Goal: Task Accomplishment & Management: Complete application form

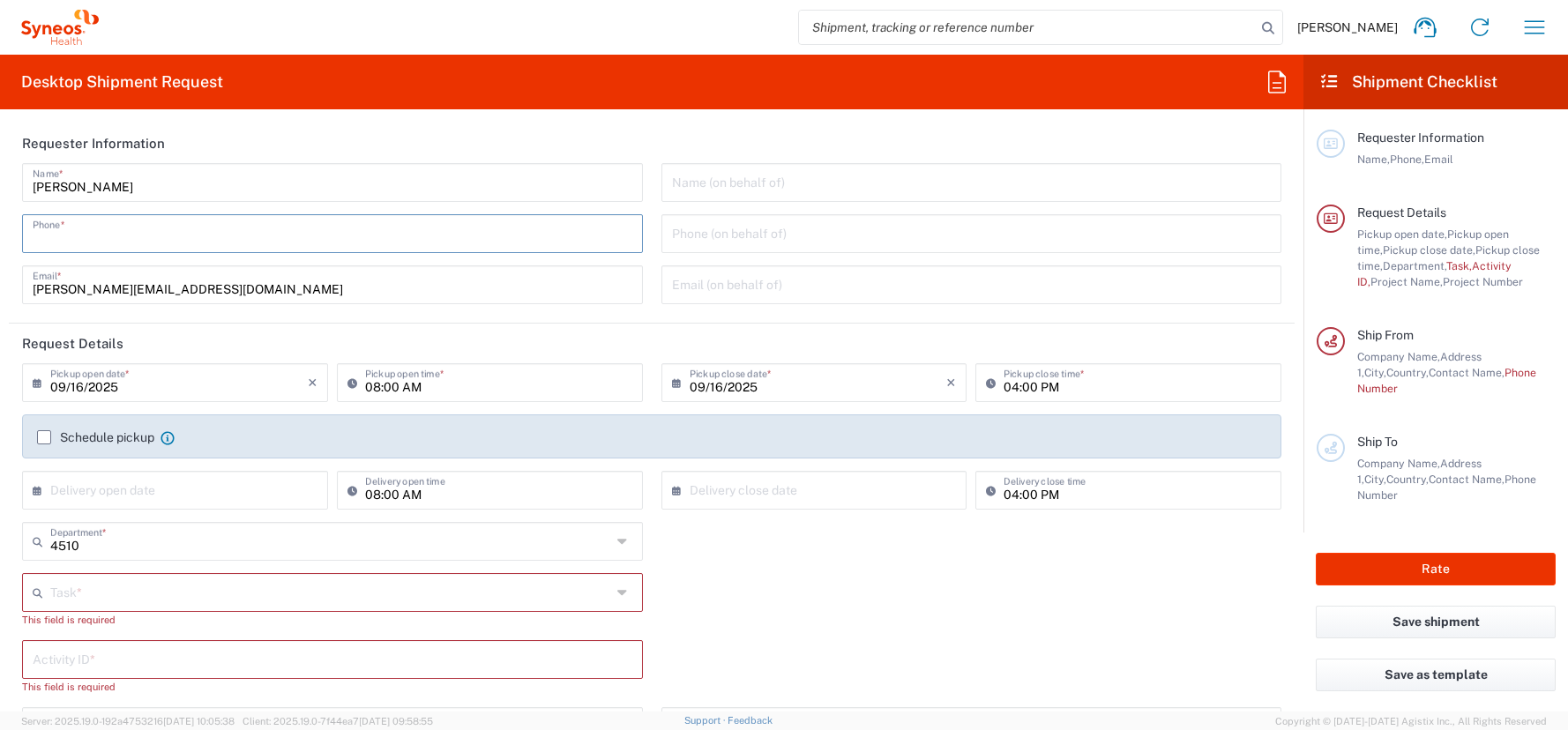
click at [39, 234] on input "tel" at bounding box center [332, 232] width 600 height 30
type input "01728392657"
type input "[PERSON_NAME][EMAIL_ADDRESS][DOMAIN_NAME]"
type input "Other"
type input "4510"
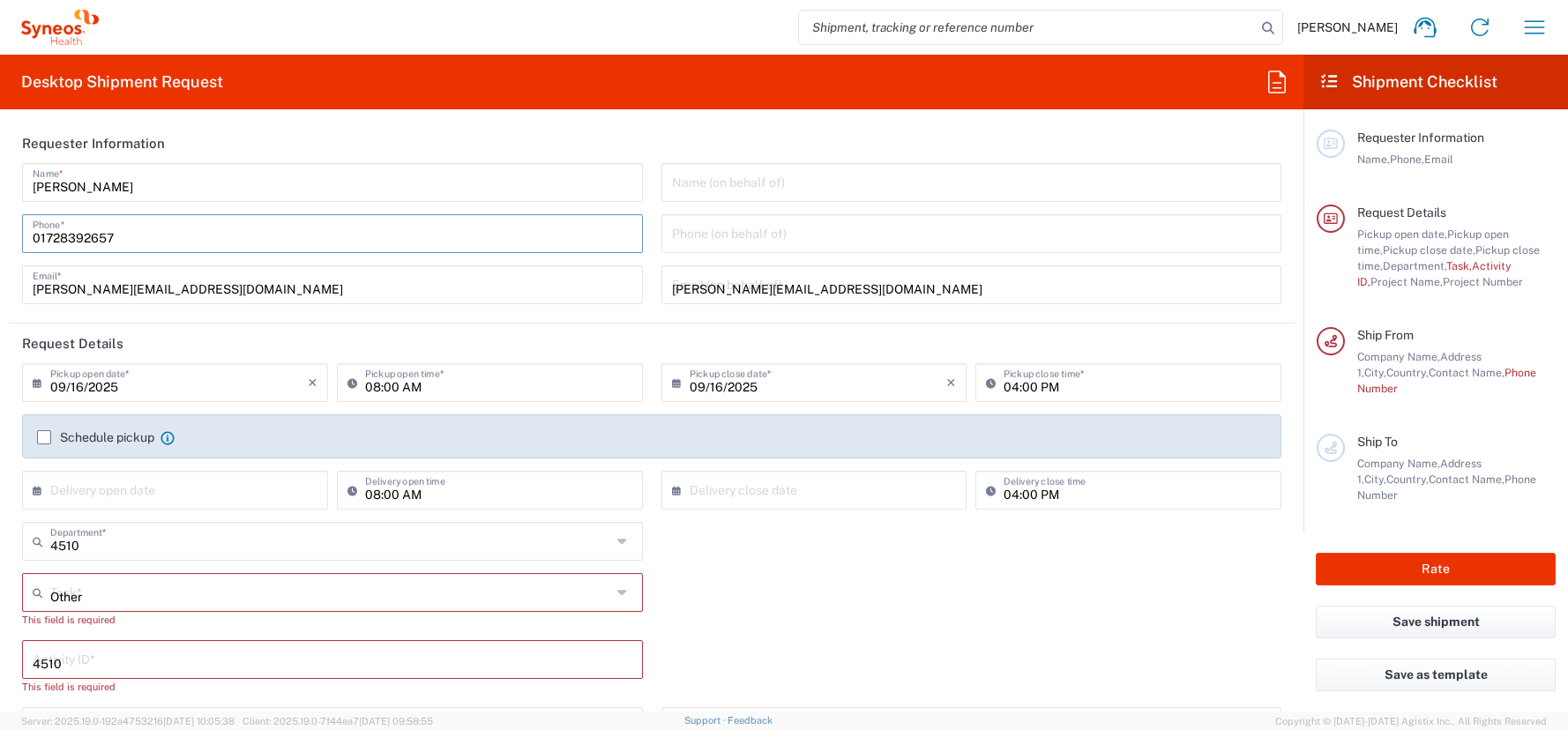
type input "4510 DEPARTMENTAL EXPENSE"
type input "[PHONE_NUMBER]"
type input "Syneos Health Germany GMBH"
type input "Syneos Health"
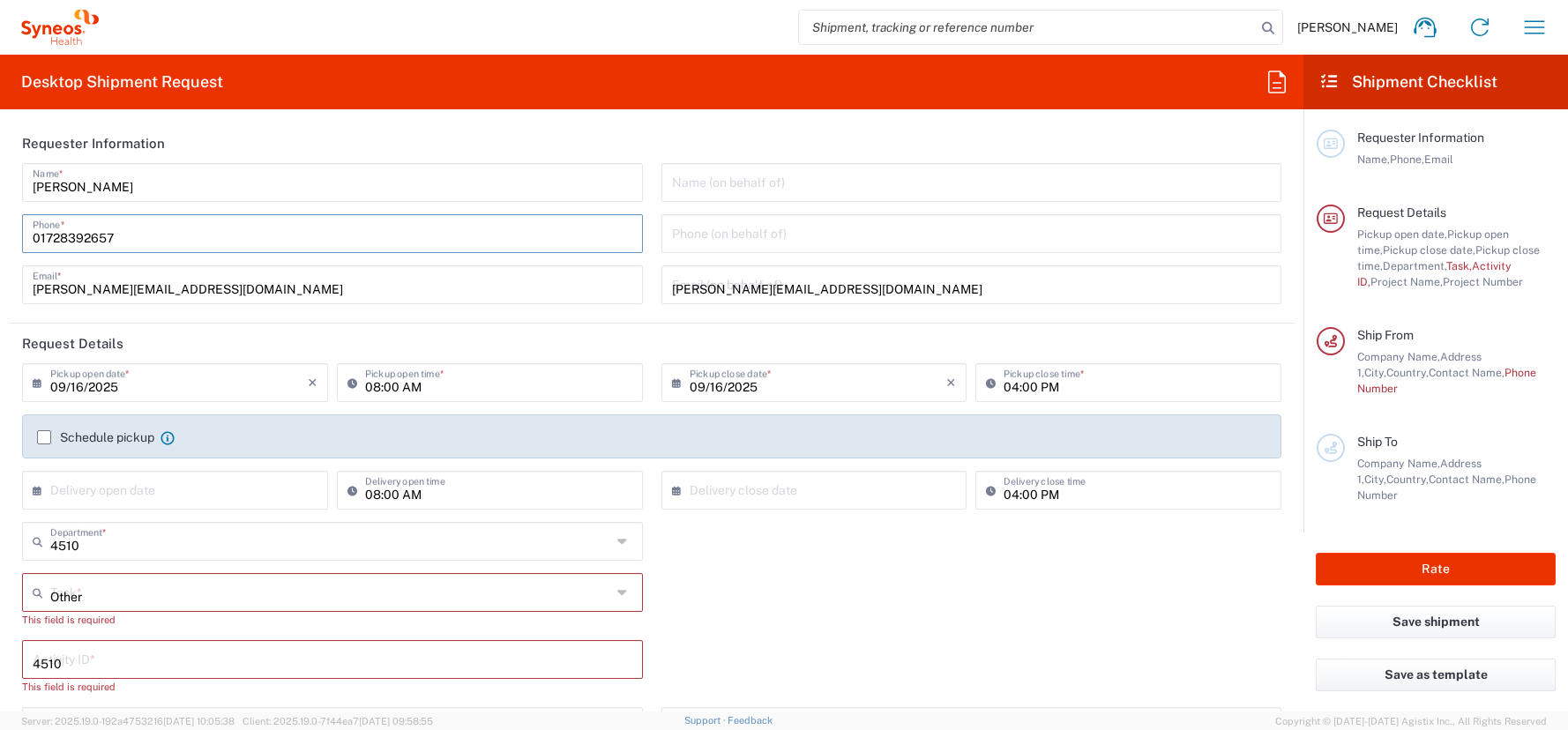
type input "[PERSON_NAME]-Ring 6"
type input "Munchen"
type input "[GEOGRAPHIC_DATA]"
type input "81929"
type input "[PERSON_NAME]"
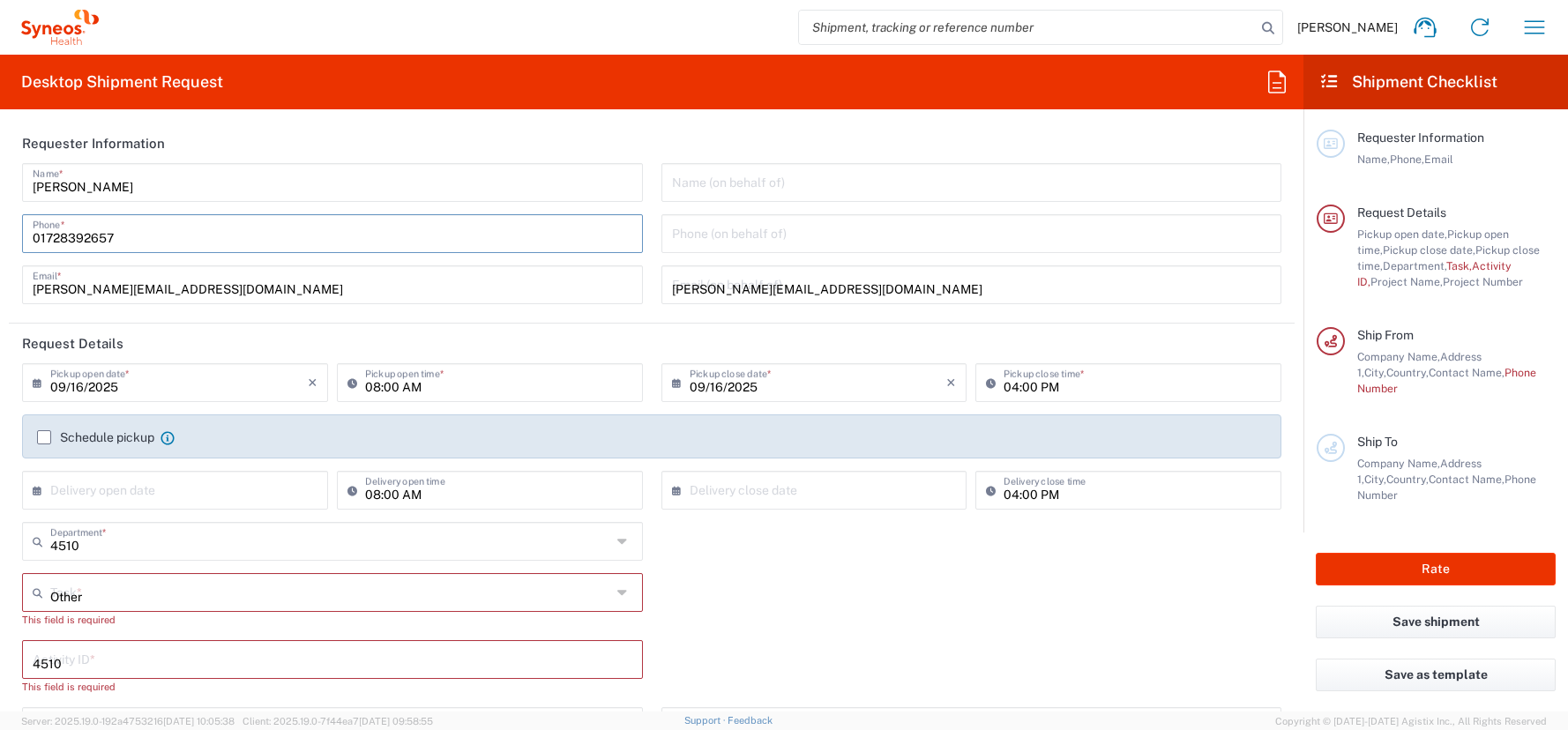
type input "01728392657"
type input "[PERSON_NAME][EMAIL_ADDRESS][DOMAIN_NAME]"
type input "[US_VEHICLE_IDENTIFICATION_NUMBER]"
type input "Your Packaging"
type input "1"
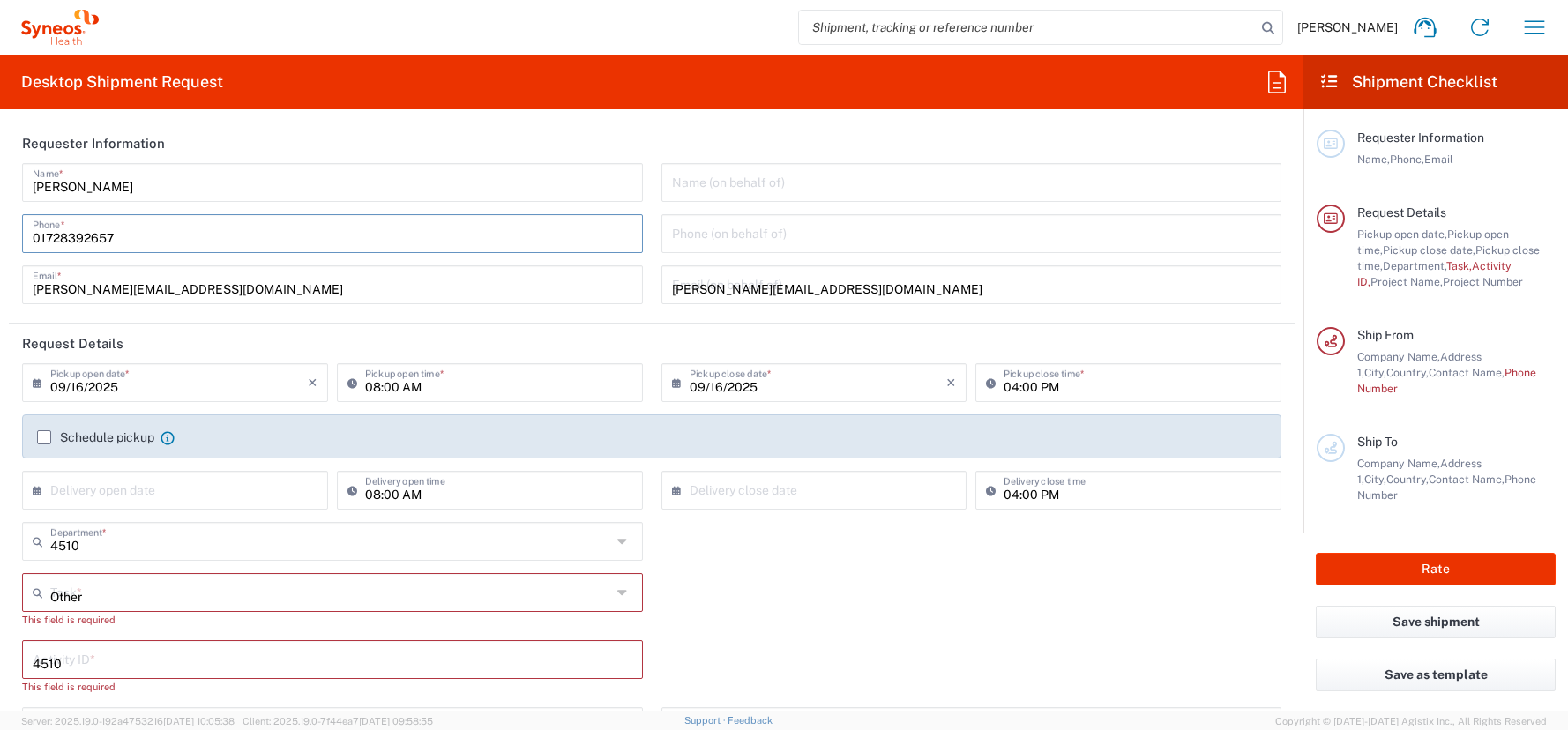
type input "50"
type input "5"
type input "10"
type input "cm"
type input "3"
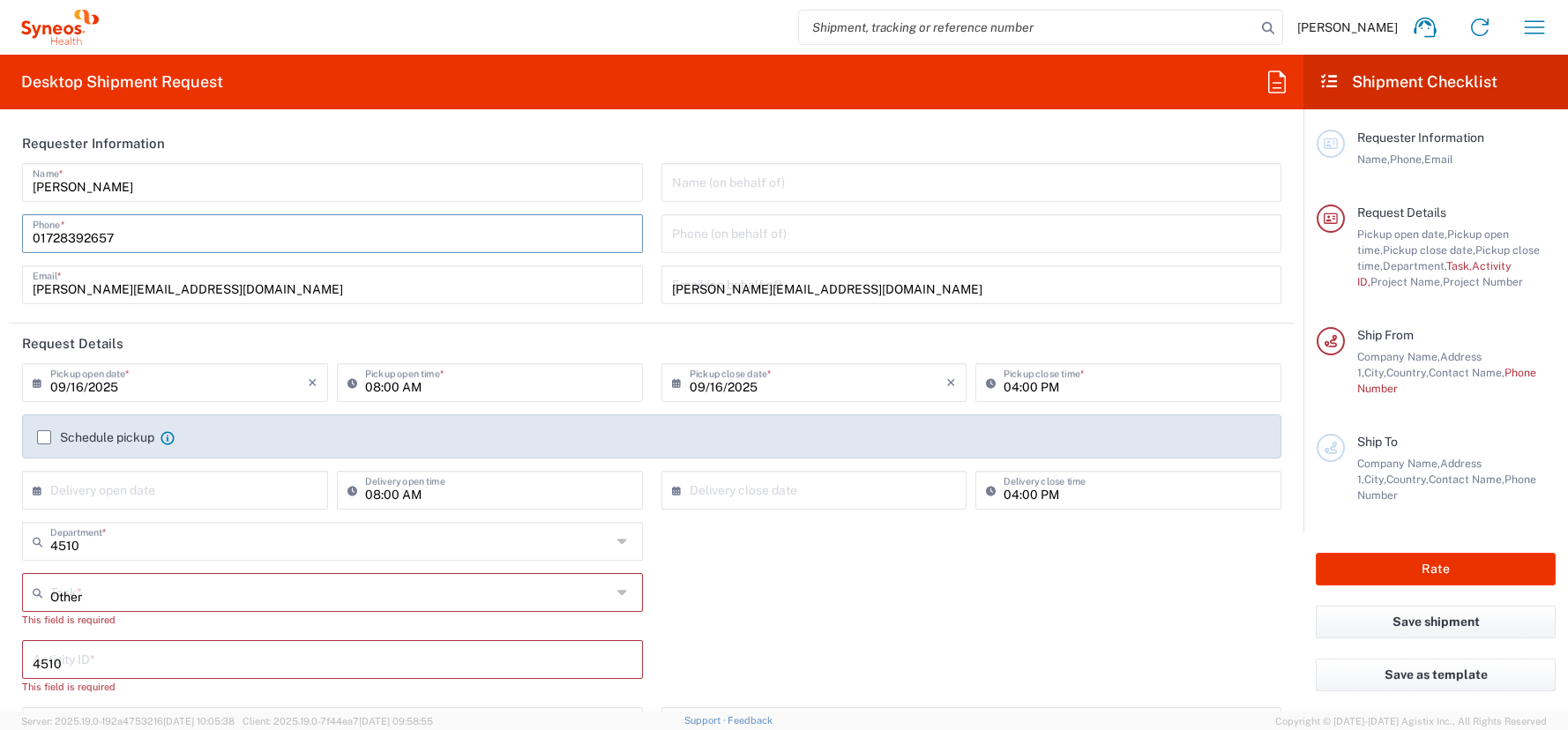
type input "[PERSON_NAME]"
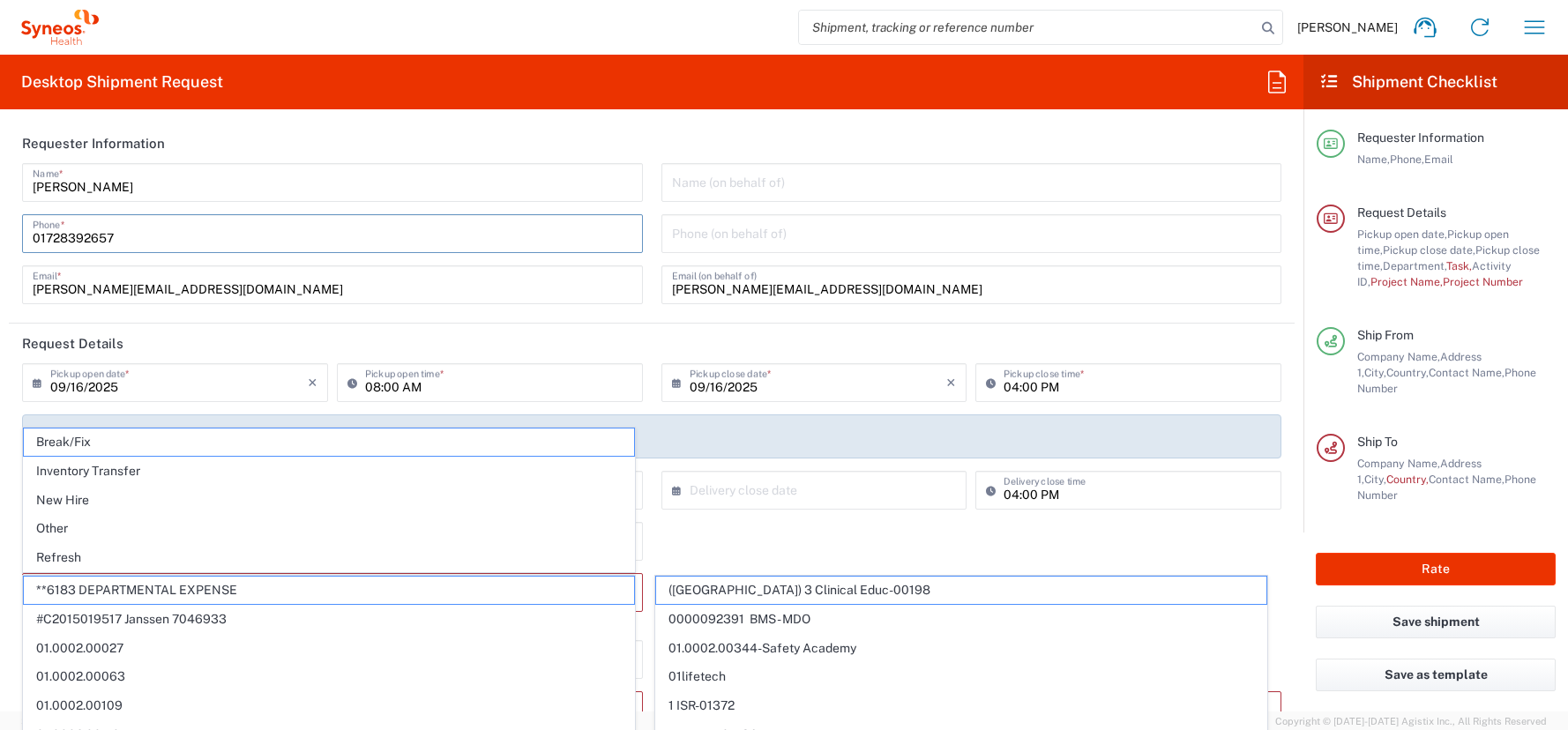
type input "Syneos Health Germany GMBH"
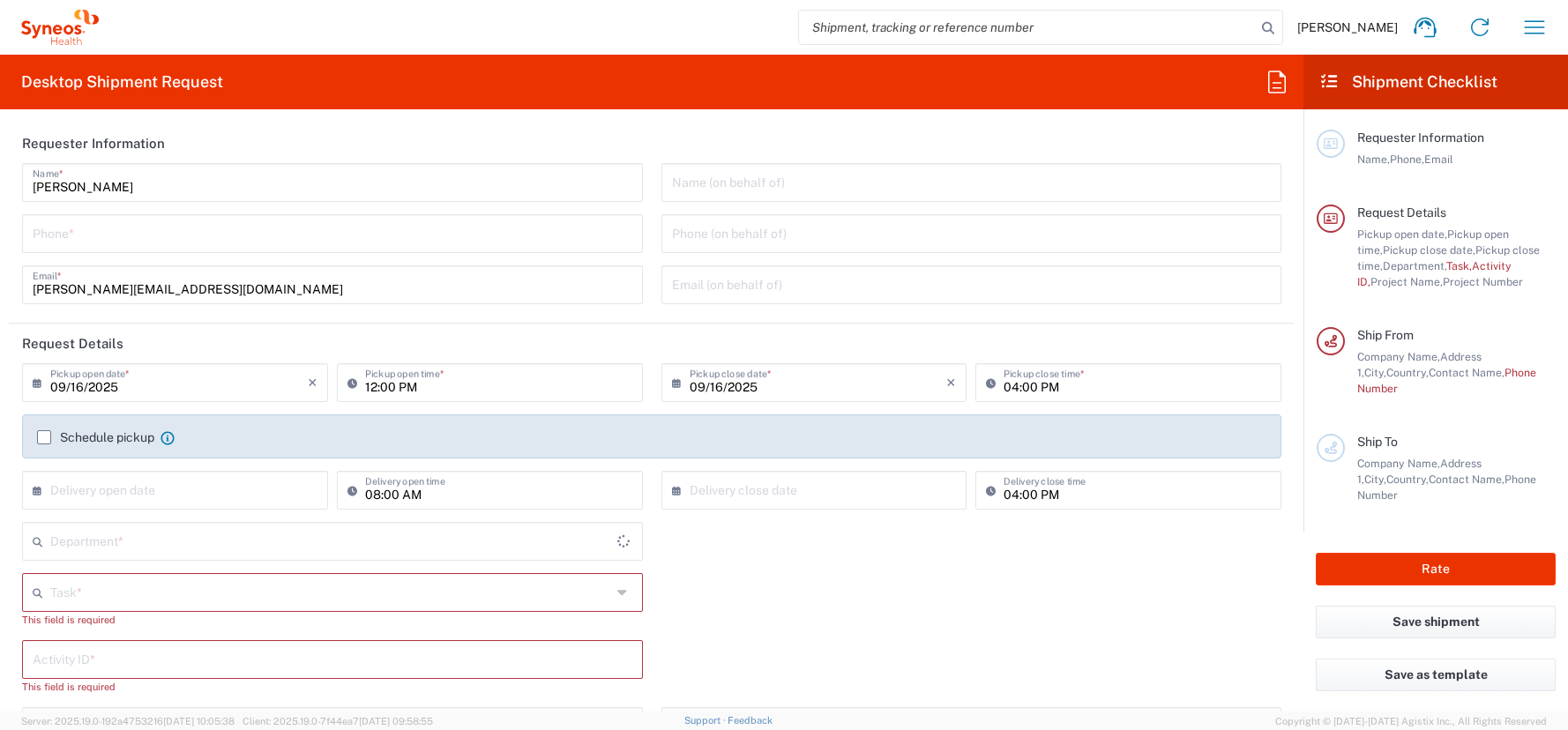
type input "4510"
type input "[GEOGRAPHIC_DATA]"
type input "Syneos Health Germany GMBH"
click at [39, 234] on input "tel" at bounding box center [332, 232] width 600 height 30
type input "01728392657"
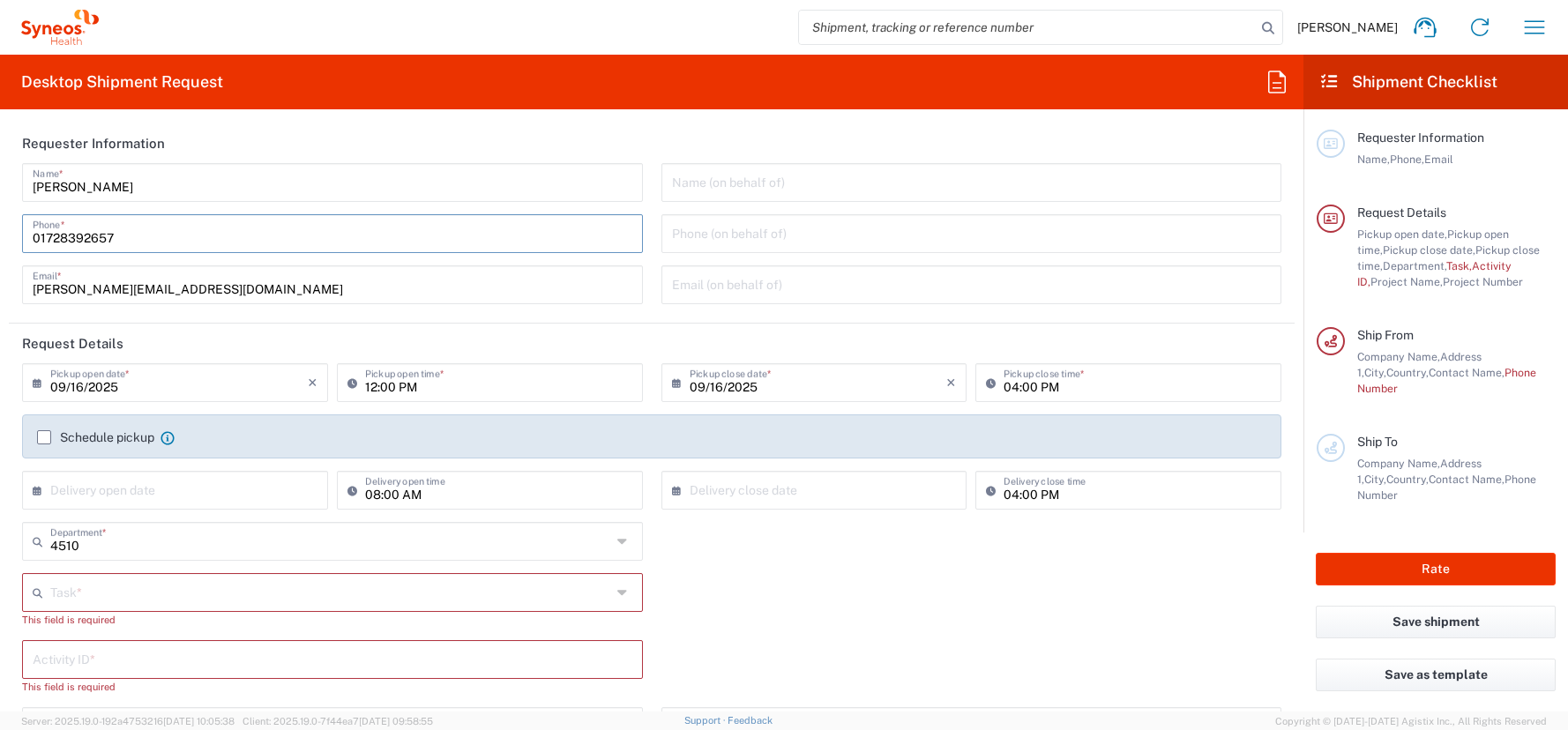
type input "[PERSON_NAME][EMAIL_ADDRESS][DOMAIN_NAME]"
type input "Other"
type input "4510"
type input "4510 DEPARTMENTAL EXPENSE"
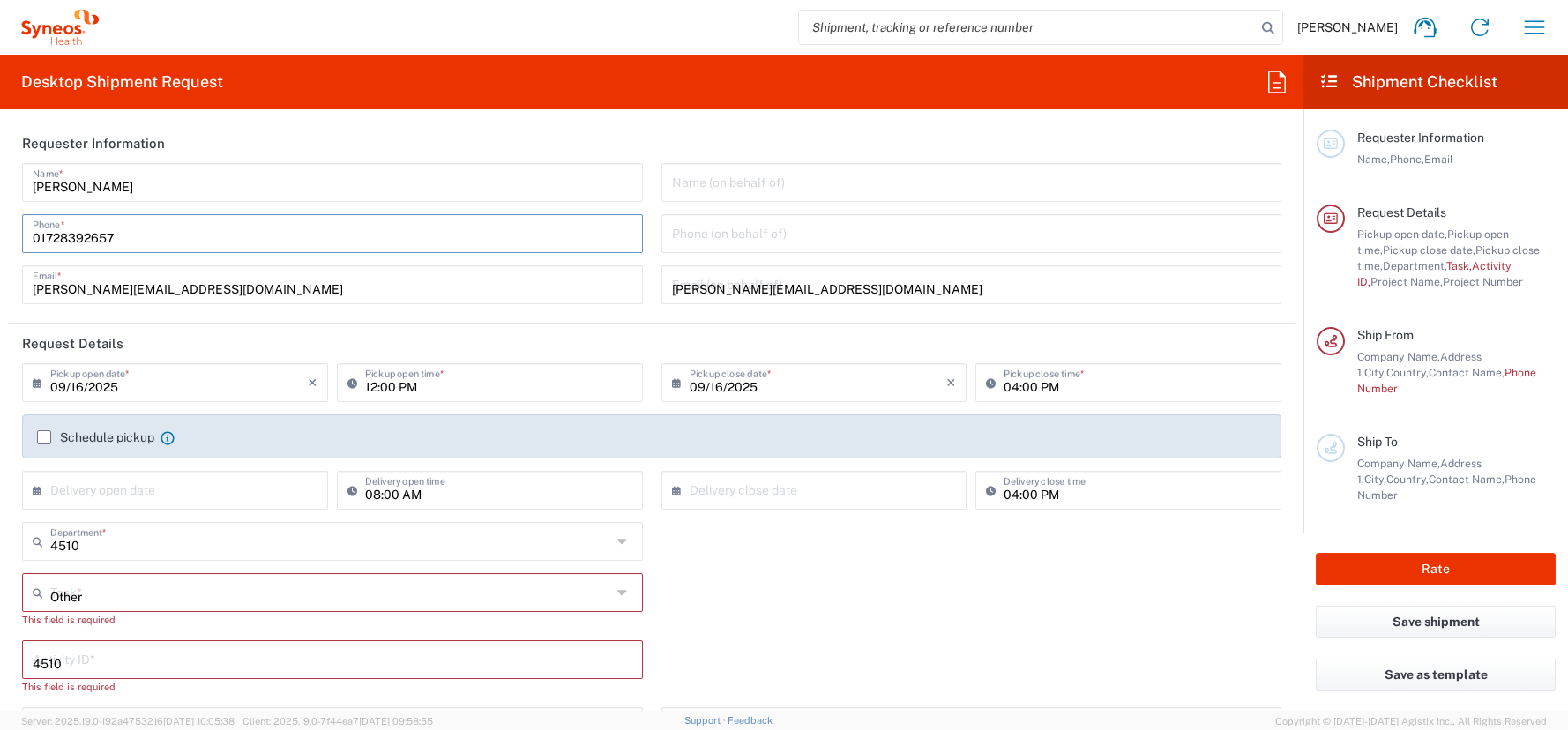
type input "[PHONE_NUMBER]"
type input "Syneos Health Germany GMBH"
type input "Syneos Health"
type input "[PERSON_NAME]-Ring 6"
type input "Munchen"
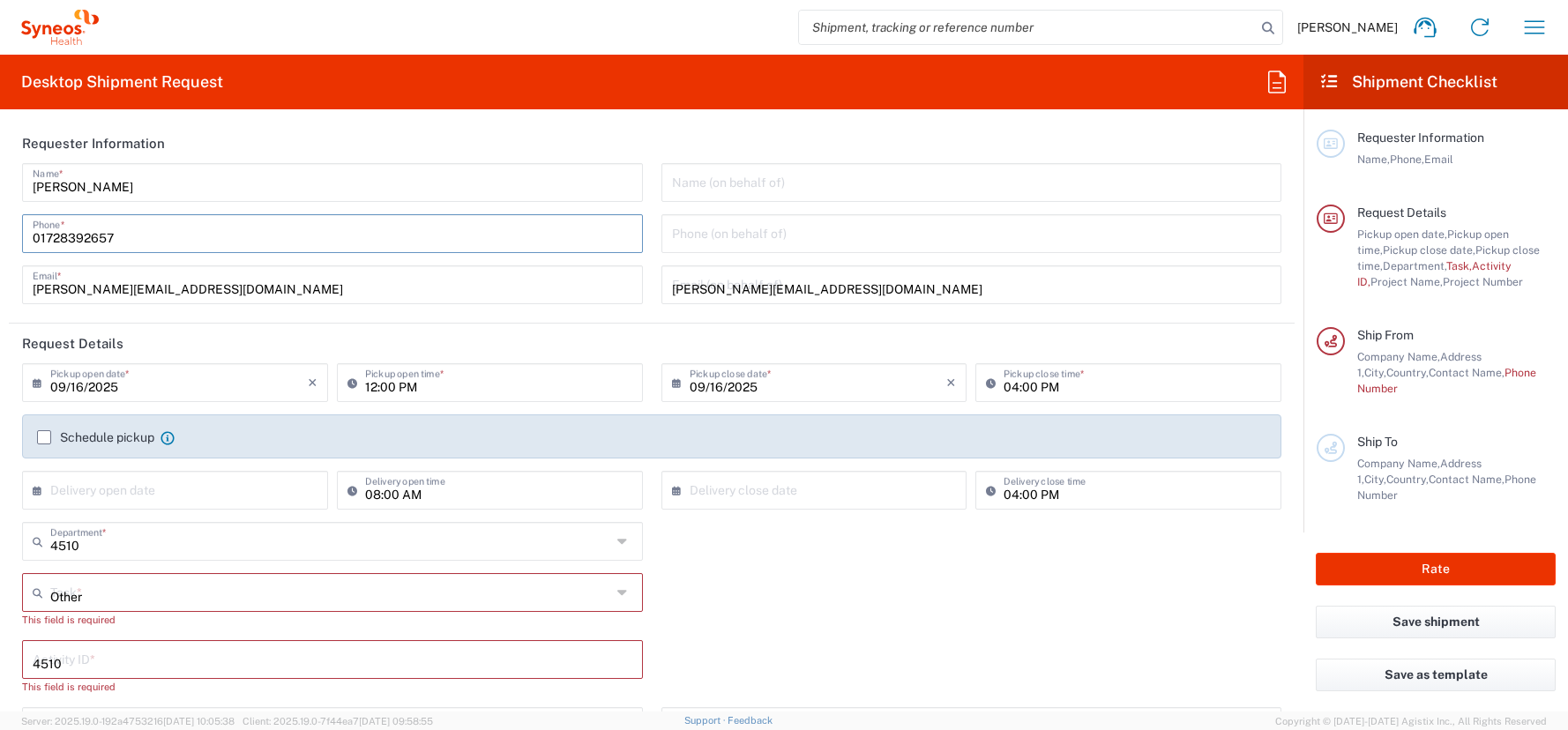
type input "[GEOGRAPHIC_DATA]"
type input "81929"
type input "[PERSON_NAME]"
type input "01728392657"
type input "[PERSON_NAME][EMAIL_ADDRESS][DOMAIN_NAME]"
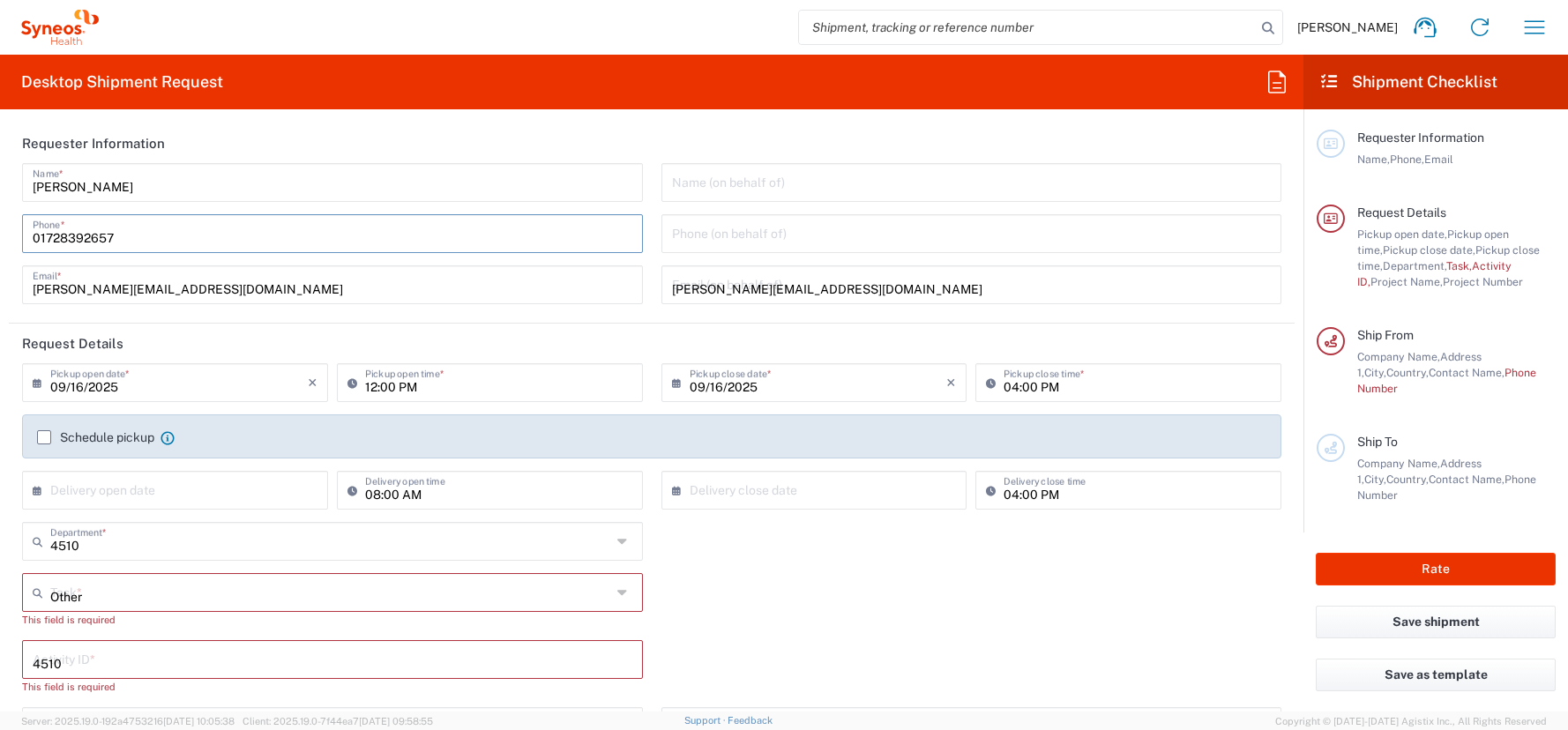
type input "[US_VEHICLE_IDENTIFICATION_NUMBER]"
type input "Your Packaging"
type input "1"
type input "50"
type input "5"
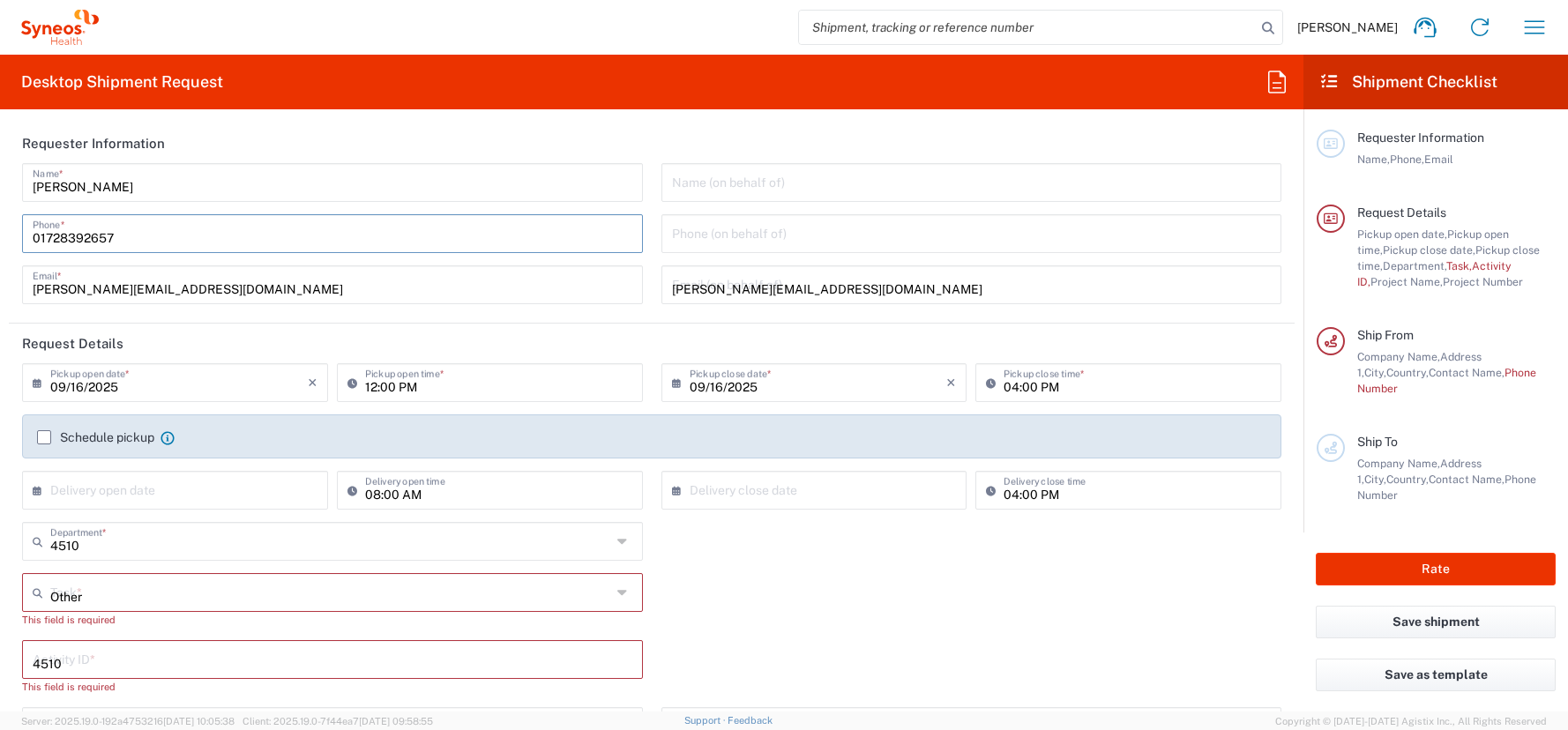
type input "10"
type input "cm"
type input "3"
type input "[PERSON_NAME]"
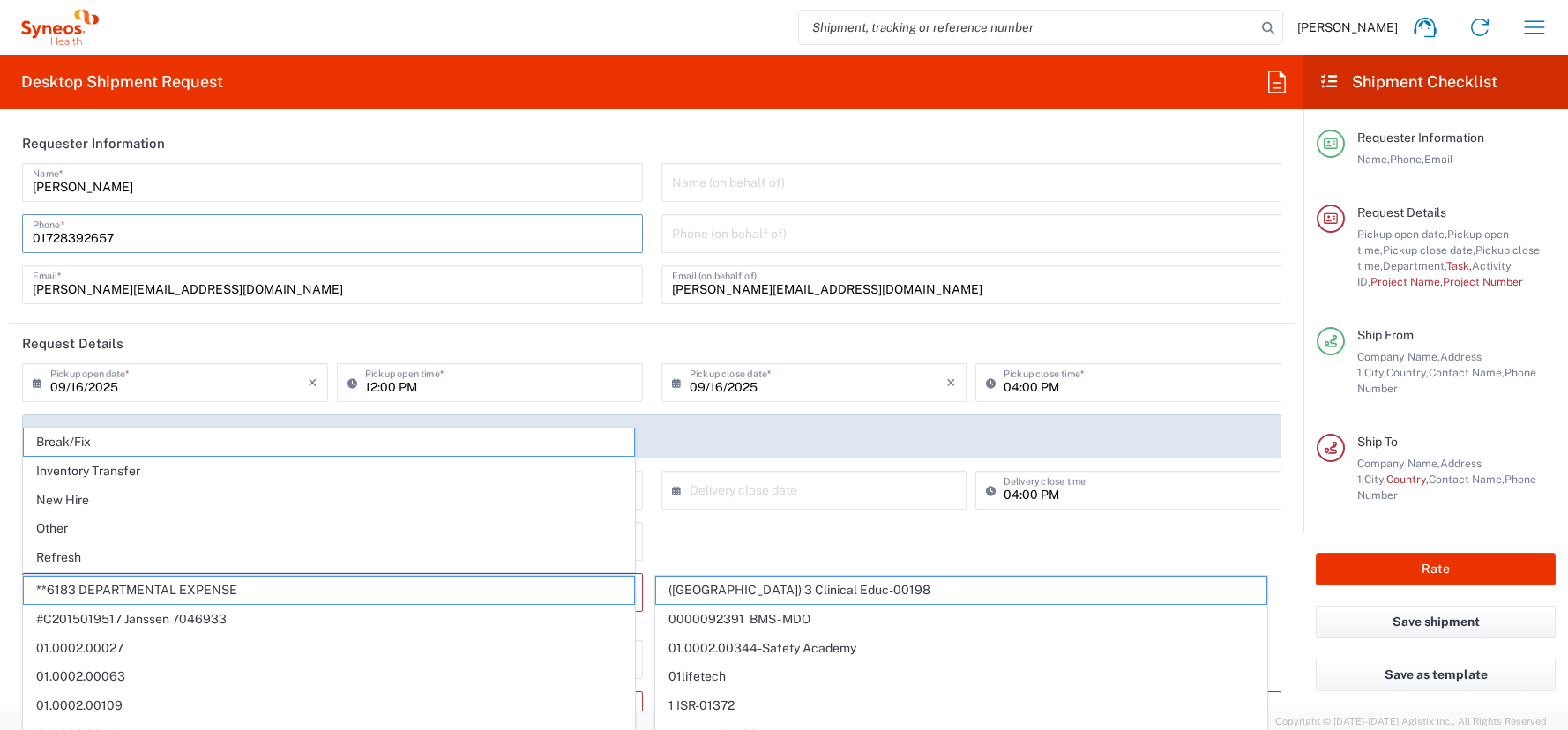
type input "Syneos Health Germany GMBH"
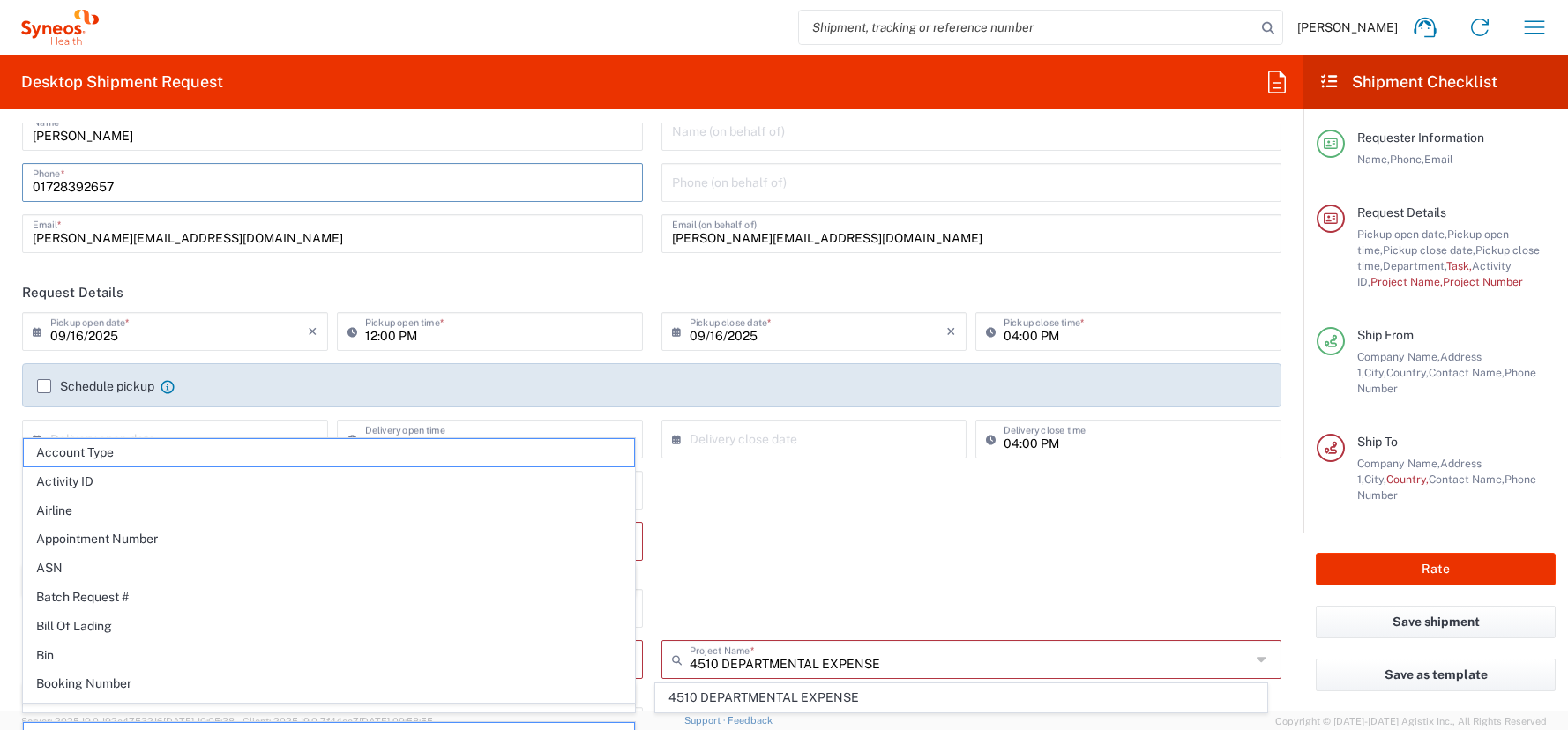
scroll to position [62, 0]
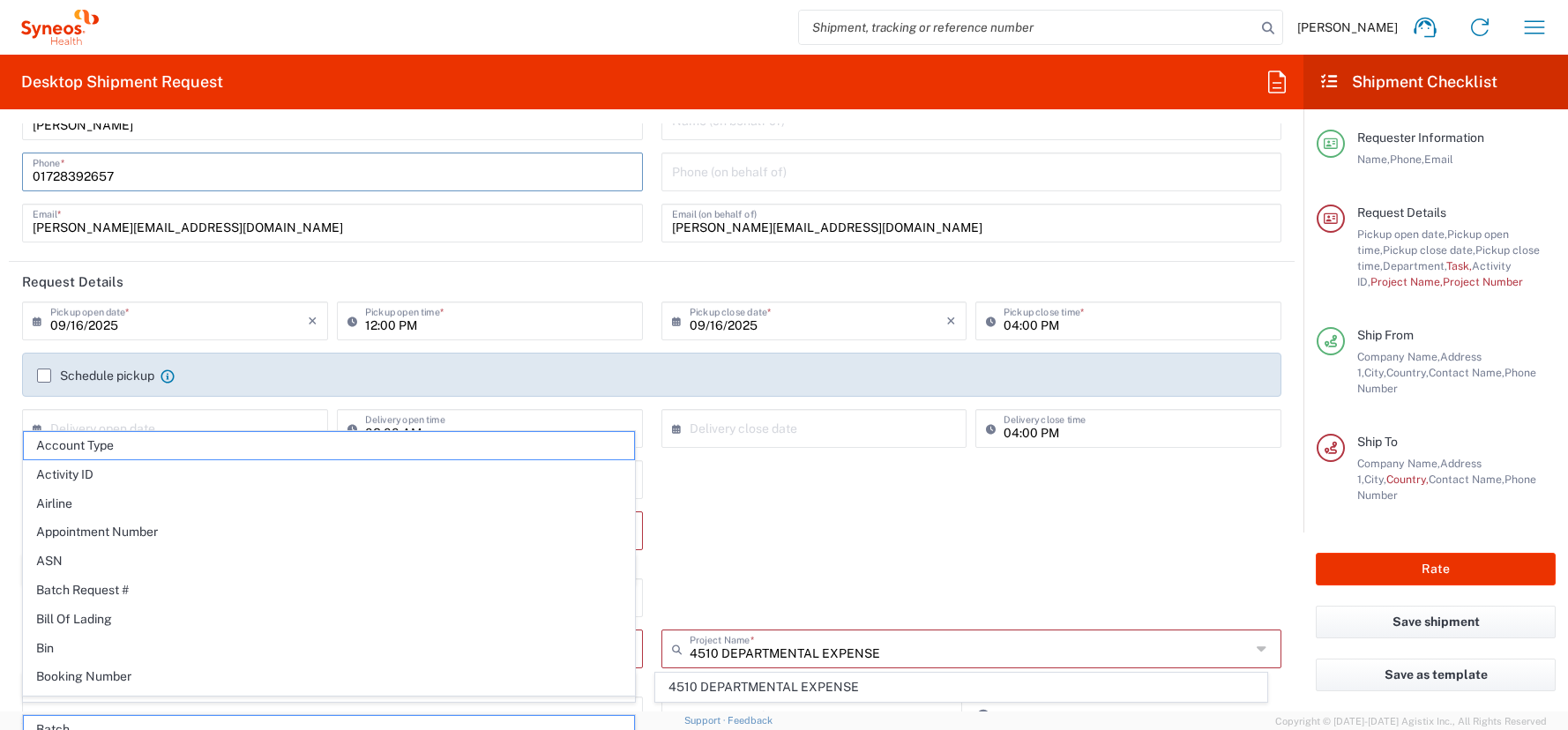
click at [35, 322] on icon at bounding box center [41, 321] width 18 height 29
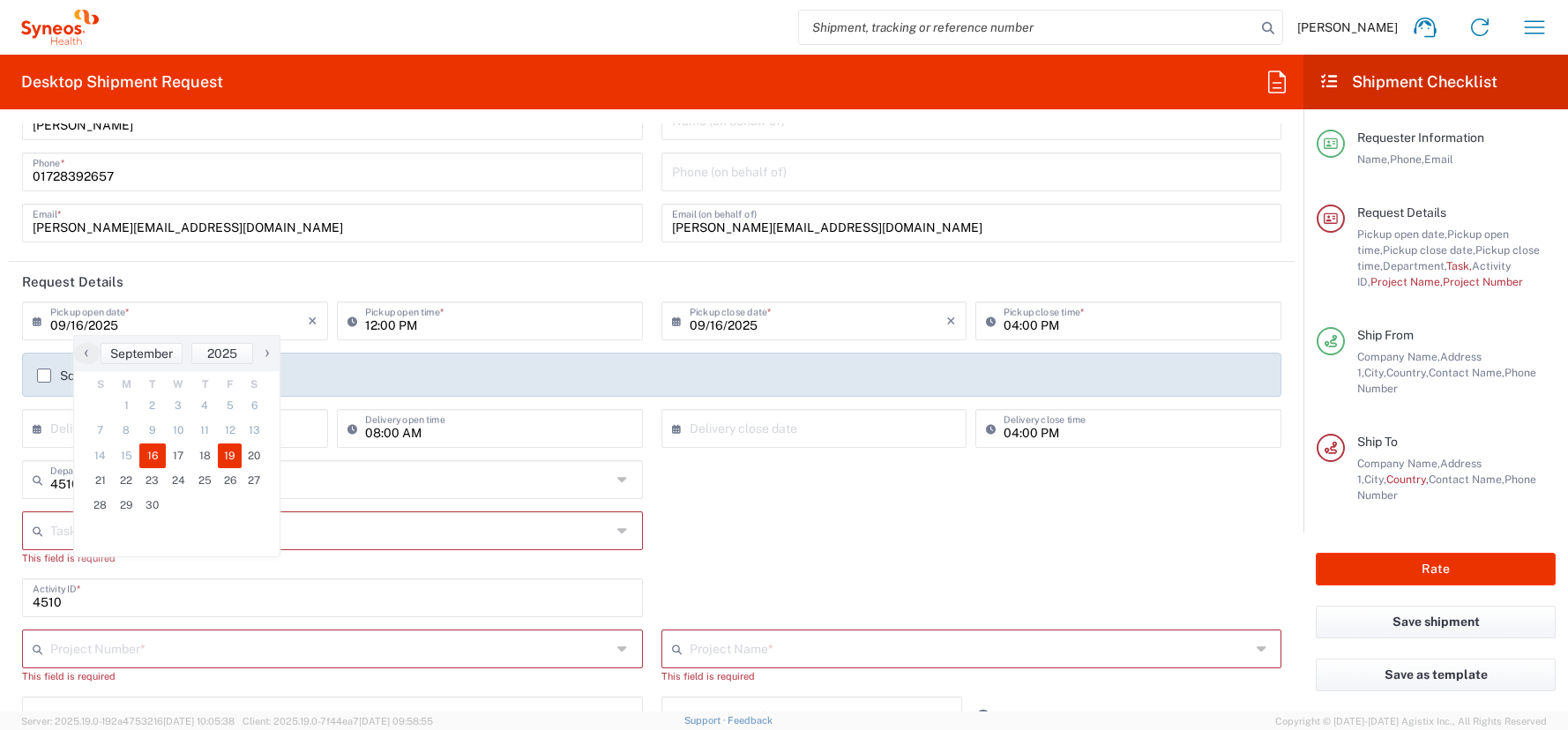
click at [230, 452] on span "19" at bounding box center [230, 456] width 25 height 25
type input "09/19/2025"
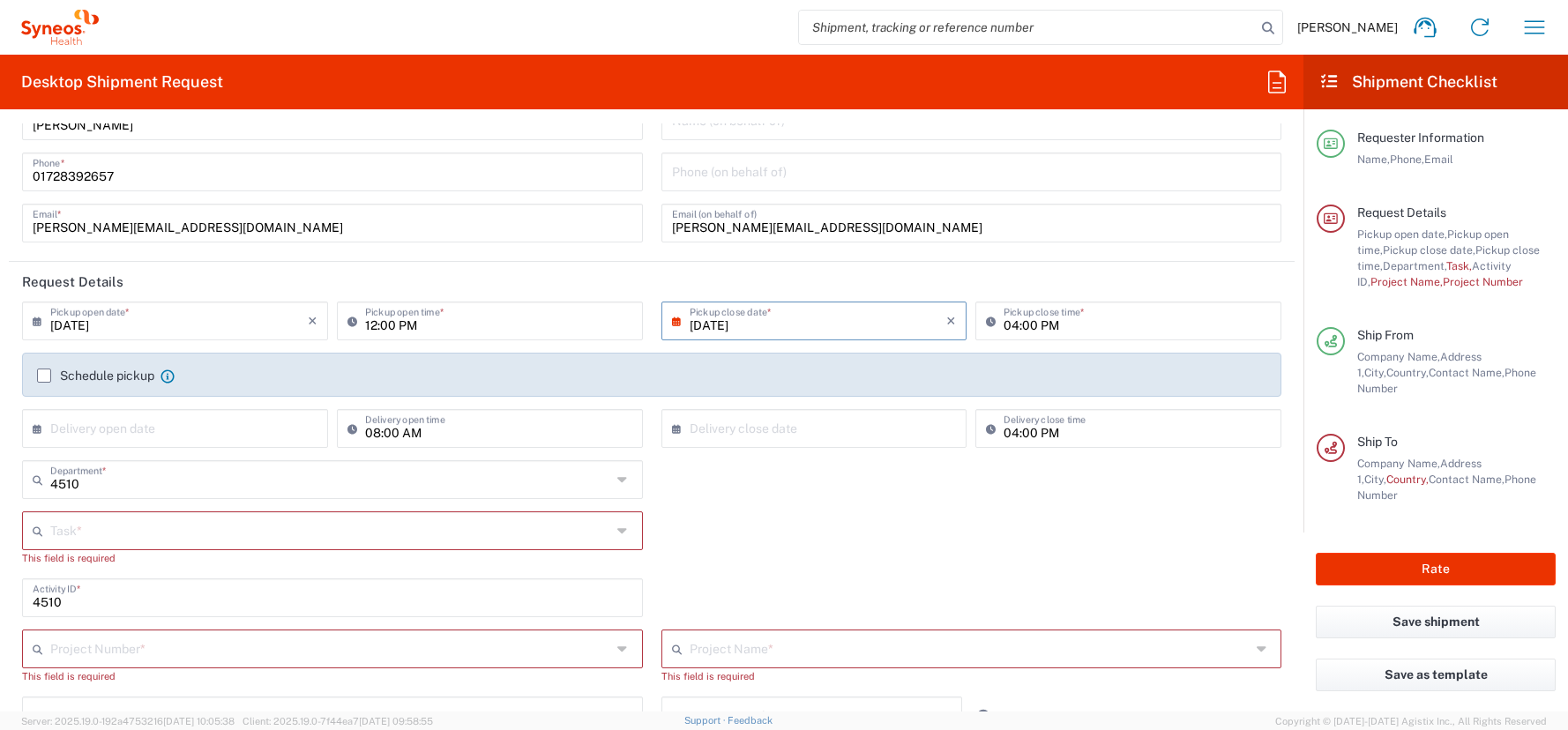
click at [368, 322] on input "12:00 PM" at bounding box center [498, 319] width 267 height 30
click at [410, 329] on input "08:00 PM" at bounding box center [498, 319] width 267 height 30
type input "08:00 AM"
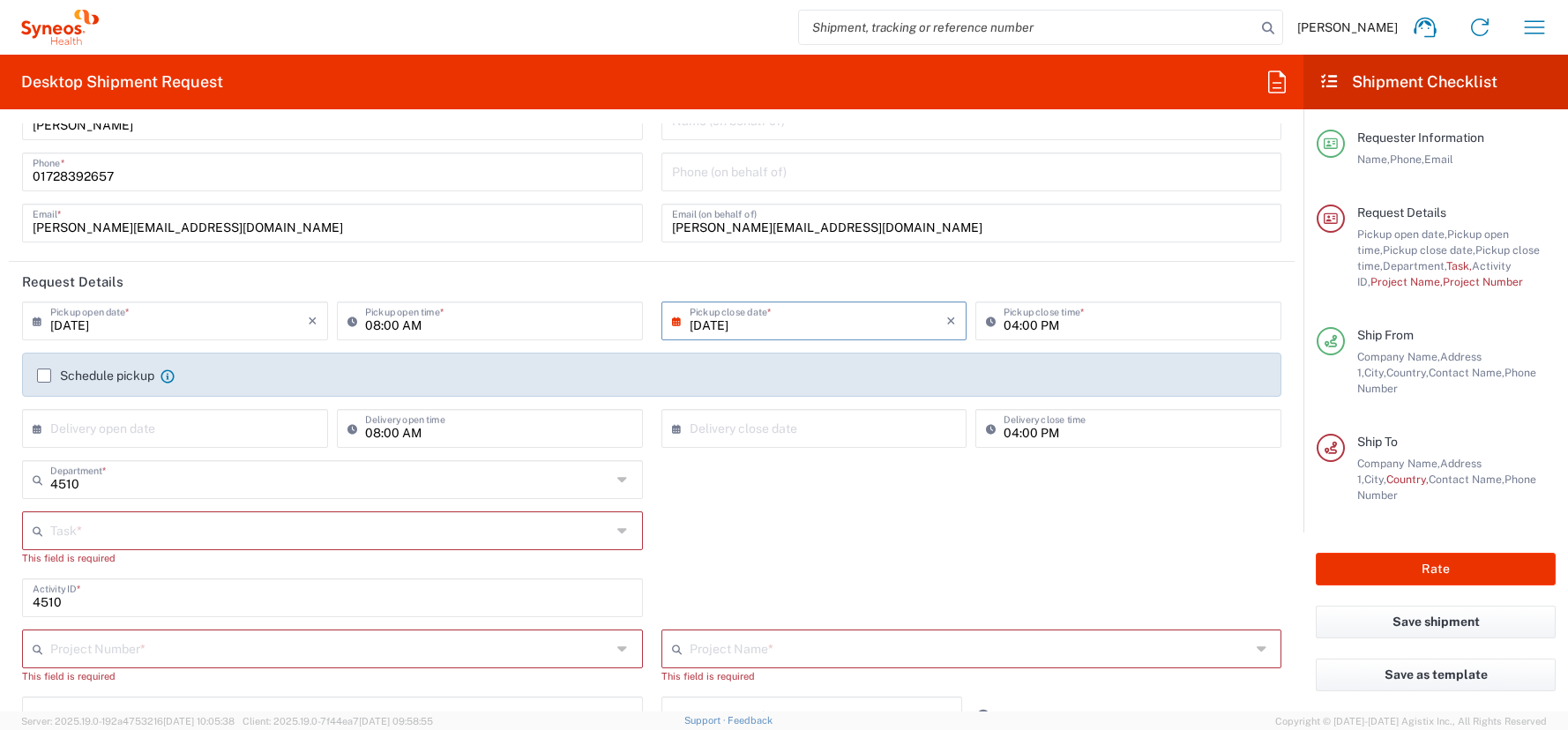
click at [766, 323] on input "09/19/2025" at bounding box center [818, 319] width 258 height 30
click at [858, 454] on span "19" at bounding box center [862, 456] width 25 height 25
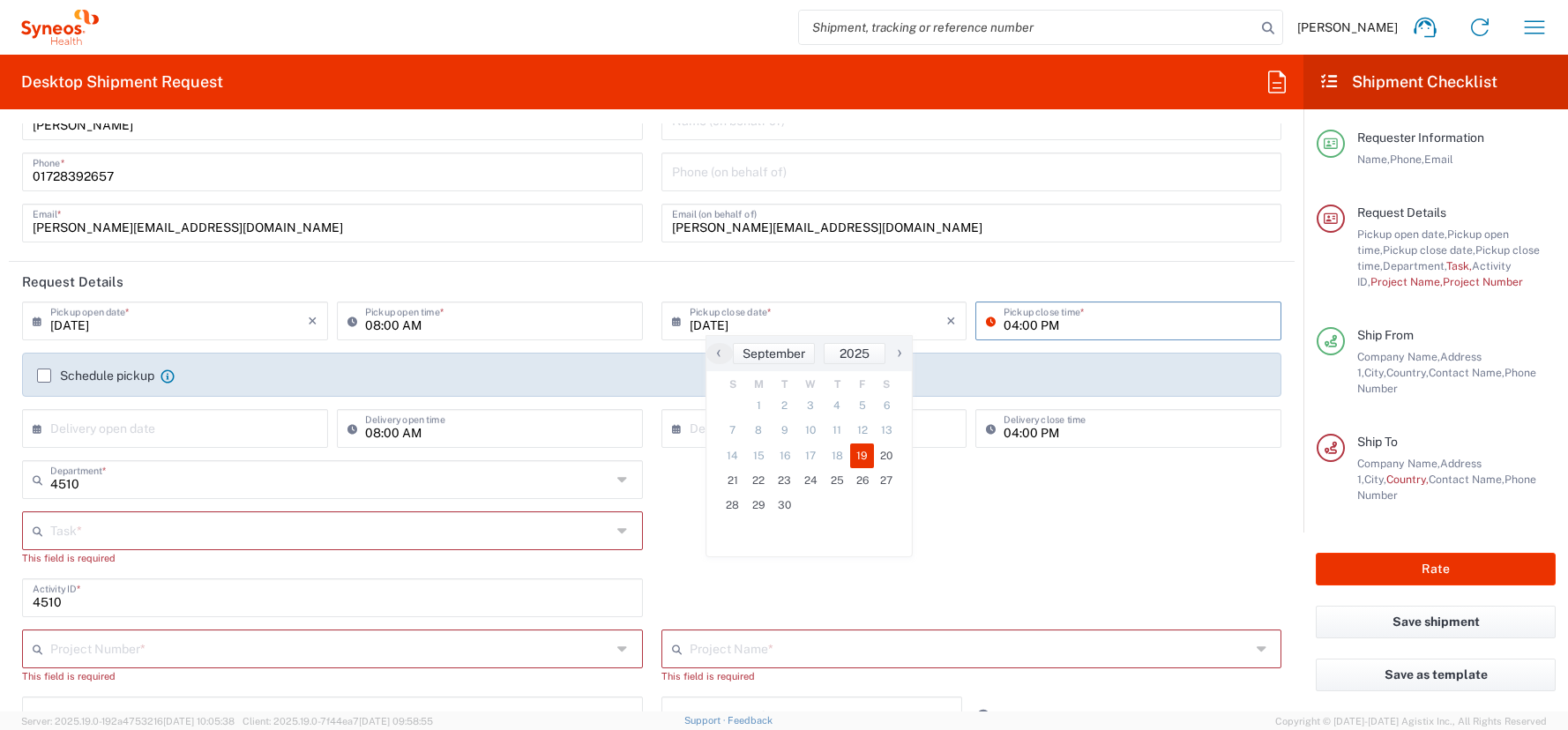
click at [1003, 325] on input "04:00 PM" at bounding box center [1136, 319] width 267 height 30
click at [1015, 323] on input "01:00 PM" at bounding box center [1136, 319] width 267 height 30
type input "01:30 PM"
click at [43, 376] on label "Schedule pickup" at bounding box center [95, 375] width 117 height 14
click at [44, 376] on input "Schedule pickup" at bounding box center [44, 376] width 0 height 0
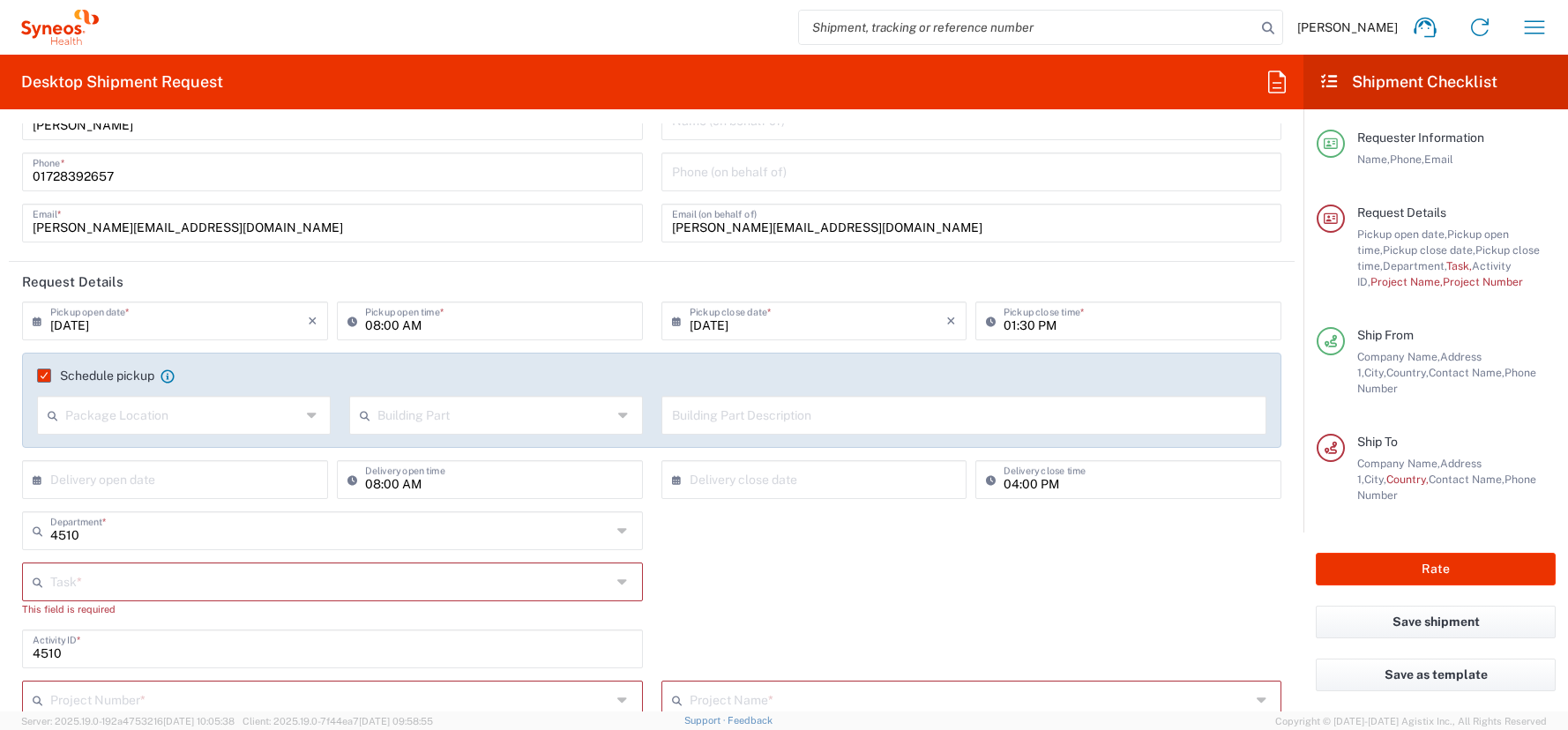
click at [617, 574] on icon at bounding box center [624, 582] width 14 height 29
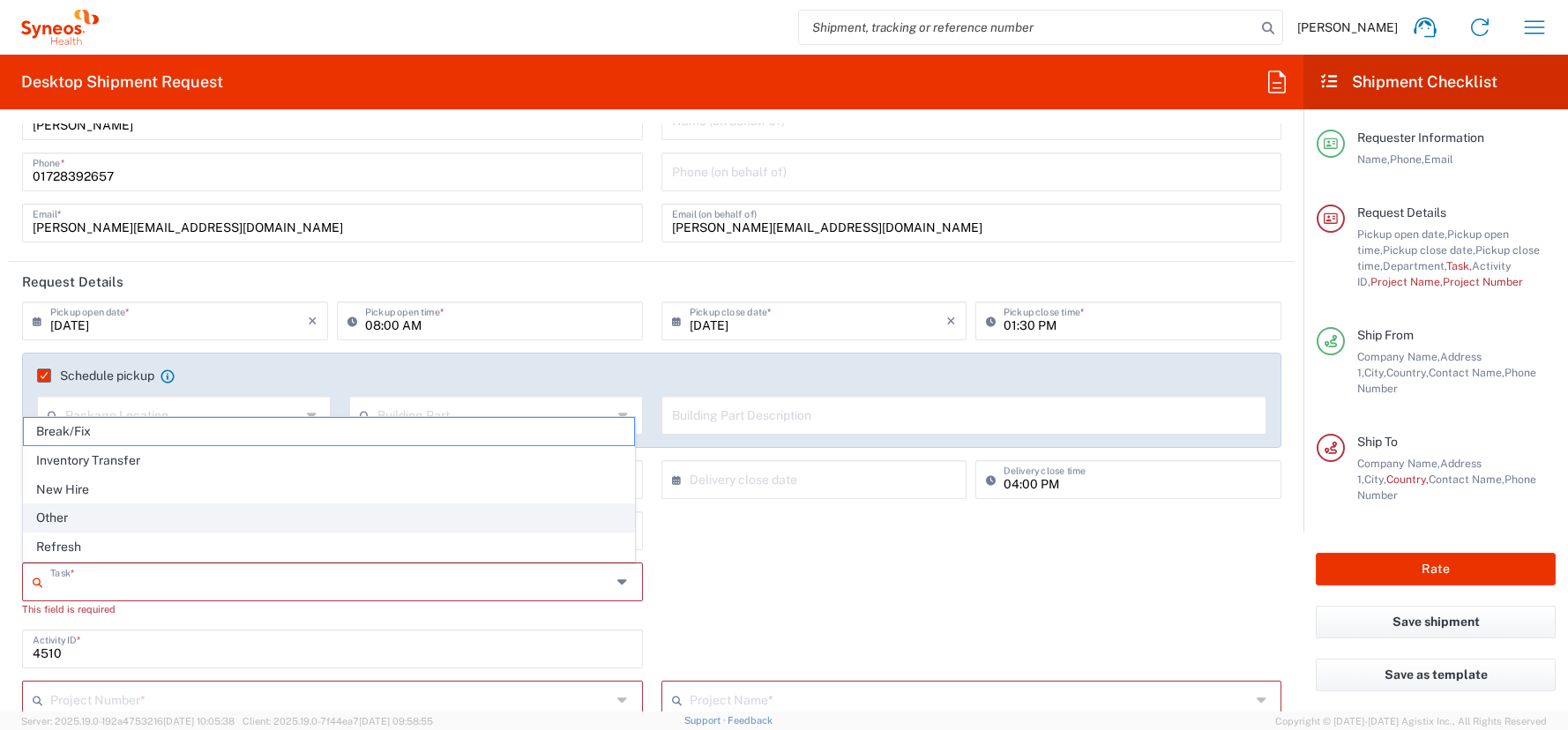
click at [55, 515] on span "Other" at bounding box center [329, 518] width 610 height 28
type input "Other"
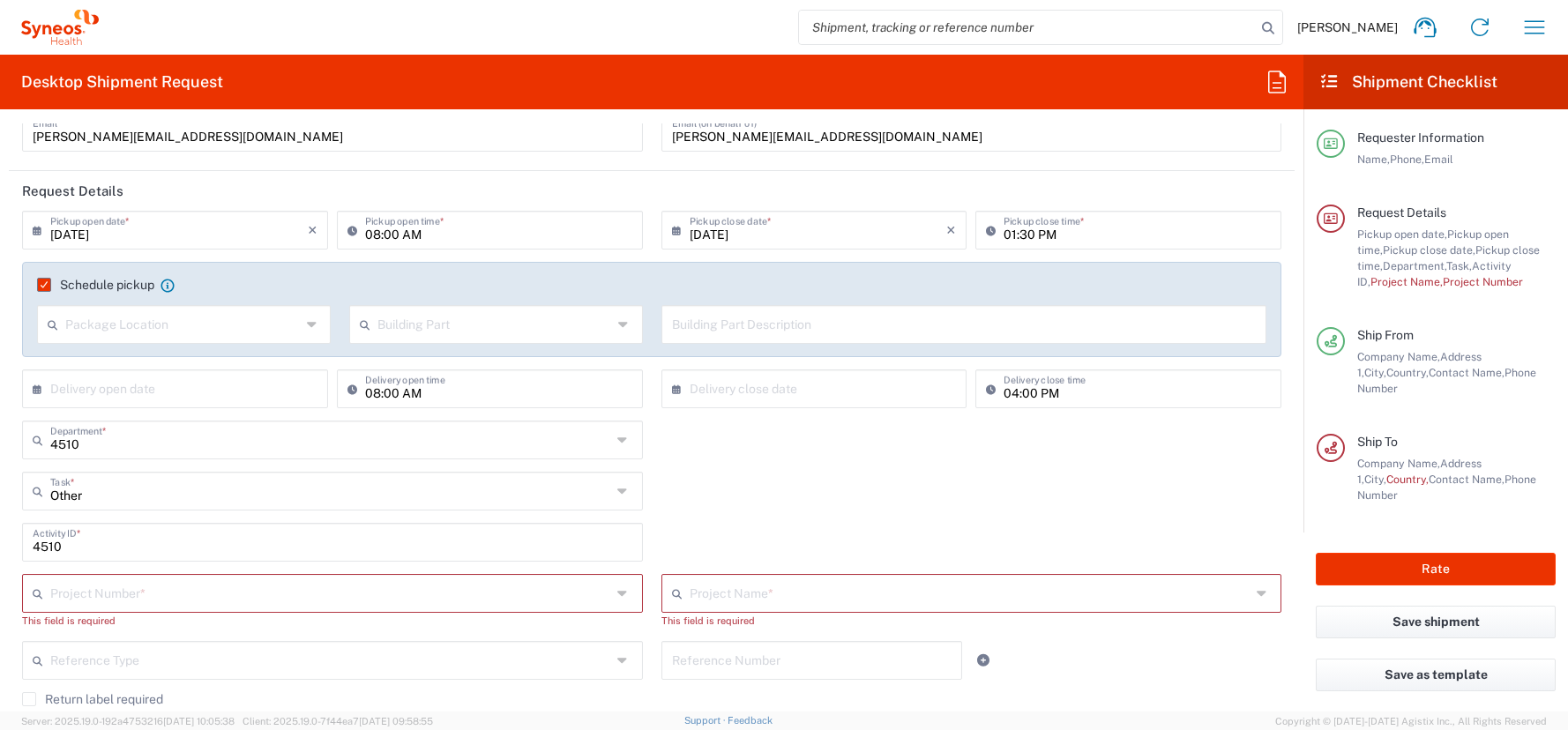
scroll to position [263, 0]
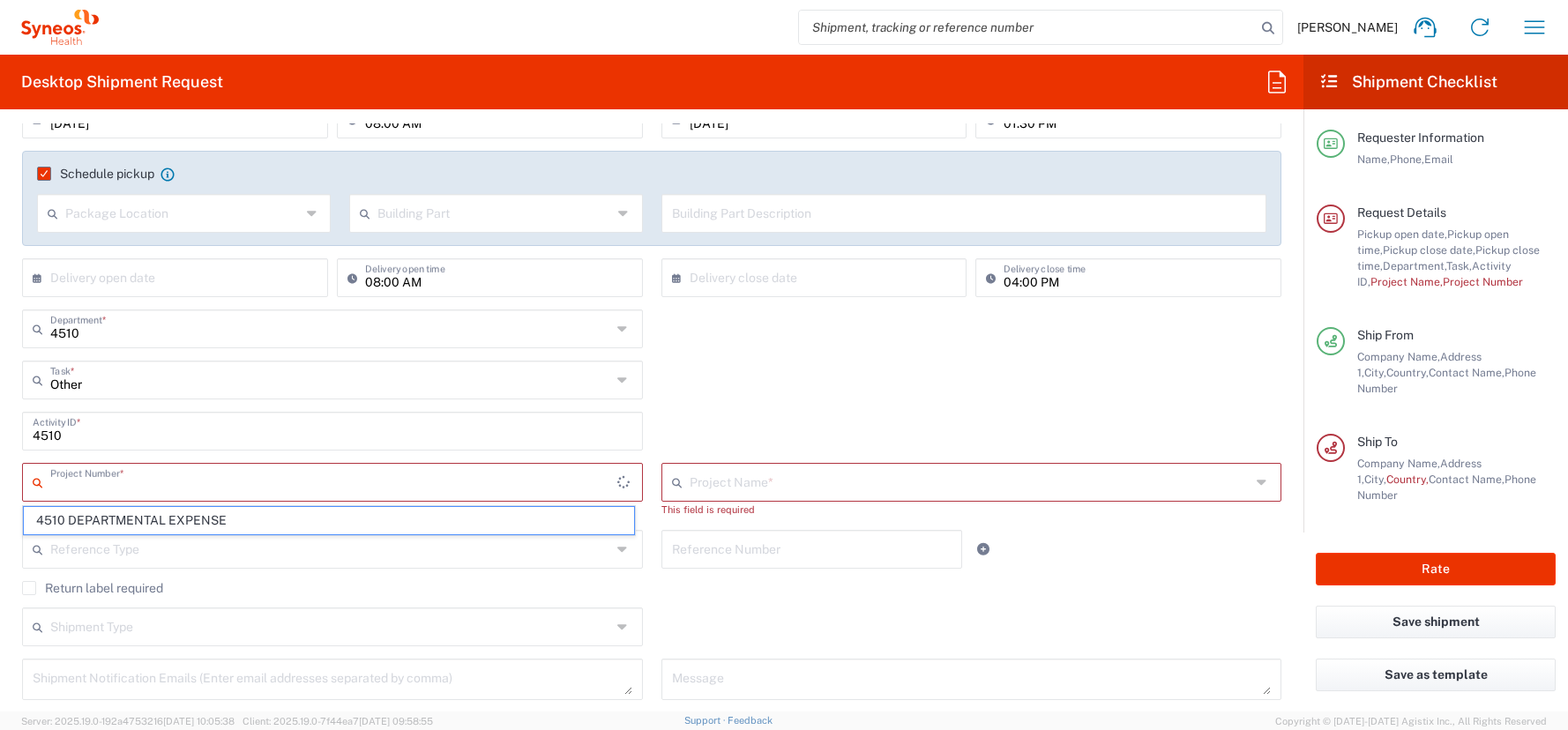
click at [50, 488] on input "text" at bounding box center [334, 481] width 567 height 30
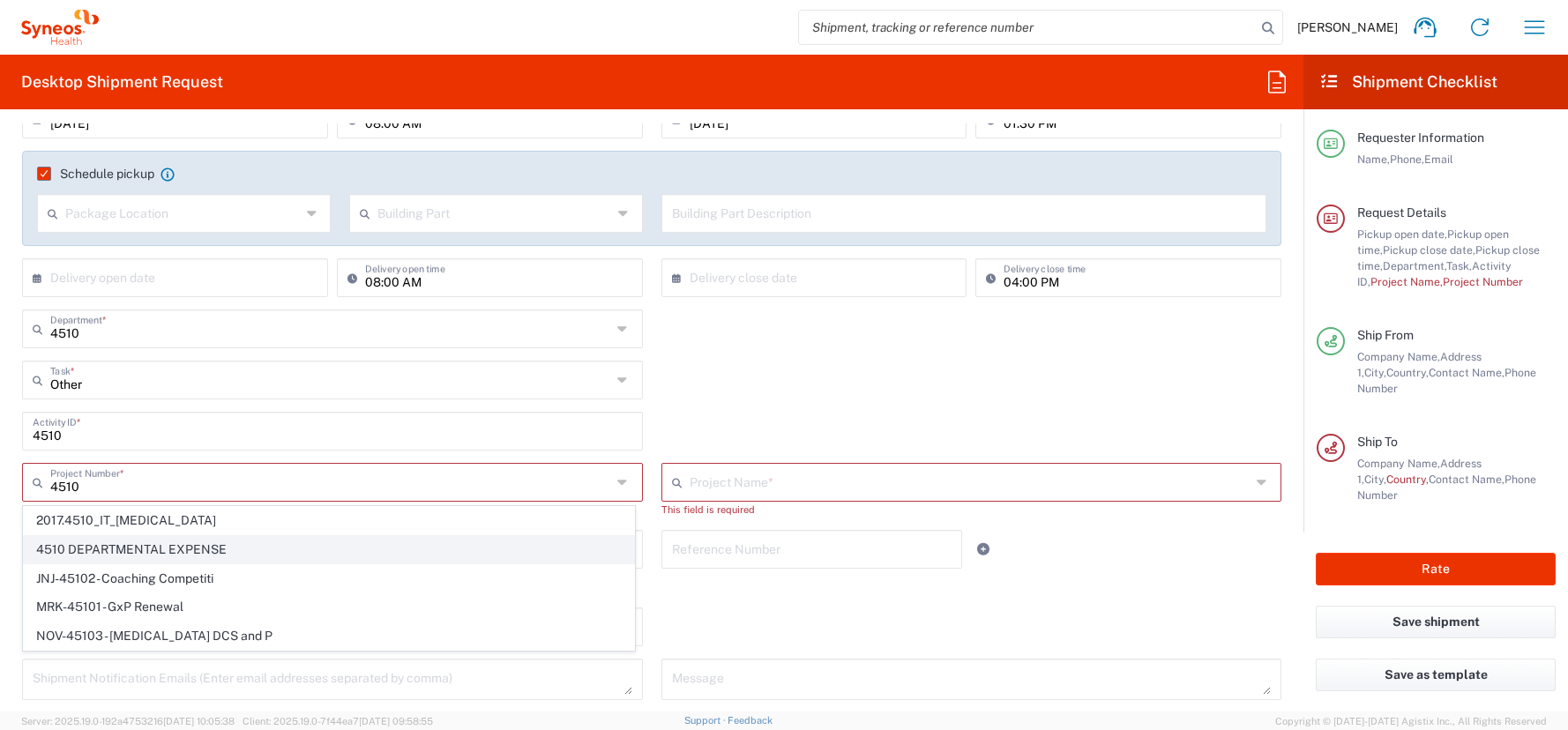
click at [124, 552] on span "4510 DEPARTMENTAL EXPENSE" at bounding box center [329, 550] width 610 height 28
type input "4510 DEPARTMENTAL EXPENSE"
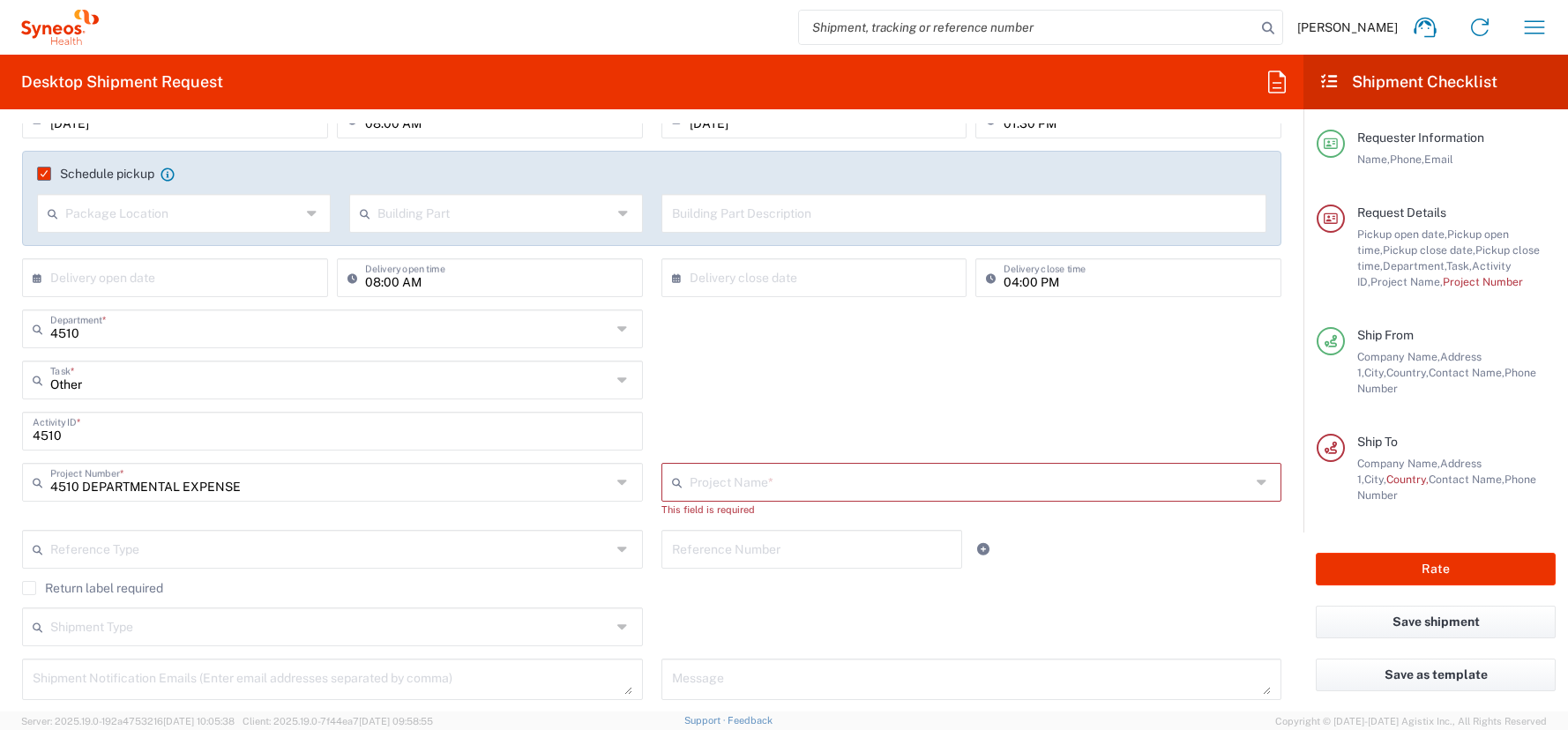
type input "4510 DEPARTMENTAL EXPENSE"
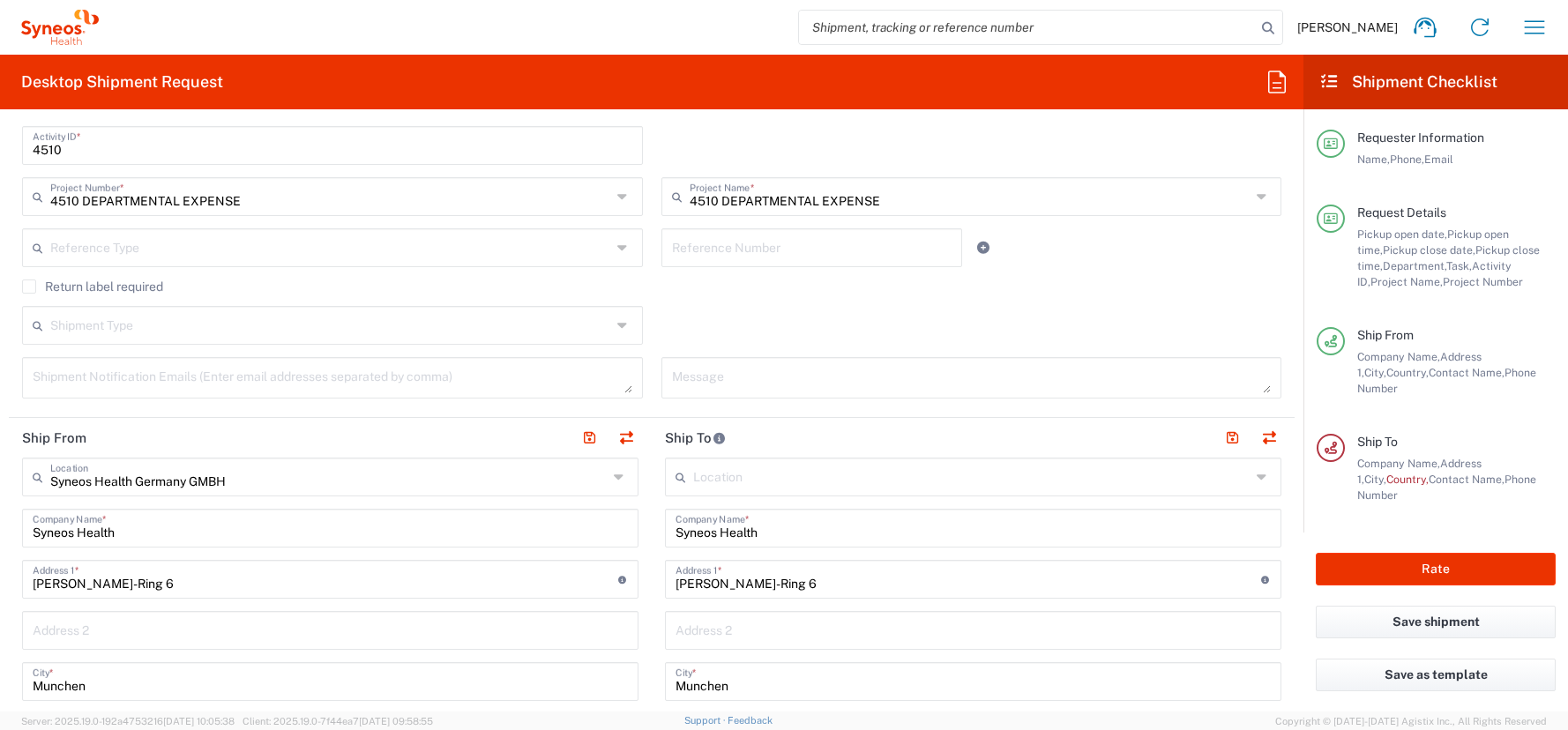
scroll to position [554, 0]
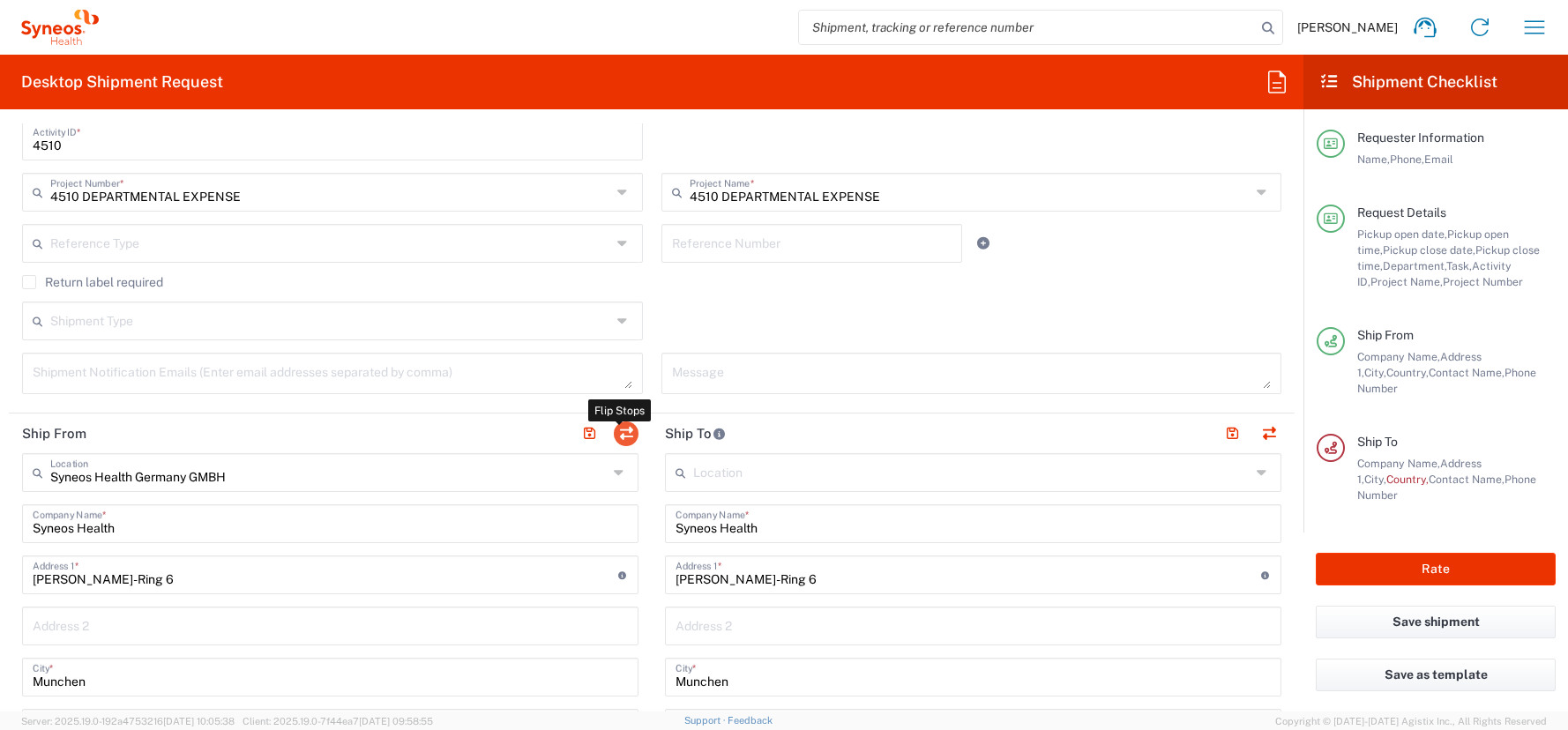
click at [620, 435] on button "button" at bounding box center [626, 433] width 25 height 25
type input "01728392657"
type input "Syneos Health Germany GMBH"
type input "[GEOGRAPHIC_DATA]"
type input "[PHONE_NUMBER]"
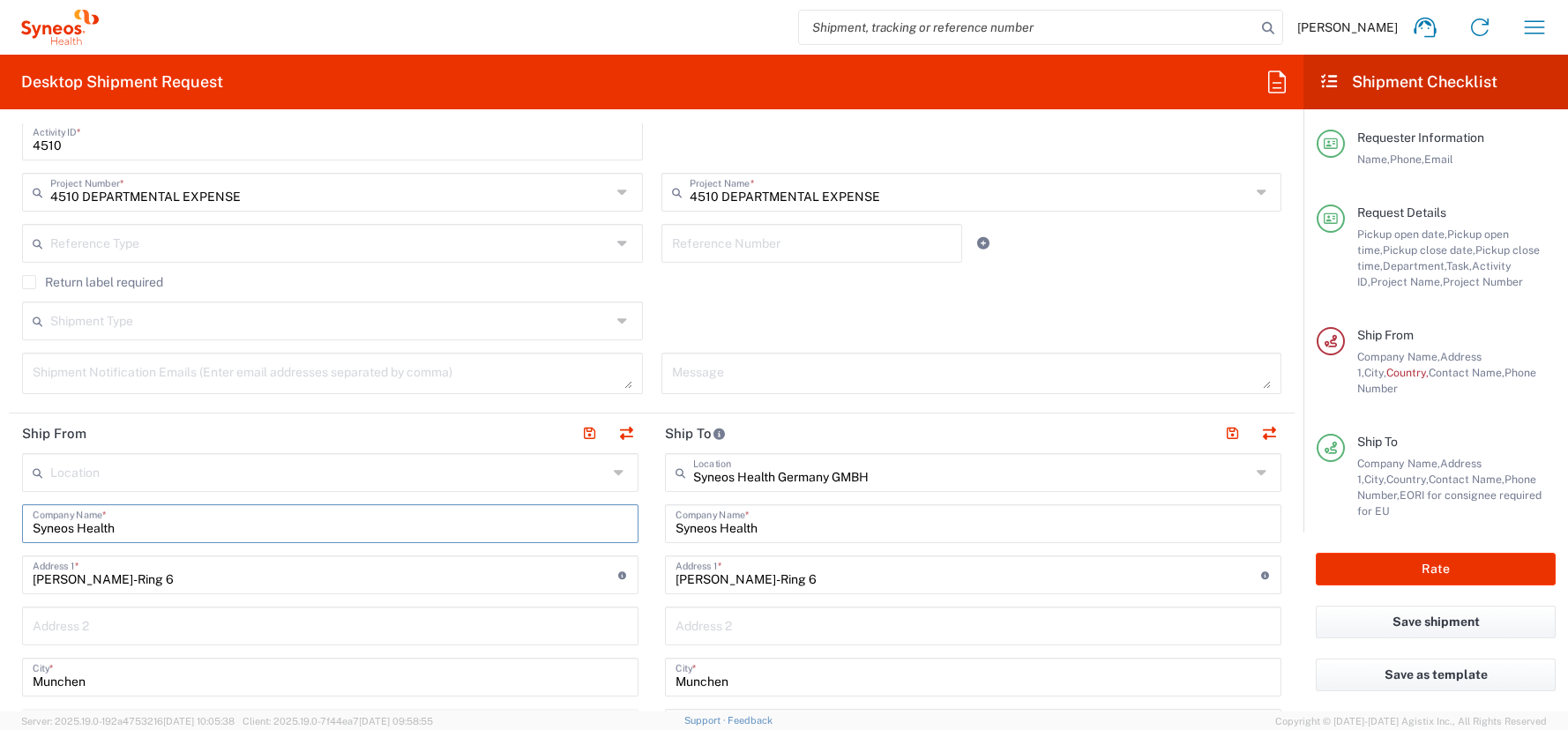
drag, startPoint x: 139, startPoint y: 528, endPoint x: -40, endPoint y: 528, distance: 179.0
click at [0, 528] on html "Antoine Kouwonou Home Shipment estimator Shipment tracking Desktop shipment req…" at bounding box center [784, 365] width 1568 height 730
paste input "Ginsterweg 22"
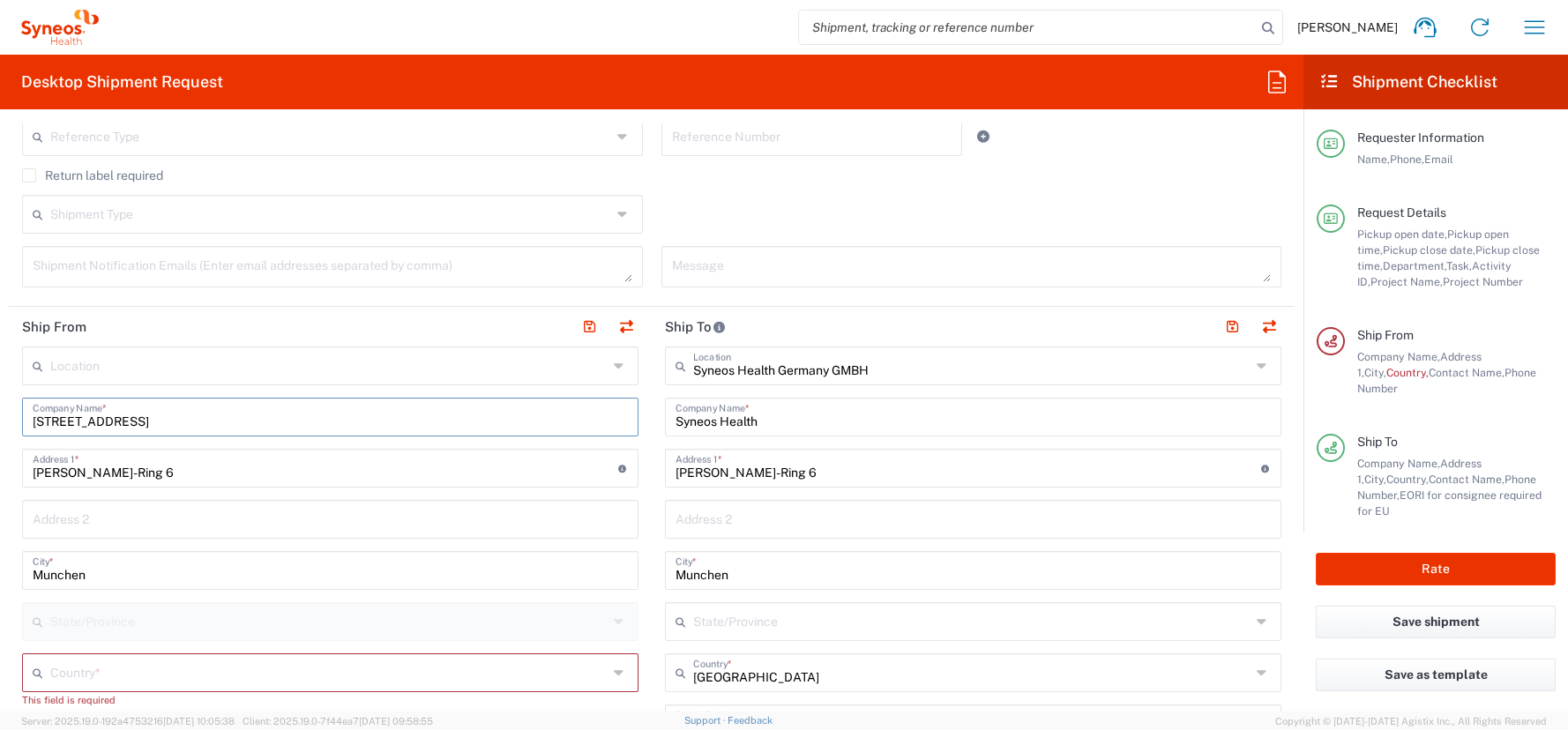
scroll to position [664, 0]
type input "G"
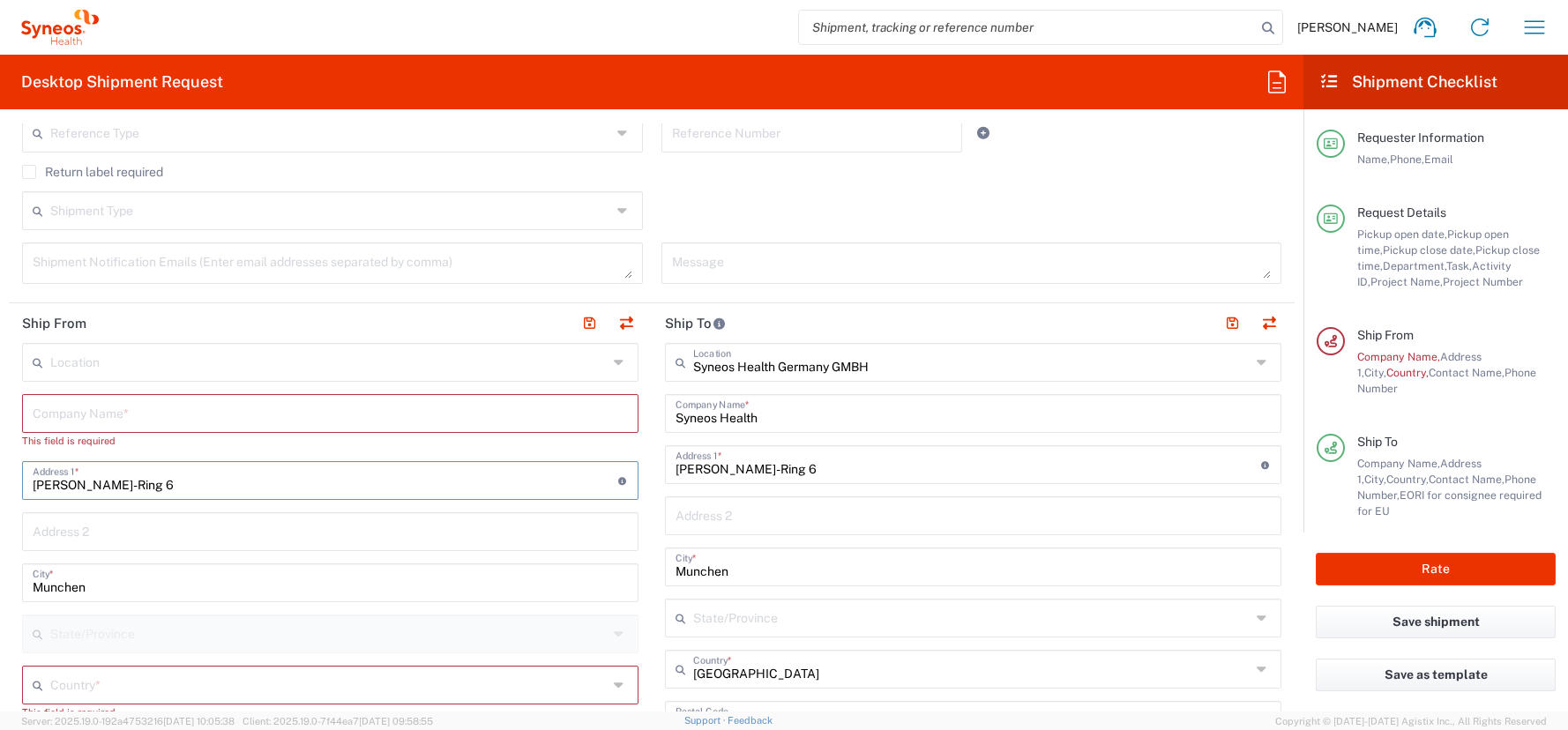
drag, startPoint x: 176, startPoint y: 484, endPoint x: -29, endPoint y: 492, distance: 205.2
click at [0, 492] on html "Antoine Kouwonou Home Shipment estimator Shipment tracking Desktop shipment req…" at bounding box center [784, 365] width 1568 height 730
paste input "Ginsterweg 22"
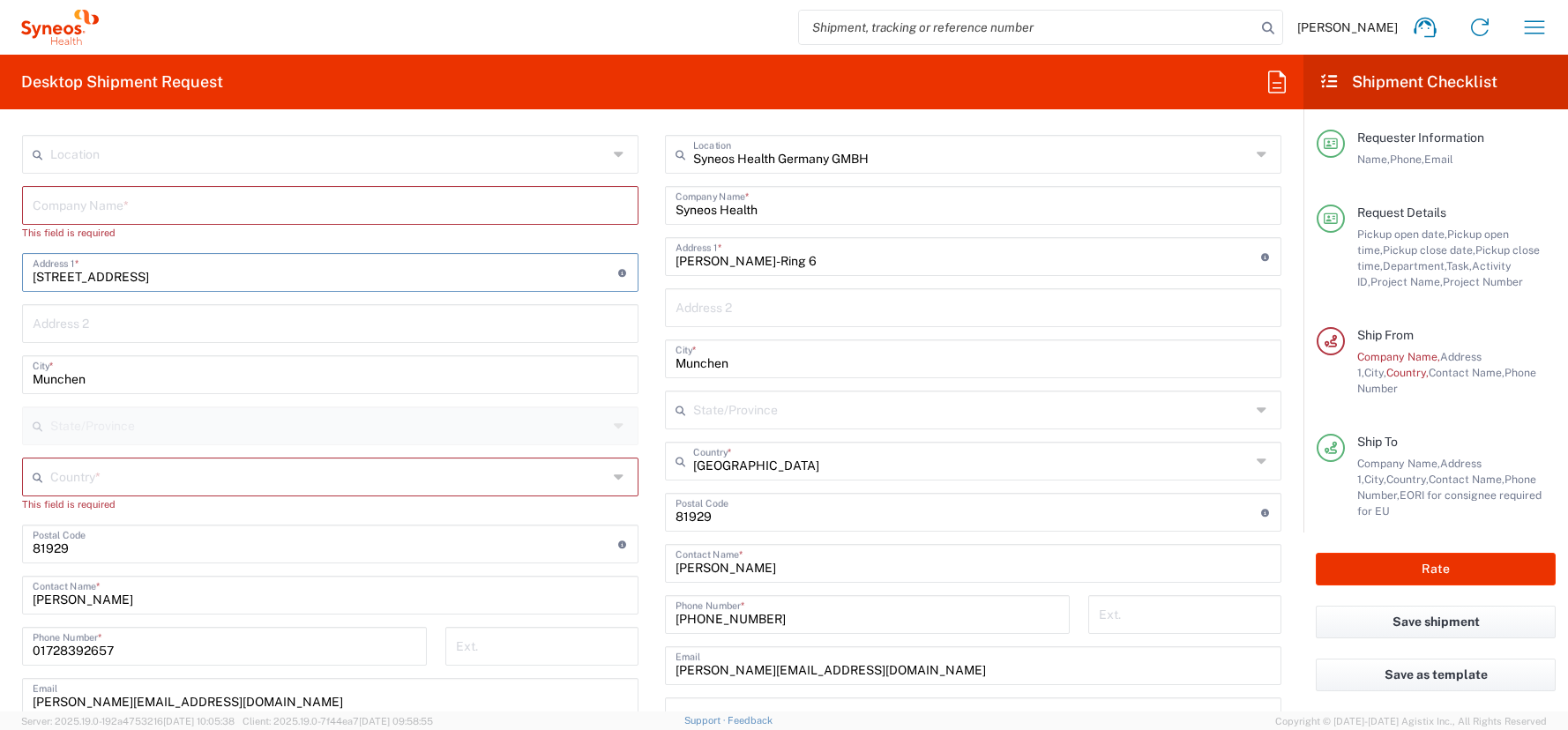
scroll to position [905, 0]
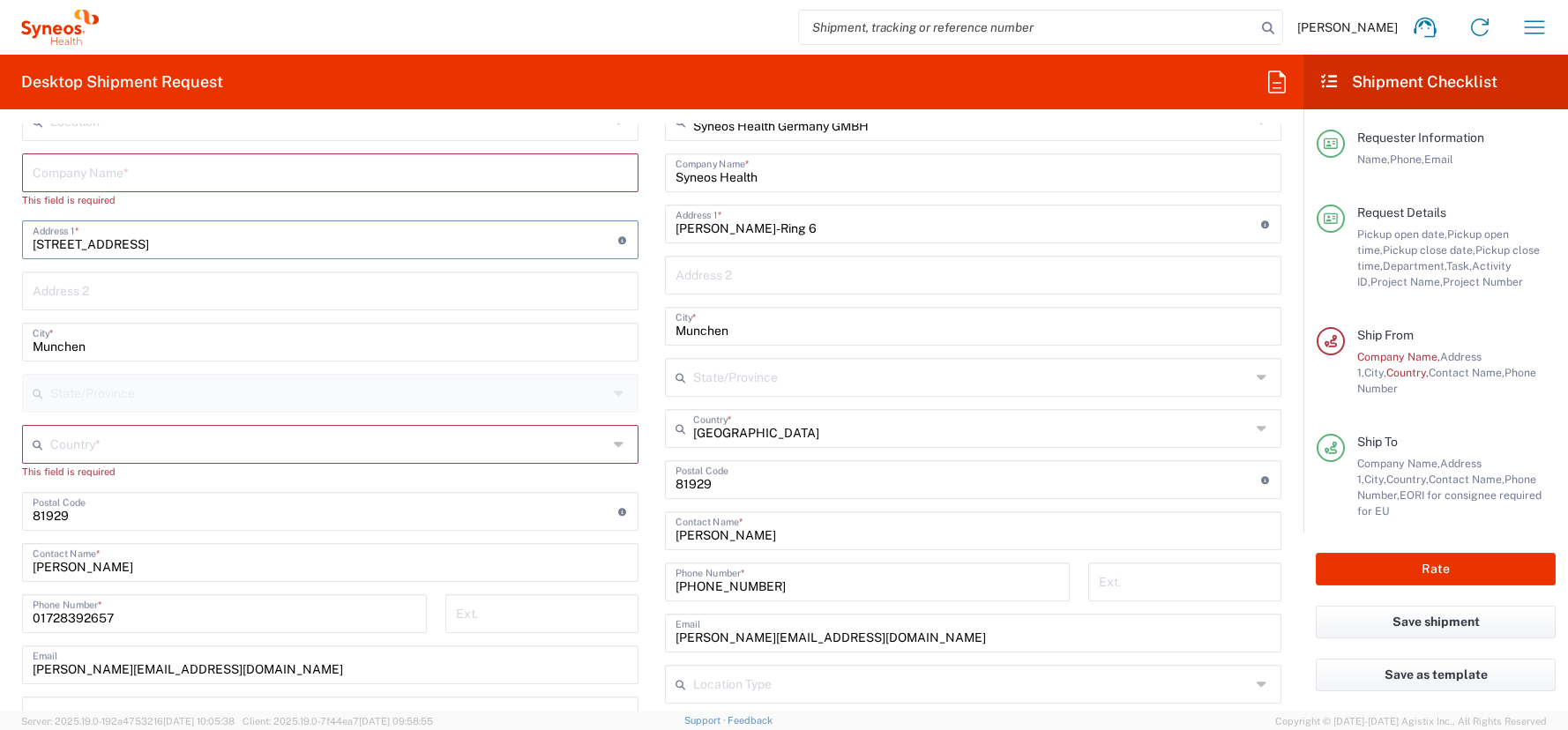
type input "Ginsterweg 22"
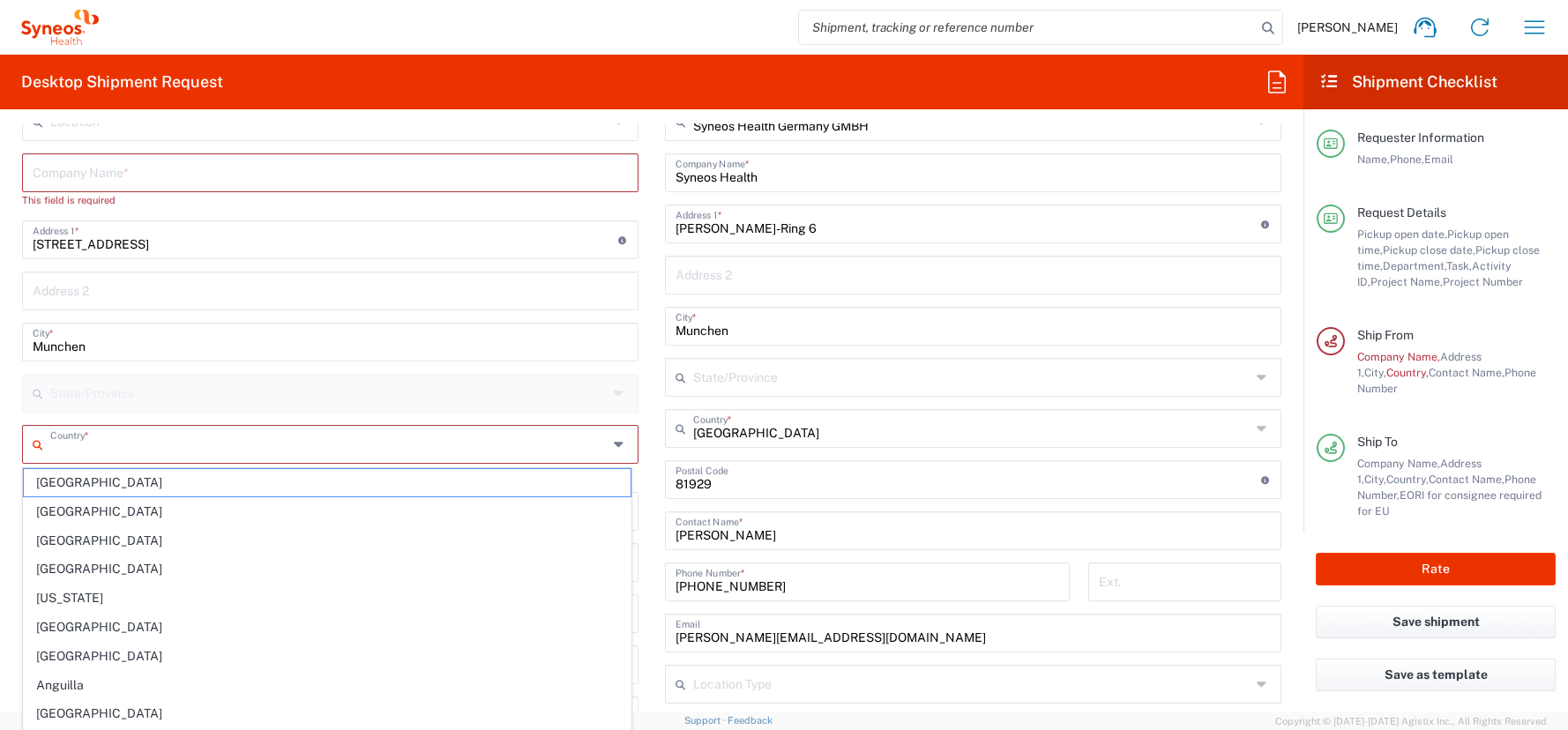
click at [55, 454] on input "text" at bounding box center [328, 443] width 557 height 30
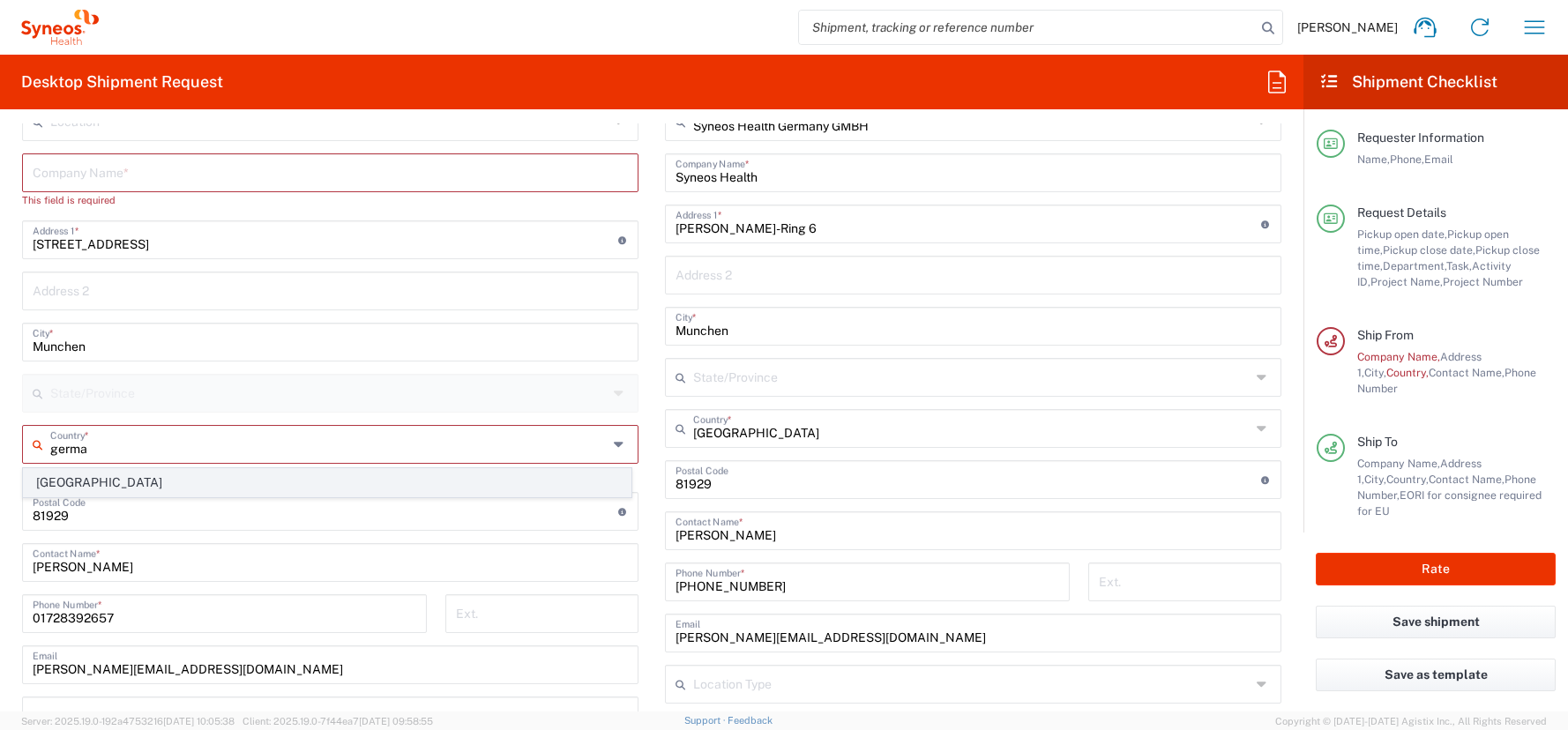
click at [46, 484] on span "[GEOGRAPHIC_DATA]" at bounding box center [327, 483] width 607 height 28
type input "[GEOGRAPHIC_DATA]"
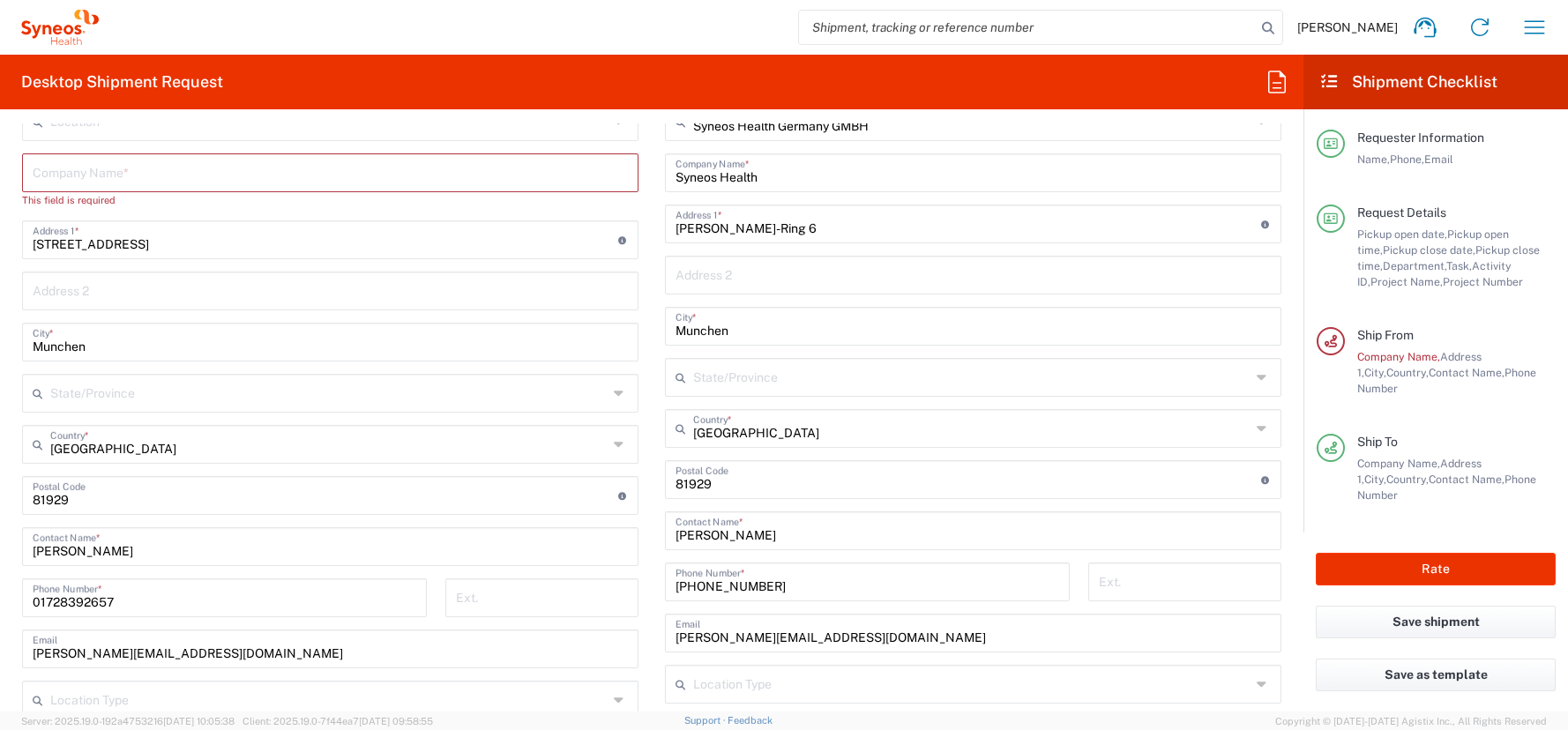
click at [55, 502] on input "undefined" at bounding box center [325, 493] width 586 height 30
type input "50169"
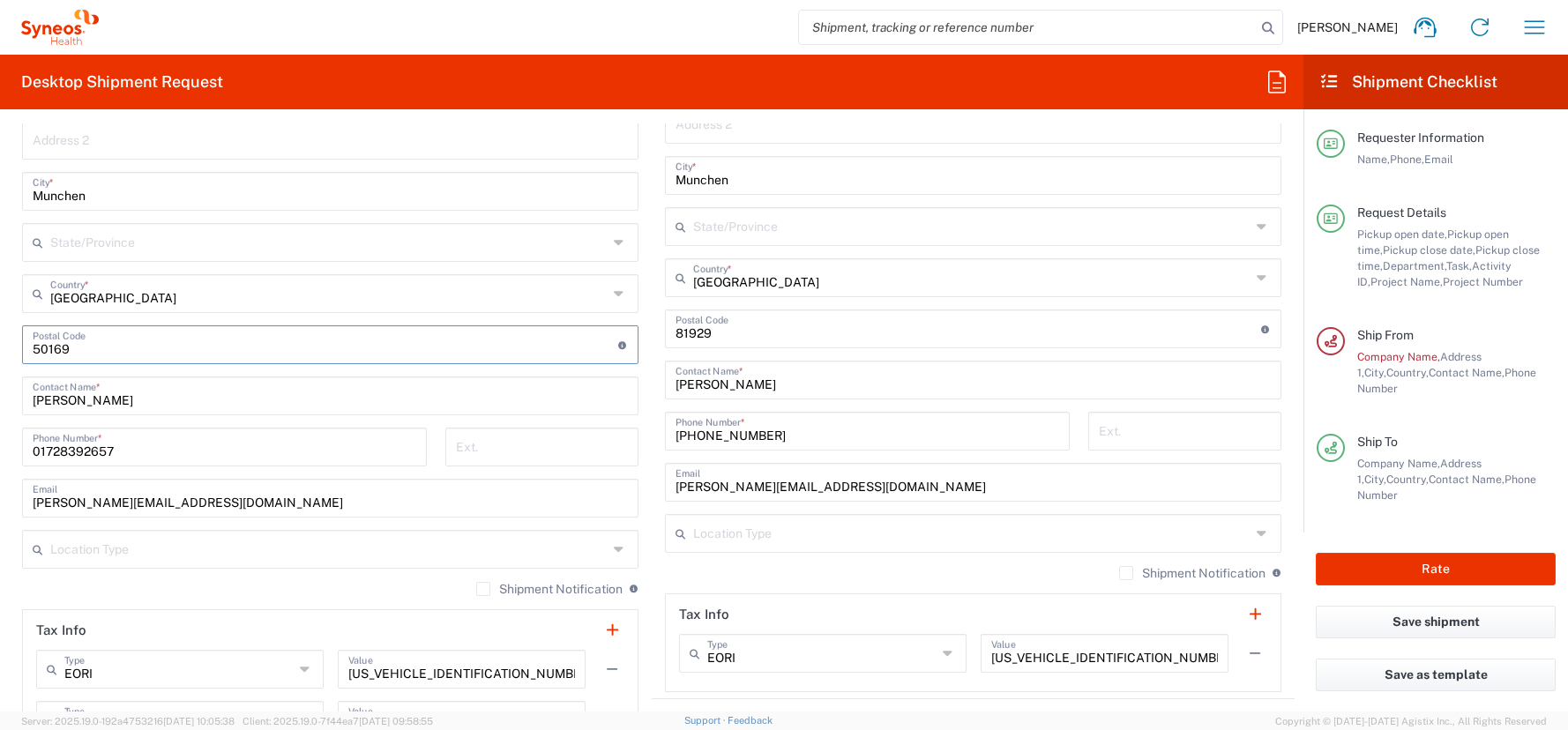
scroll to position [1057, 0]
drag, startPoint x: 268, startPoint y: 505, endPoint x: -61, endPoint y: 474, distance: 330.5
click at [0, 474] on html "Antoine Kouwonou Home Shipment estimator Shipment tracking Desktop shipment req…" at bounding box center [784, 365] width 1568 height 730
paste input "Lyubka.Nikolova@S"
drag, startPoint x: 128, startPoint y: 500, endPoint x: -43, endPoint y: 486, distance: 171.6
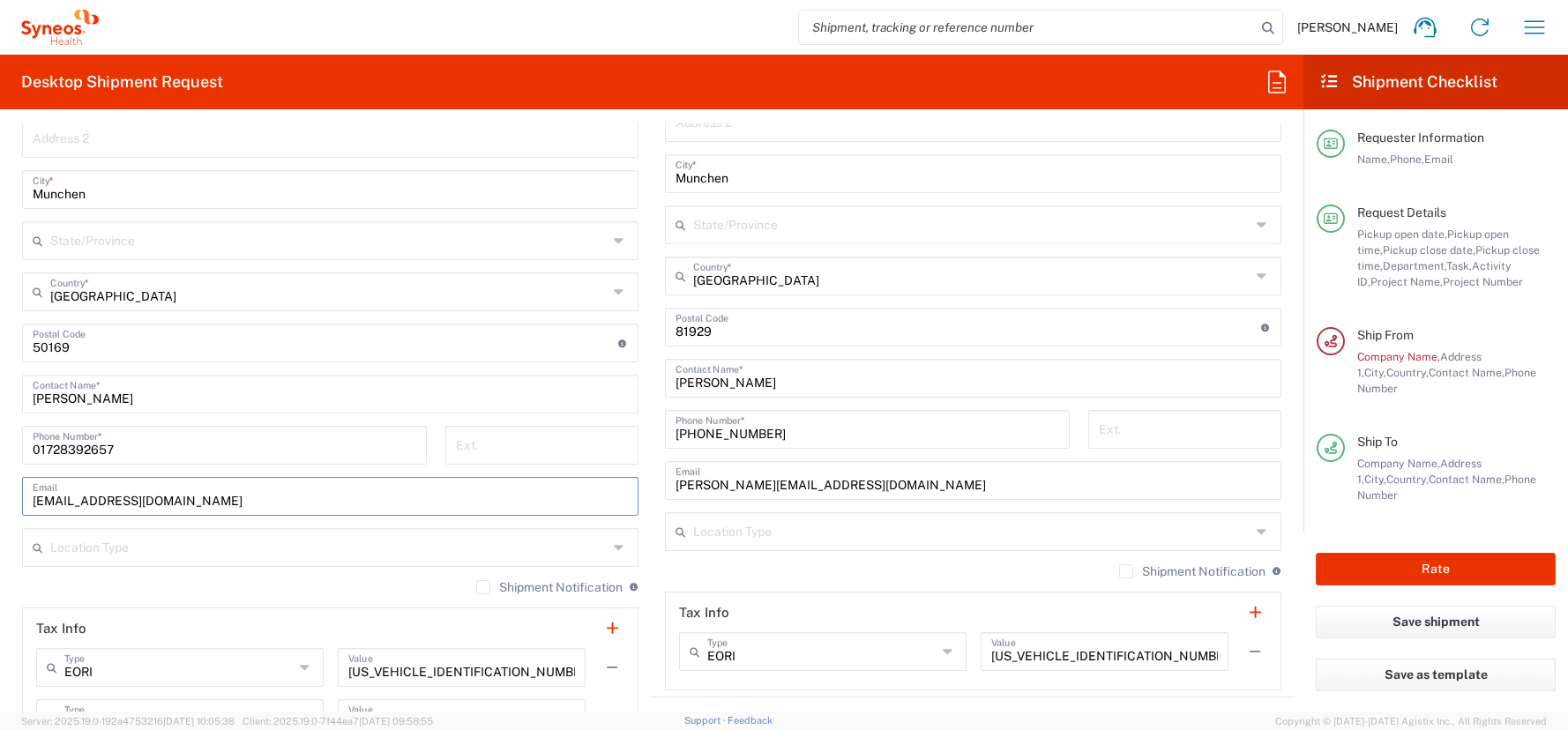
click at [0, 486] on html "Antoine Kouwonou Home Shipment estimator Shipment tracking Desktop shipment req…" at bounding box center [784, 365] width 1568 height 730
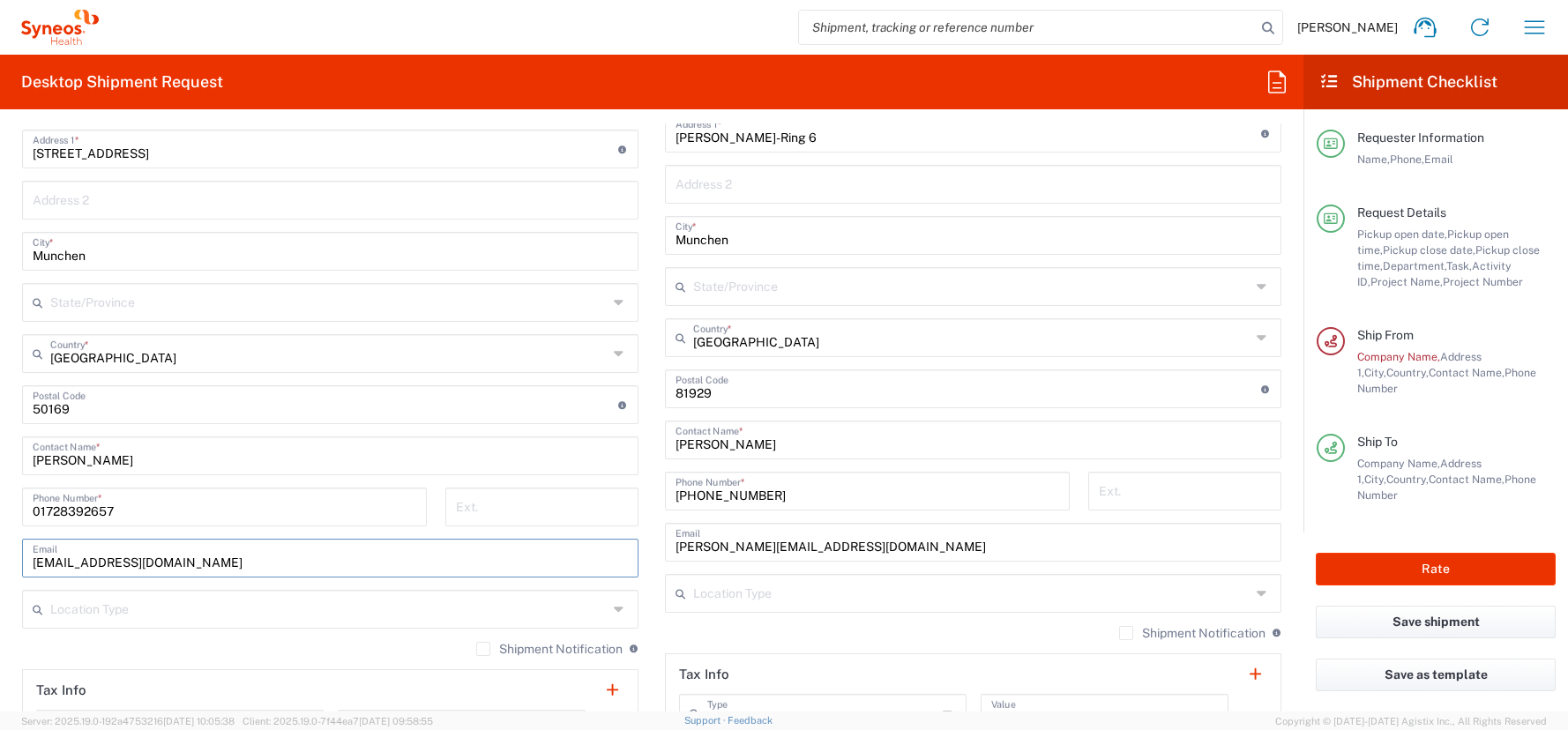
scroll to position [855, 0]
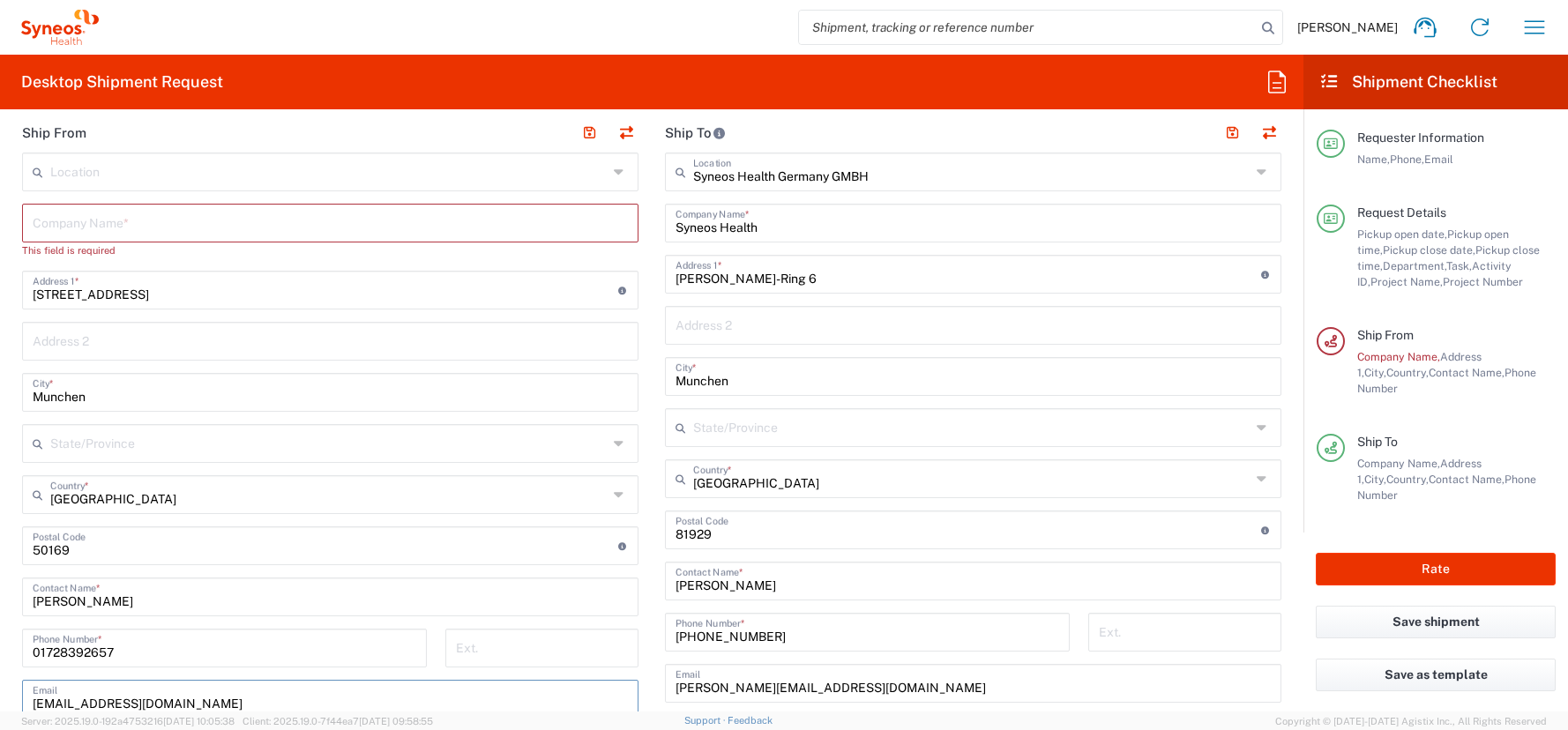
type input "Lyubka.Nikolova@Syneoshealth.com"
paste input "Lyubka.Nikolova"
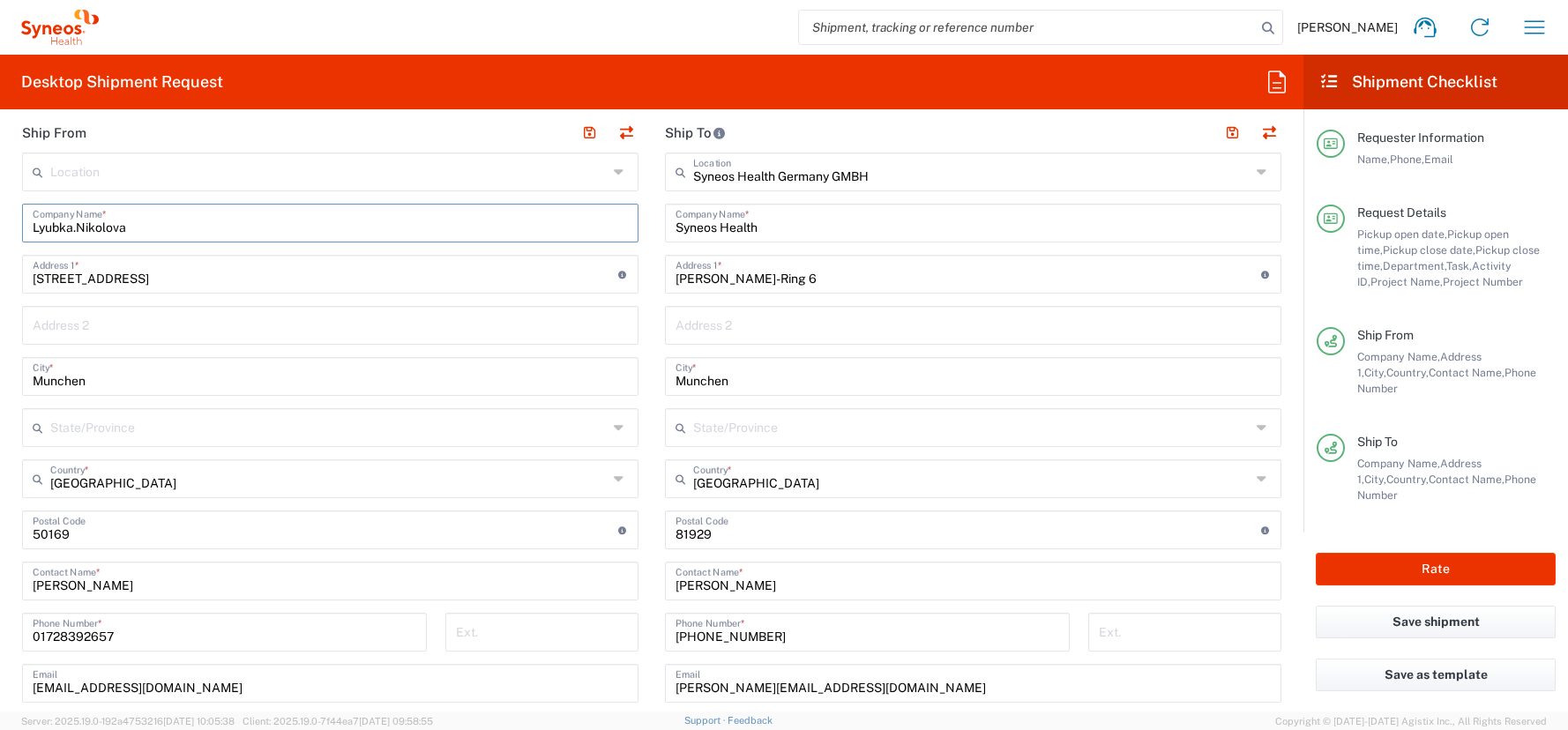
click at [80, 225] on input "Lyubka.Nikolova" at bounding box center [330, 221] width 595 height 30
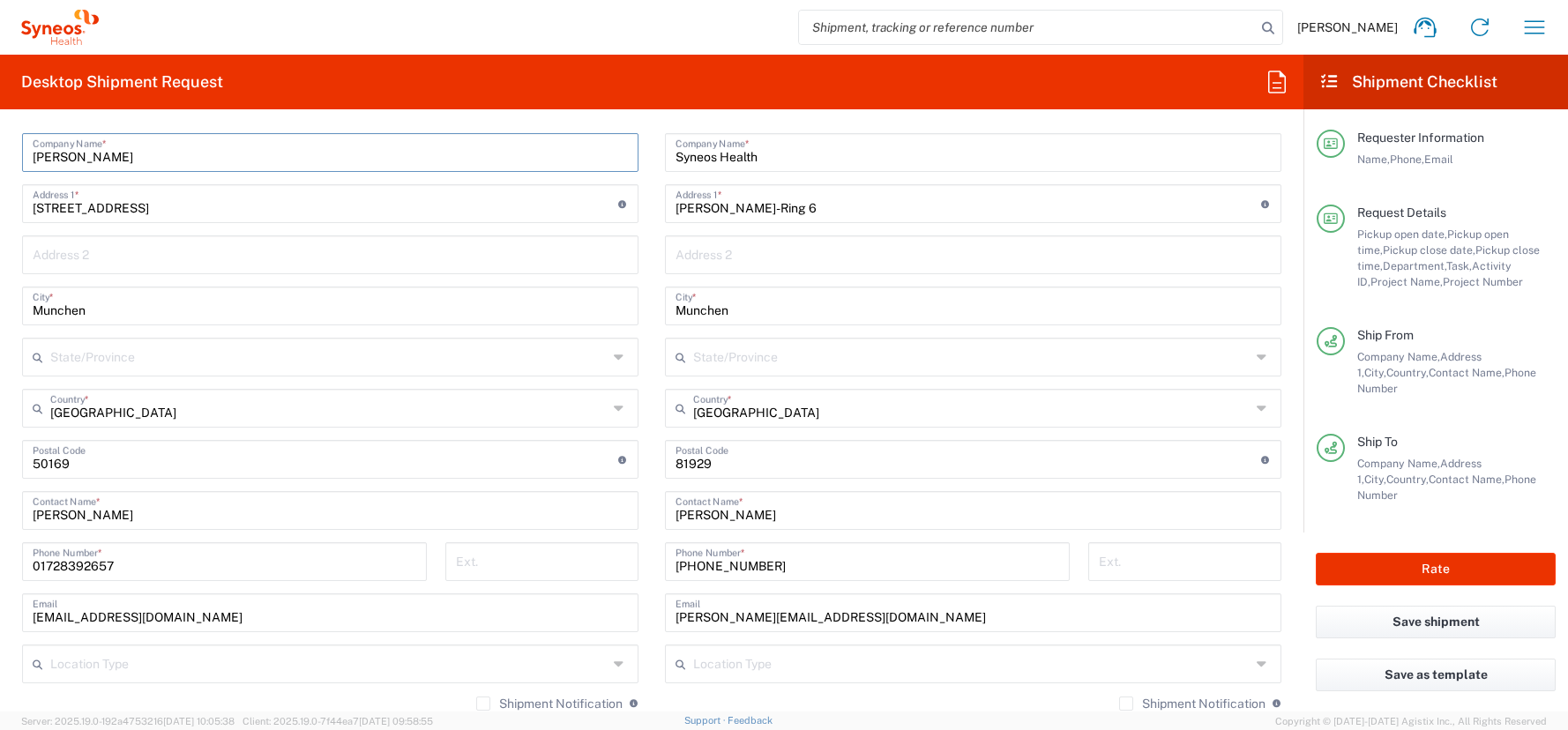
scroll to position [1000, 0]
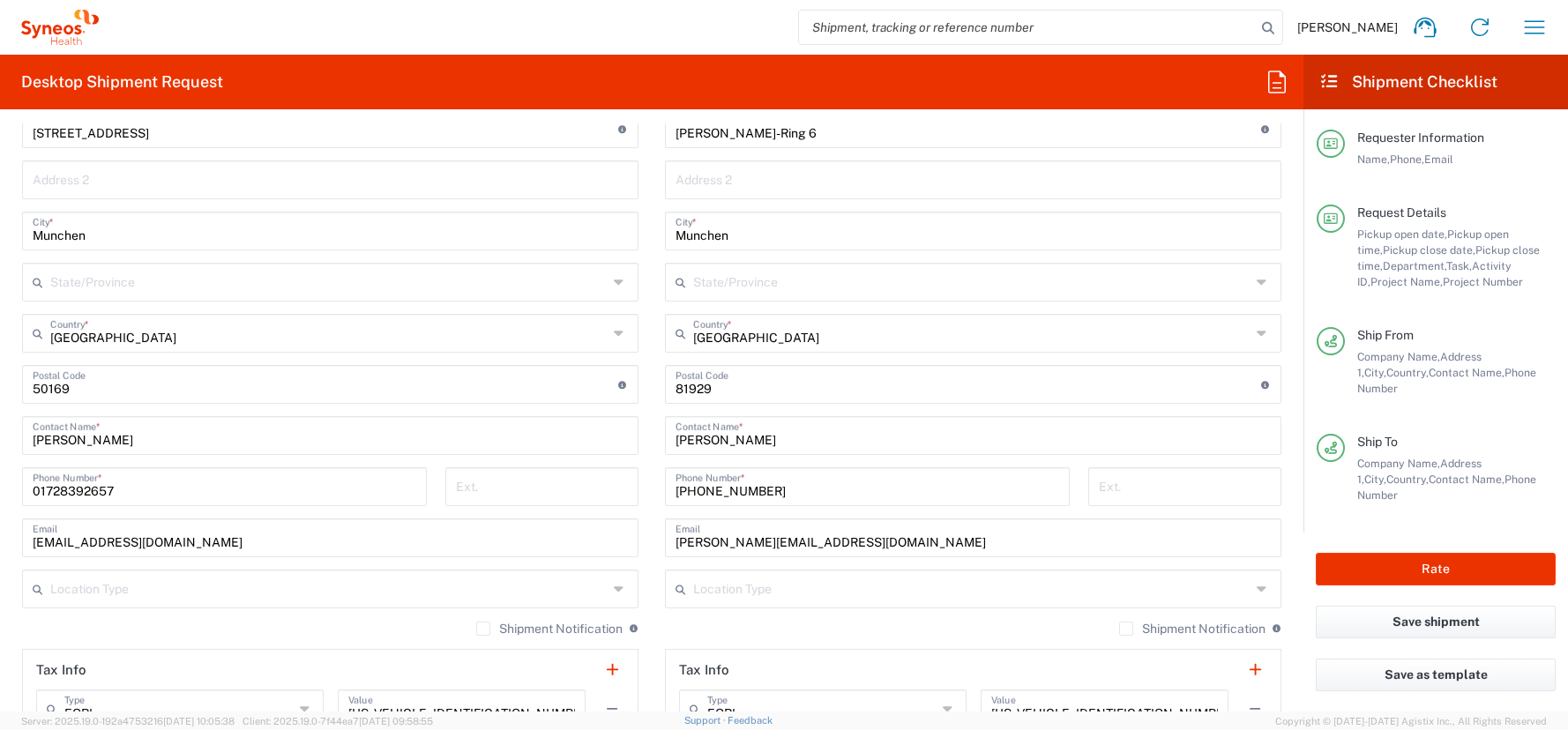
type input "Lyubka Nikolova"
drag, startPoint x: 163, startPoint y: 442, endPoint x: -61, endPoint y: 432, distance: 224.2
click at [0, 432] on html "Antoine Kouwonou Home Shipment estimator Shipment tracking Desktop shipment req…" at bounding box center [784, 365] width 1568 height 730
paste input "Lyubka.Nikolova"
click at [77, 438] on input "Lyubka.Nikolova" at bounding box center [330, 433] width 595 height 30
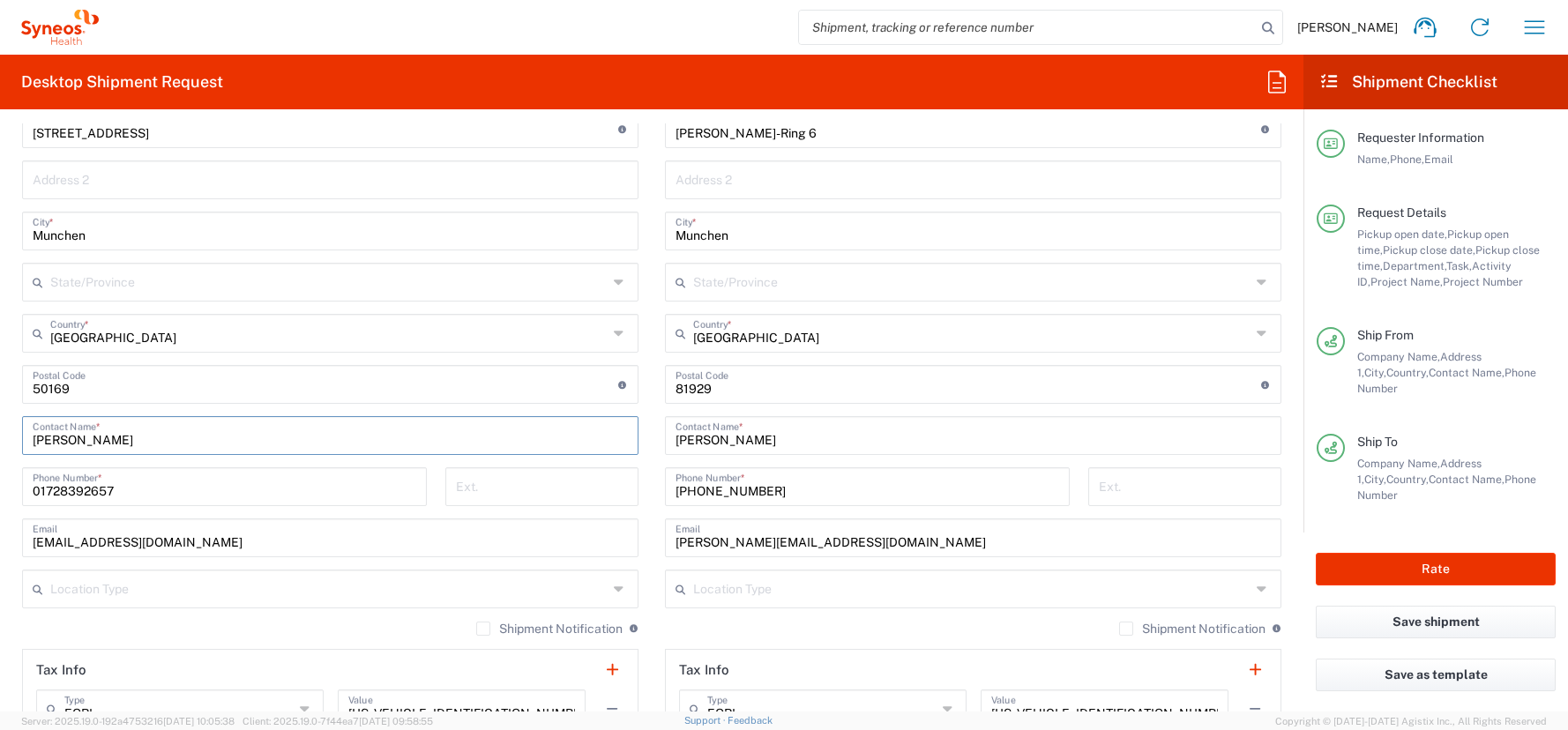
type input "Lyubka Nikolova"
click at [59, 236] on input "Munchen" at bounding box center [330, 229] width 595 height 30
paste input "Kerp"
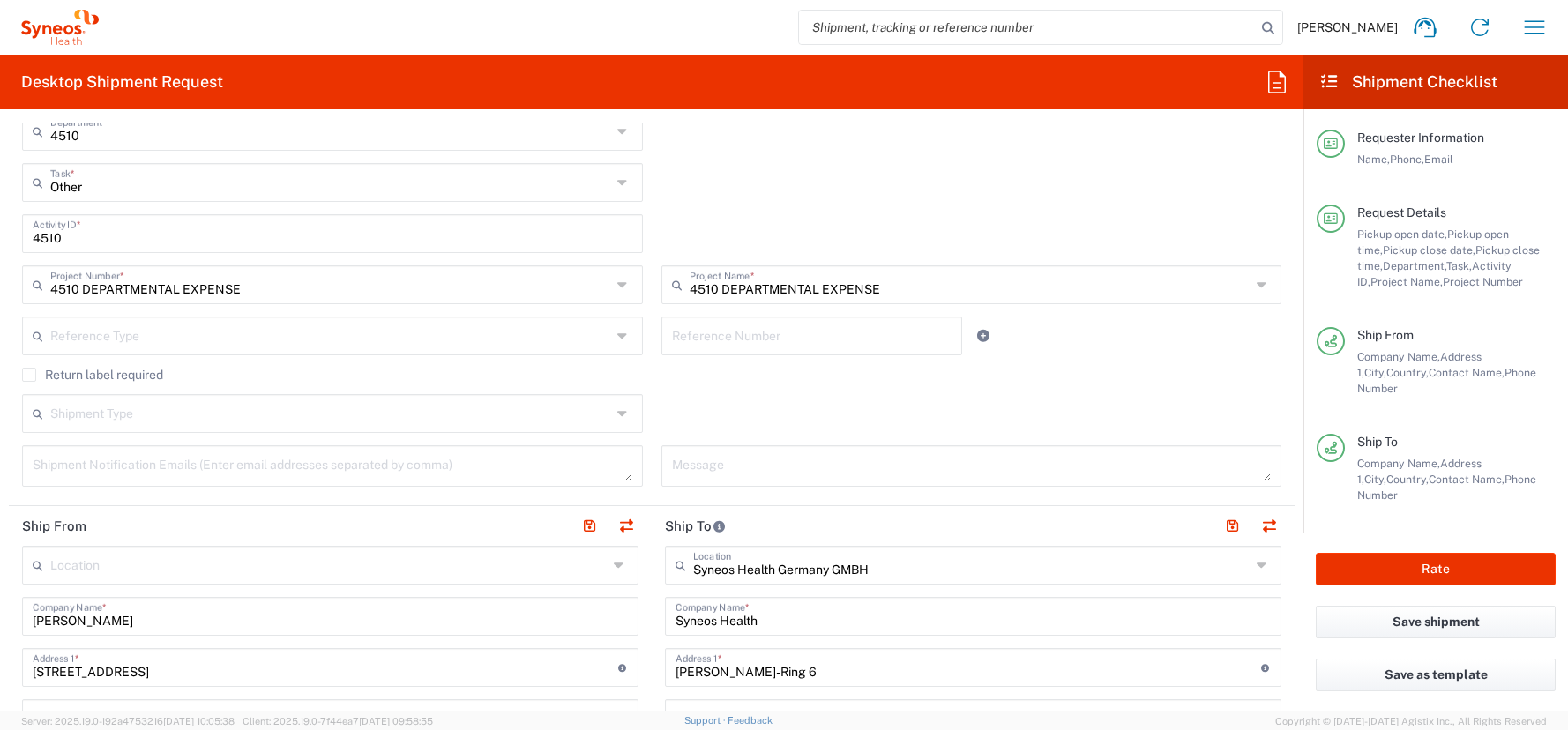
scroll to position [463, 0]
type input "Kerpen"
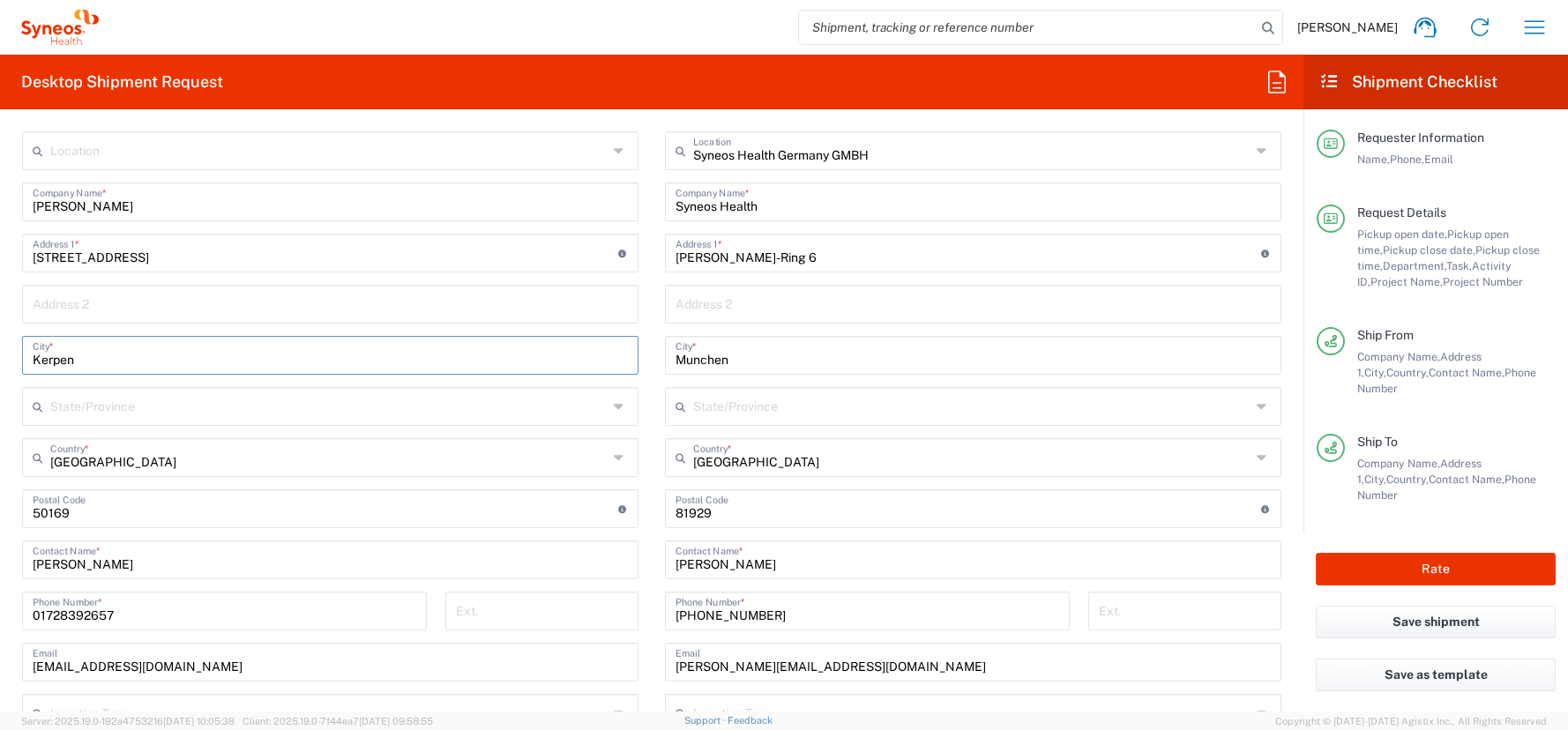
scroll to position [965, 0]
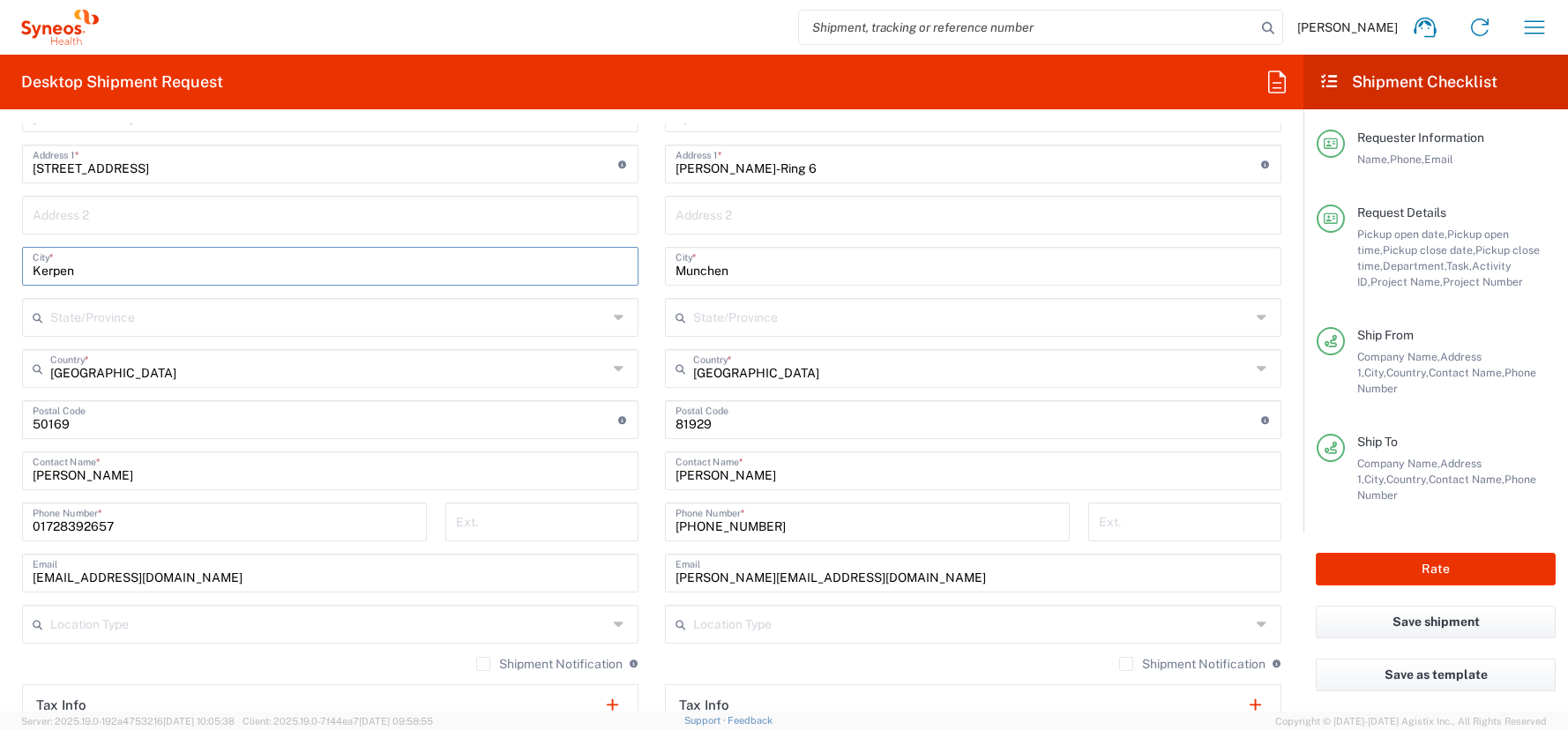
click at [67, 530] on input "01728392657" at bounding box center [224, 520] width 383 height 30
paste input "643161980"
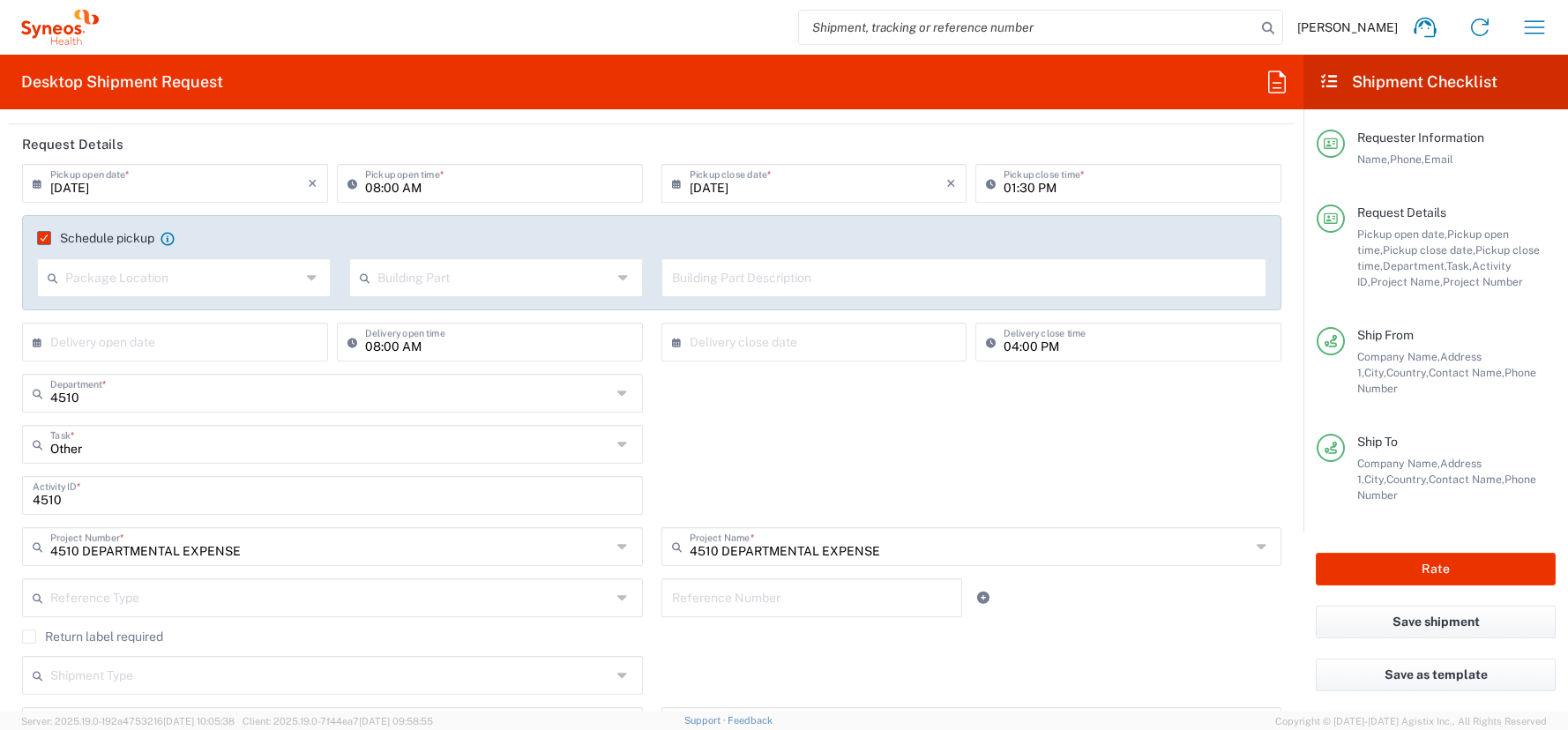
scroll to position [0, 0]
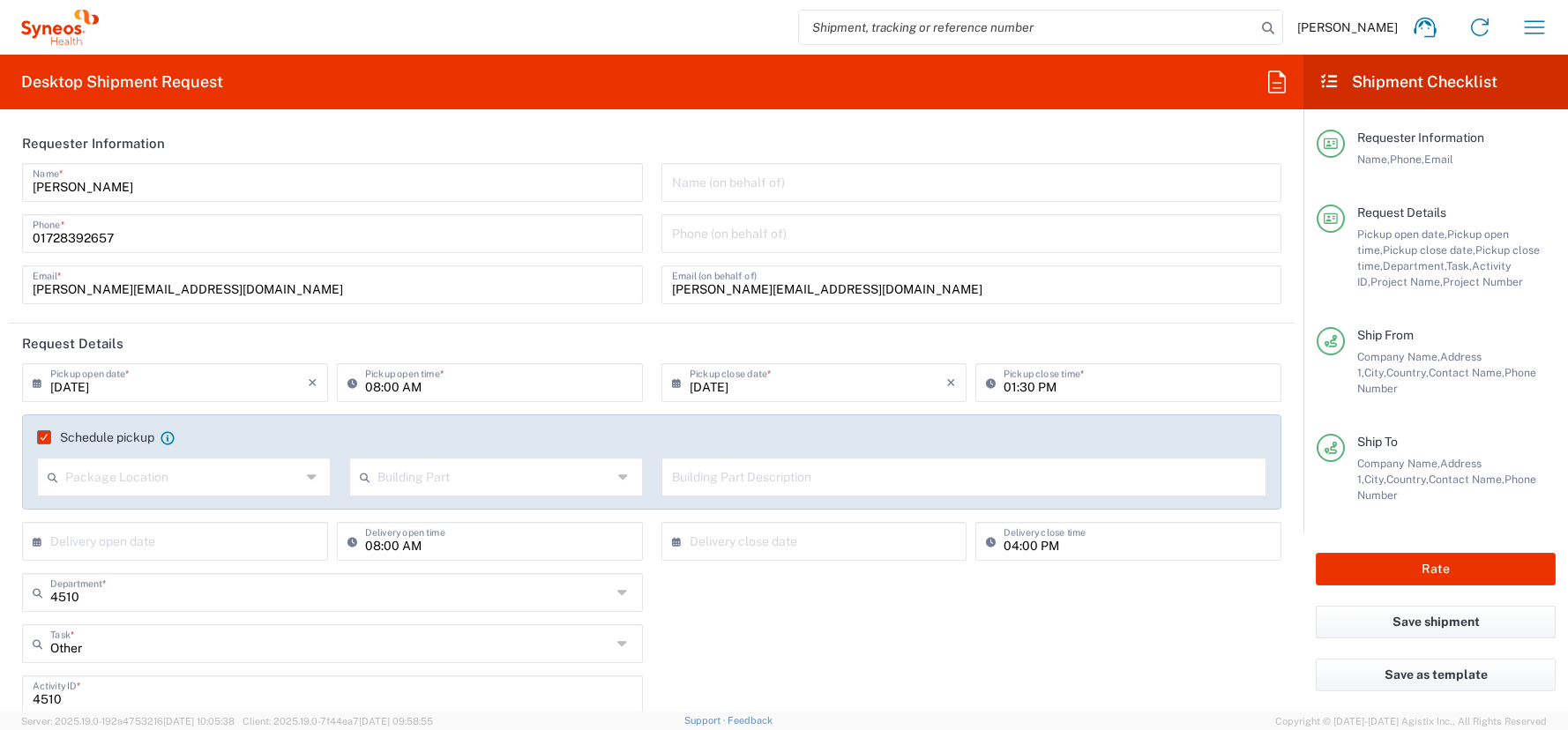
type input "017643161980"
click at [98, 241] on input "01728392657" at bounding box center [332, 232] width 600 height 30
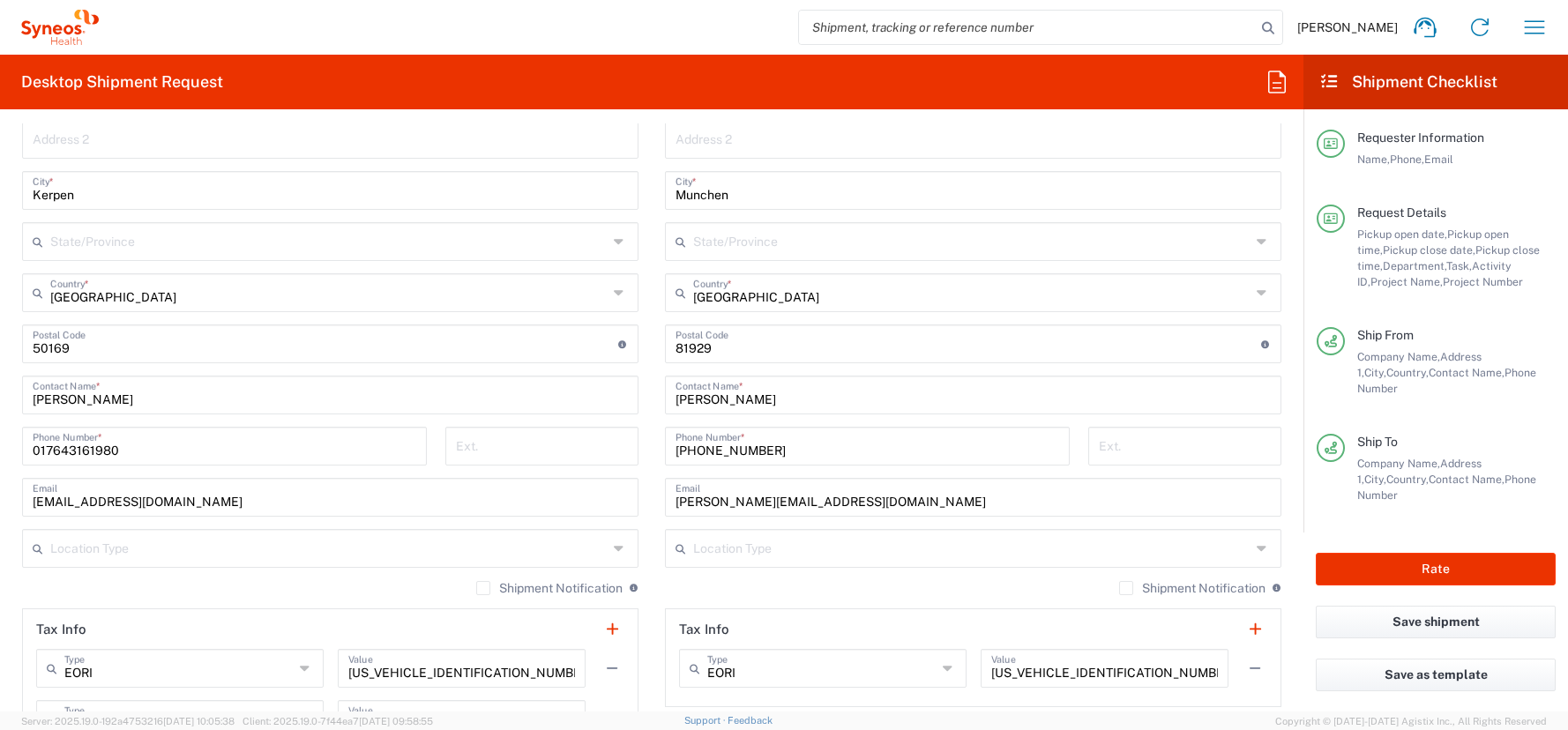
scroll to position [888, 0]
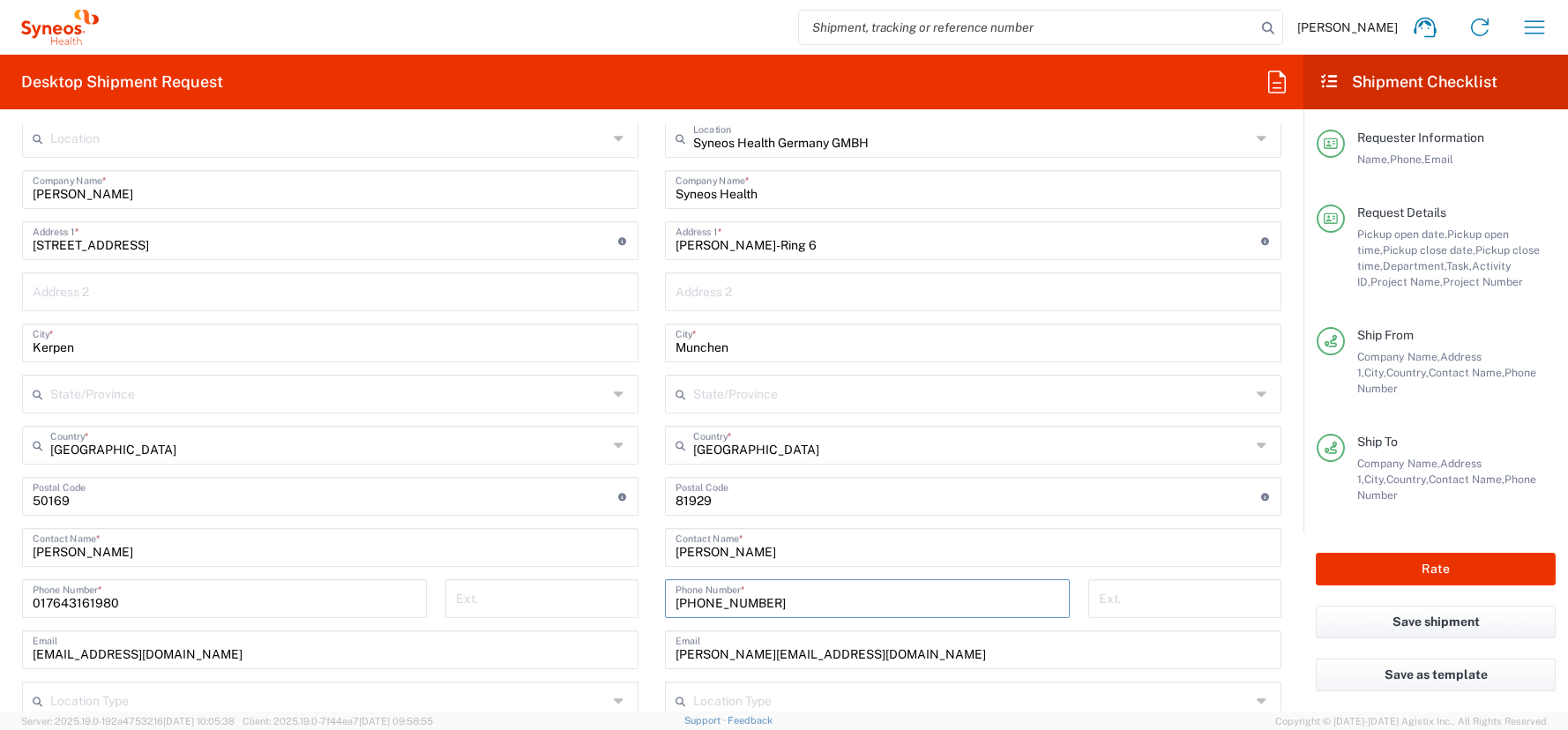
drag, startPoint x: 779, startPoint y: 599, endPoint x: 667, endPoint y: 593, distance: 112.2
click at [675, 593] on input "[PHONE_NUMBER]" at bounding box center [867, 597] width 383 height 30
paste input "01728392657"
type input "01728392657"
click at [2, 284] on form "Requester Information Antoine Kouwonou Name * 01728392657 Phone * antoine.kouwo…" at bounding box center [651, 418] width 1303 height 588
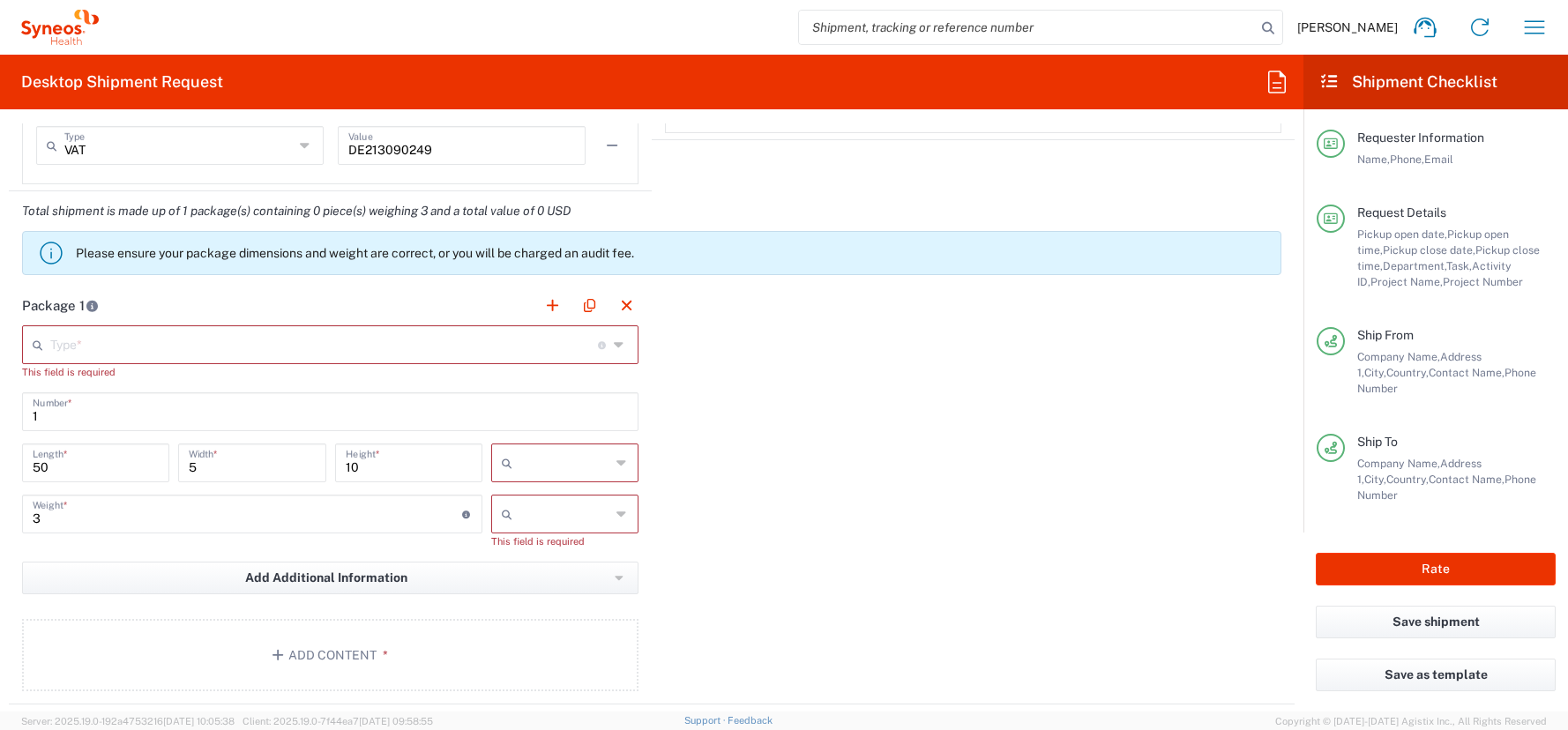
scroll to position [1617, 0]
click at [59, 345] on input "text" at bounding box center [323, 340] width 548 height 30
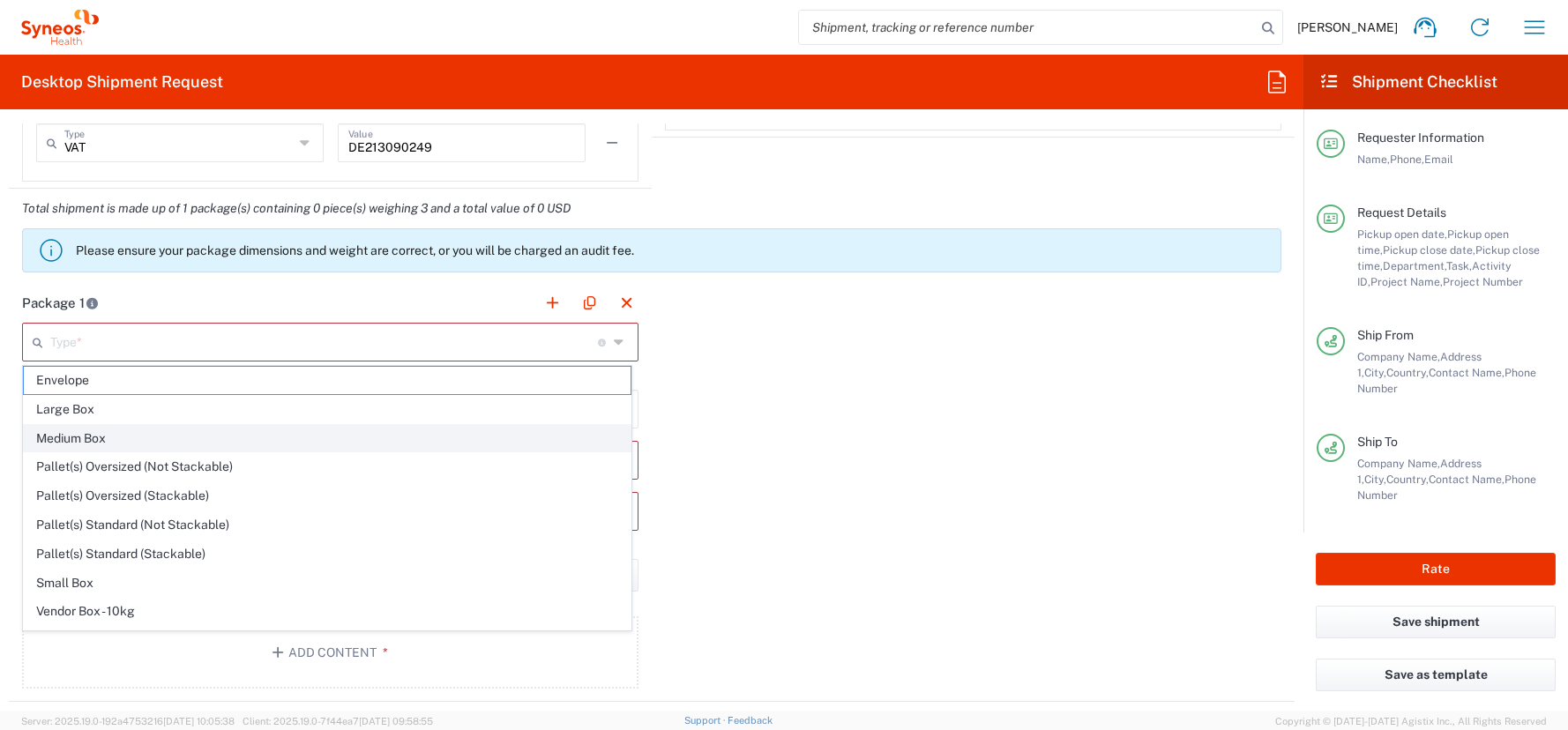
click at [87, 438] on span "Medium Box" at bounding box center [327, 439] width 607 height 28
type input "Medium Box"
type input "13"
type input "11.5"
type input "2.5"
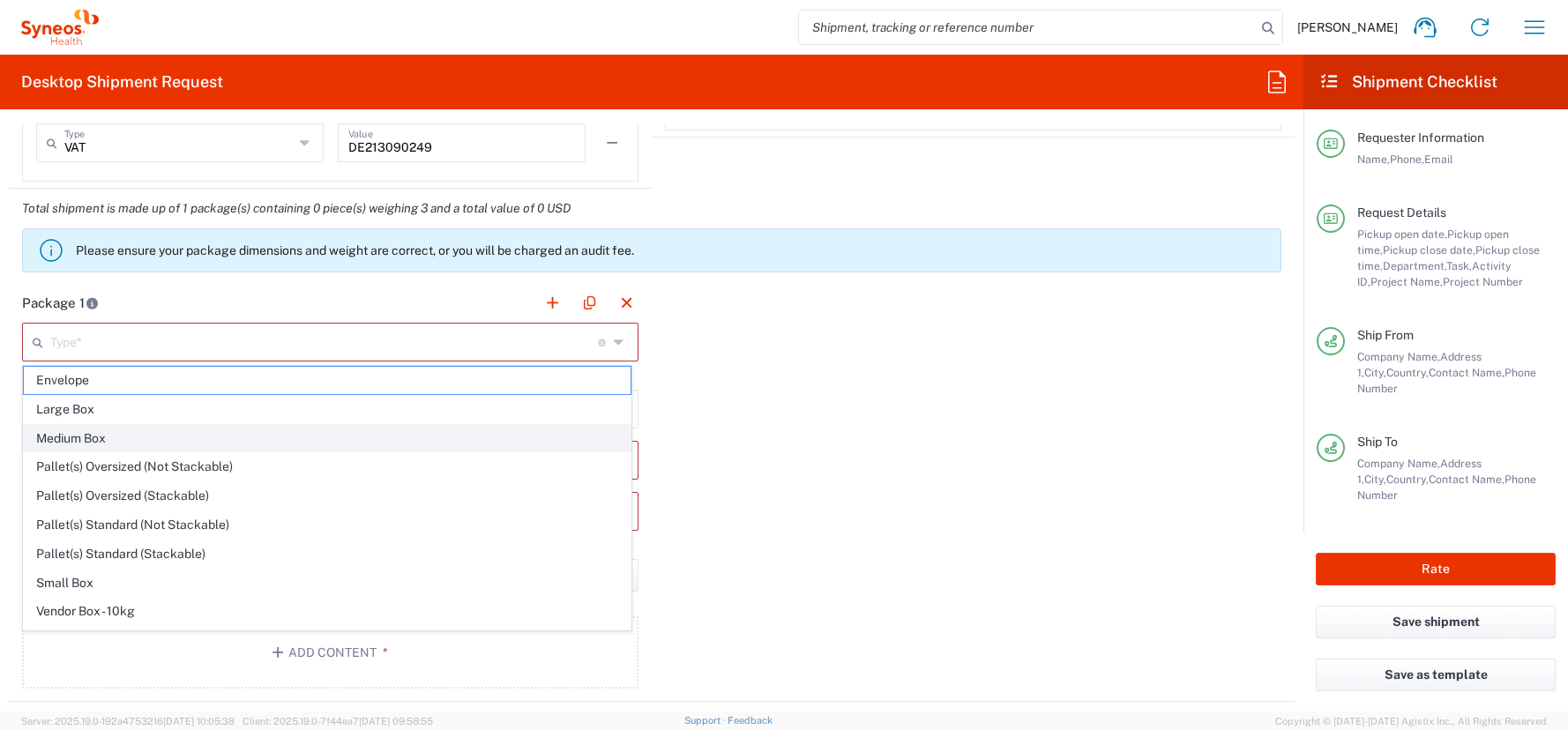
type input "in"
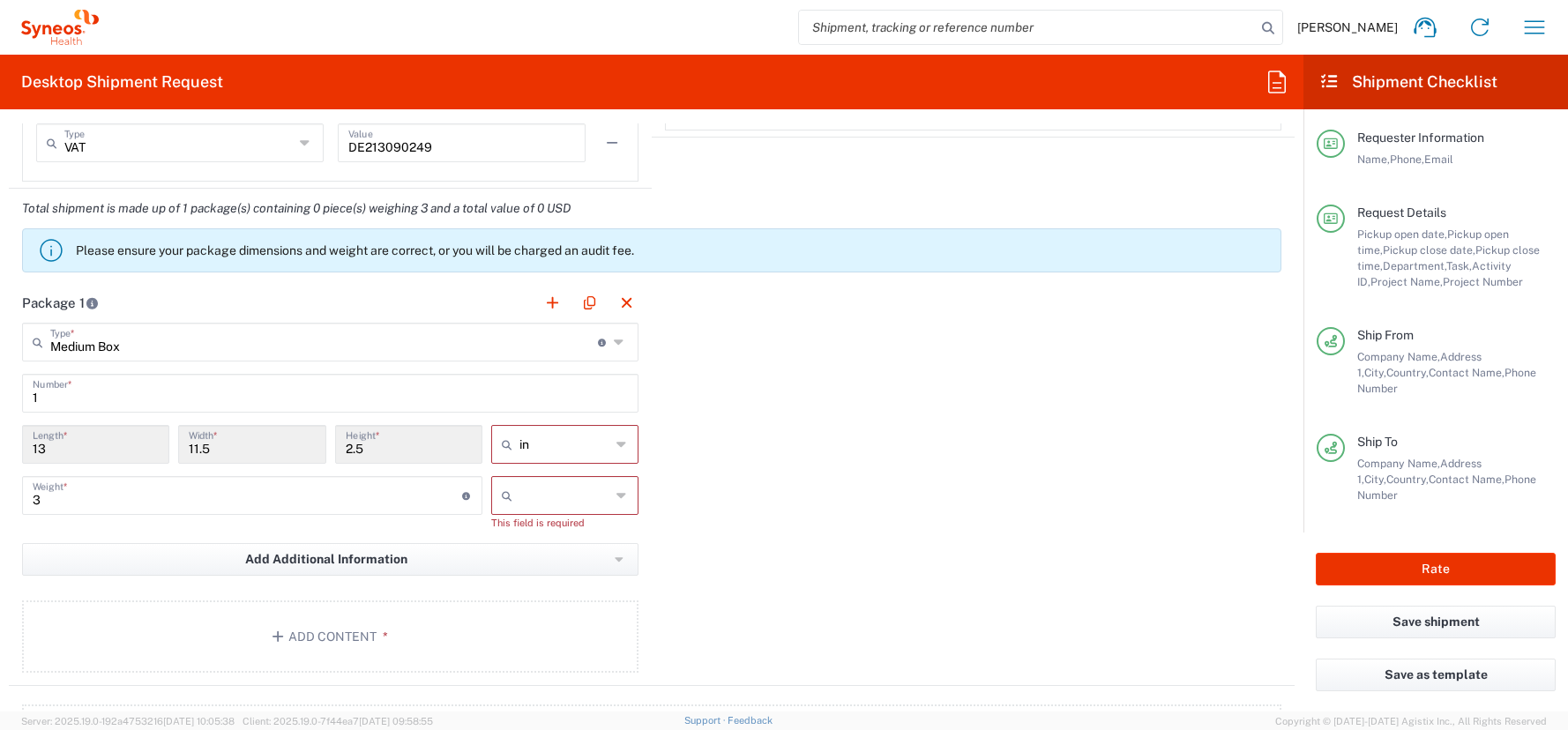
click at [616, 444] on icon at bounding box center [622, 444] width 11 height 29
click at [510, 511] on span "cm" at bounding box center [559, 512] width 142 height 28
type input "33.02"
type input "29.21"
type input "6.35"
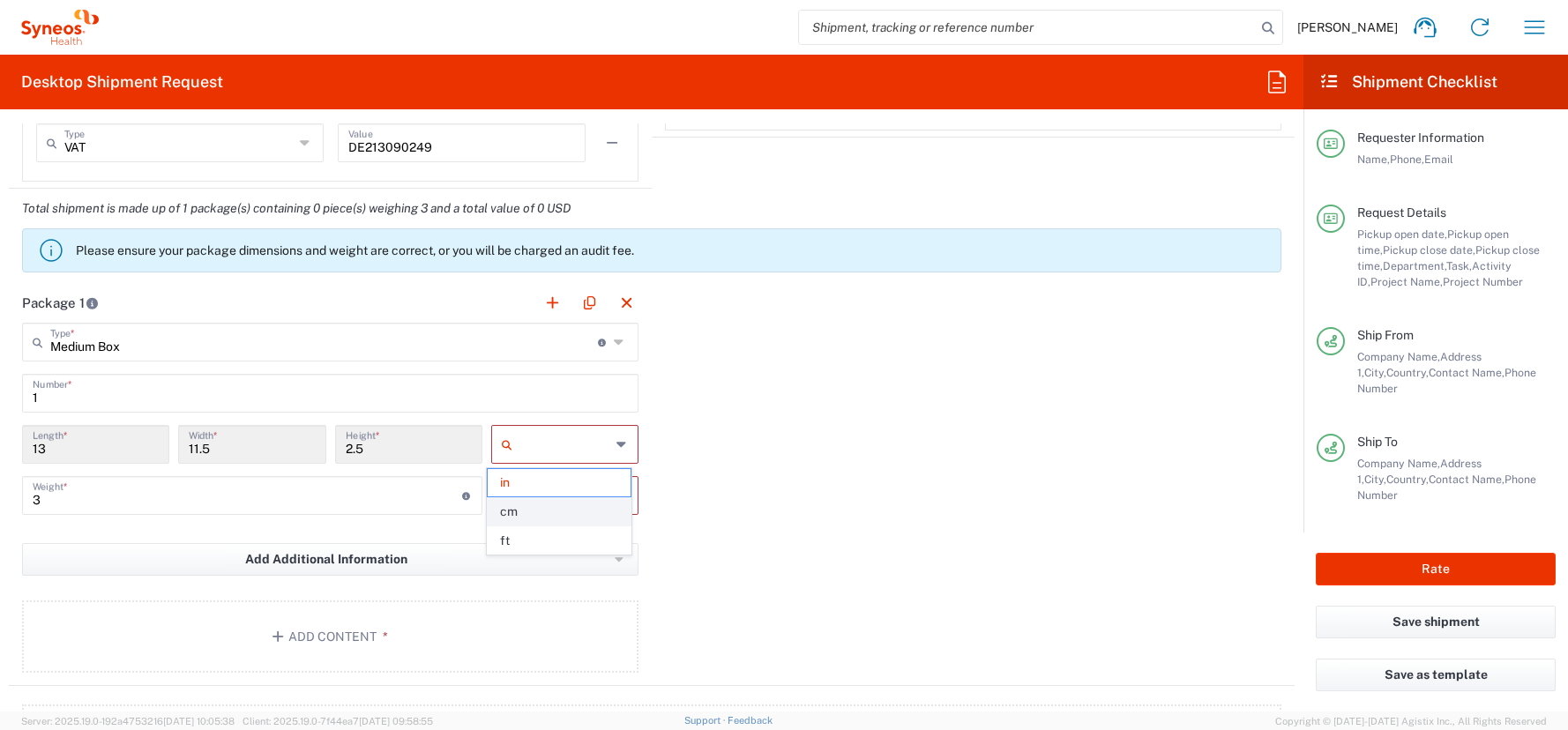
type input "cm"
click at [616, 495] on icon at bounding box center [622, 495] width 11 height 29
click at [514, 531] on span "kgs" at bounding box center [559, 534] width 142 height 28
type input "kgs"
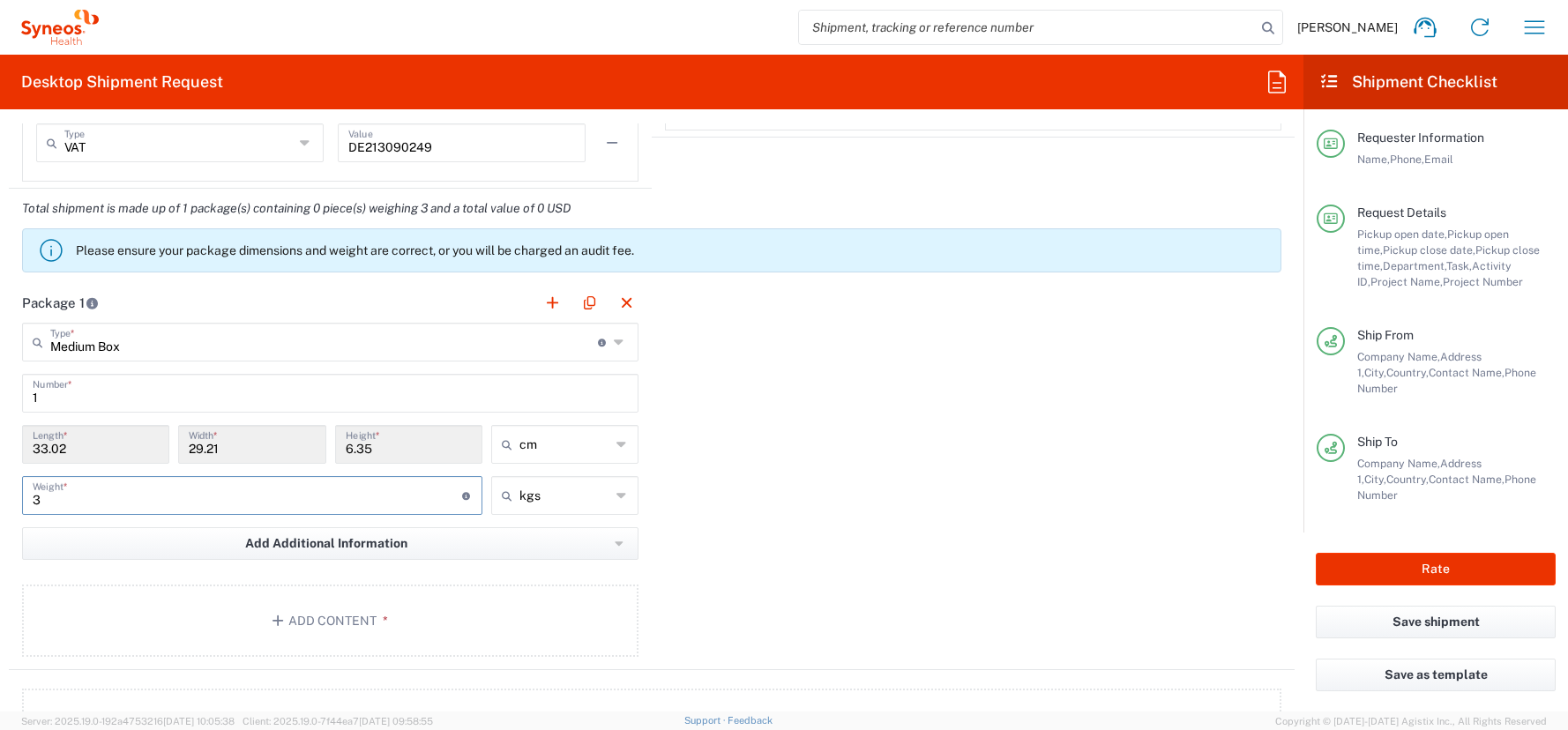
drag, startPoint x: 45, startPoint y: 498, endPoint x: 67, endPoint y: 500, distance: 22.1
click at [44, 499] on input "3" at bounding box center [247, 493] width 430 height 30
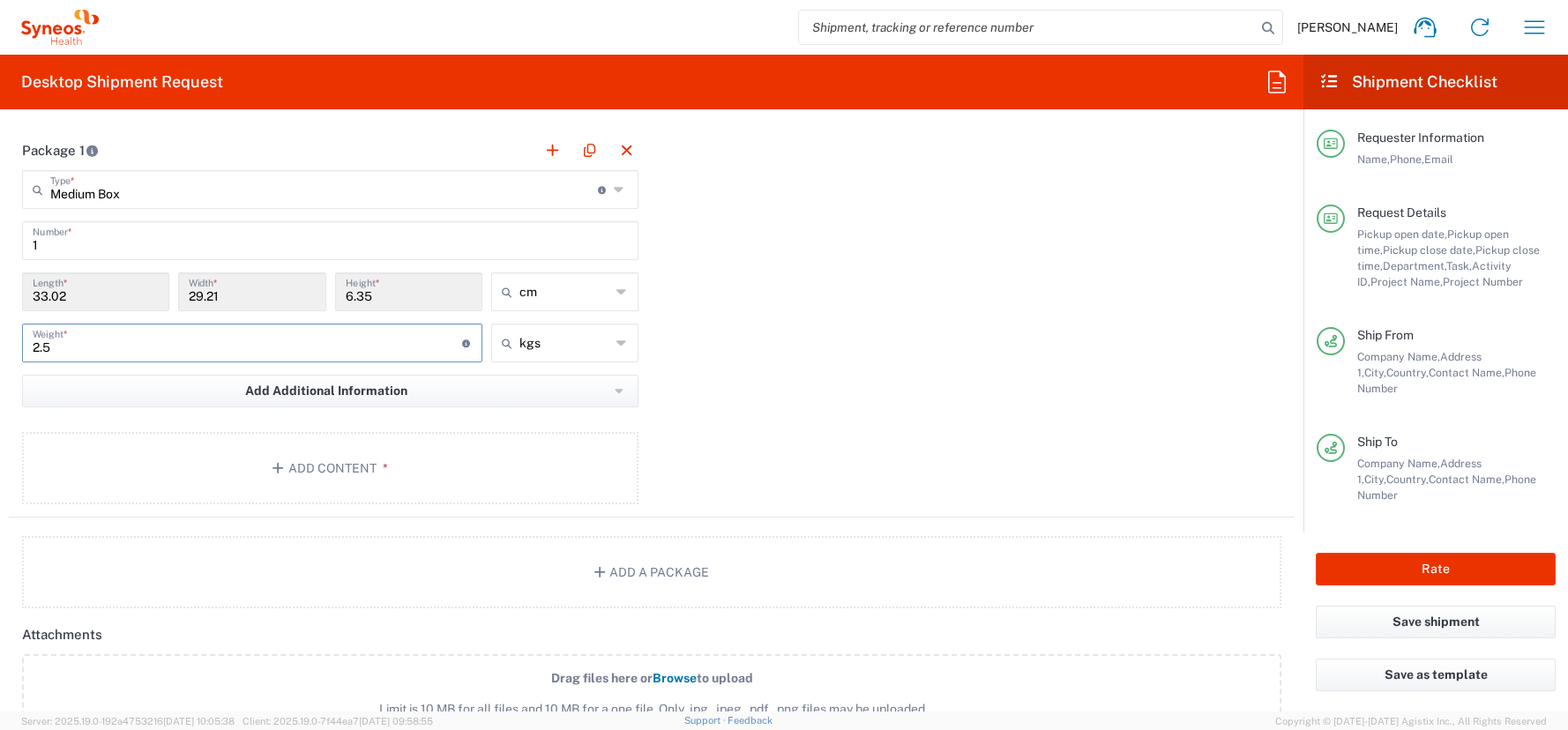
scroll to position [1915, 0]
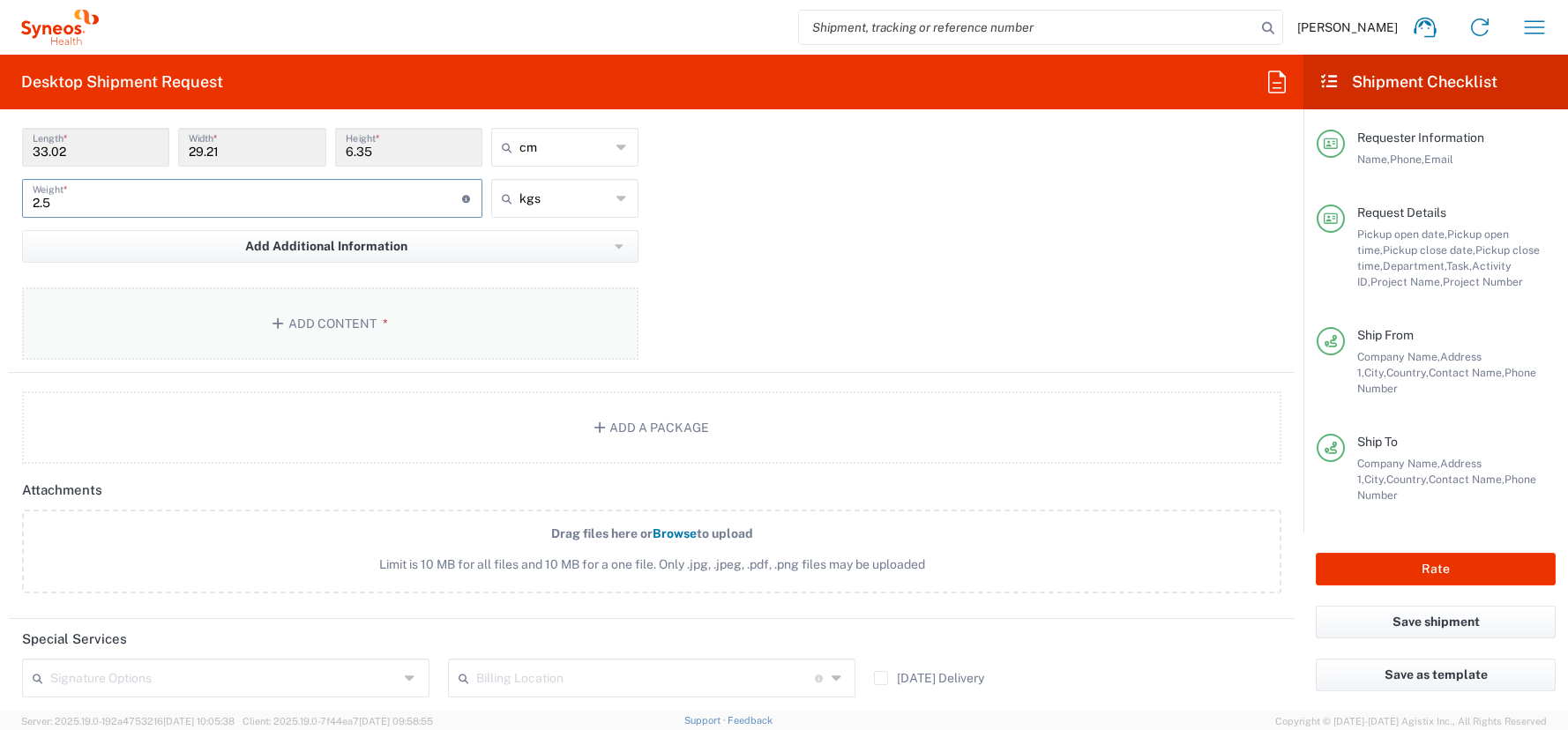
type input "2.5"
click at [319, 321] on button "Add Content *" at bounding box center [330, 323] width 616 height 72
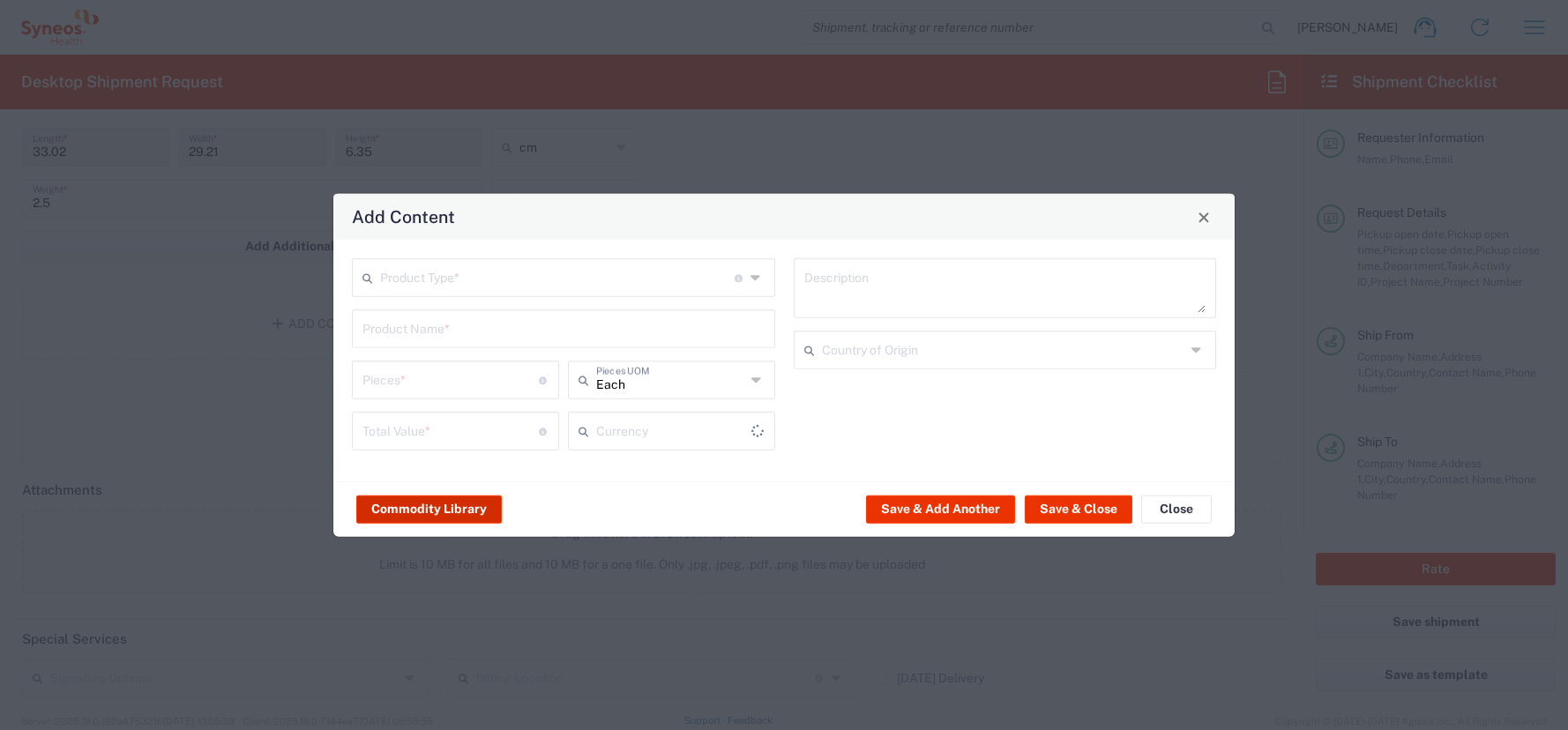
type input "US Dollar"
click at [444, 509] on button "Commodity Library" at bounding box center [429, 508] width 145 height 29
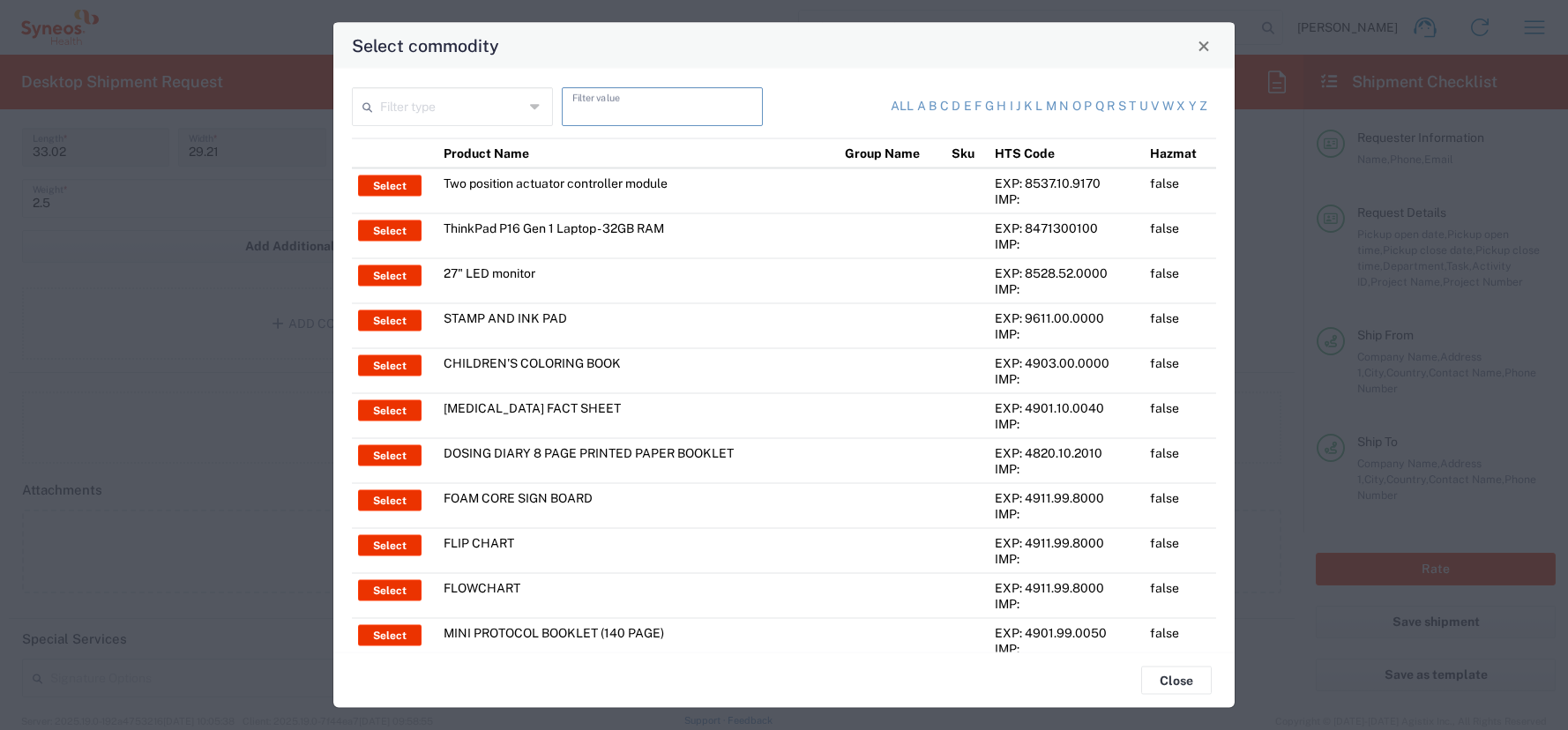
click at [581, 112] on input "text" at bounding box center [662, 104] width 180 height 30
type input "thinkpad"
click at [388, 112] on input "text" at bounding box center [452, 104] width 144 height 30
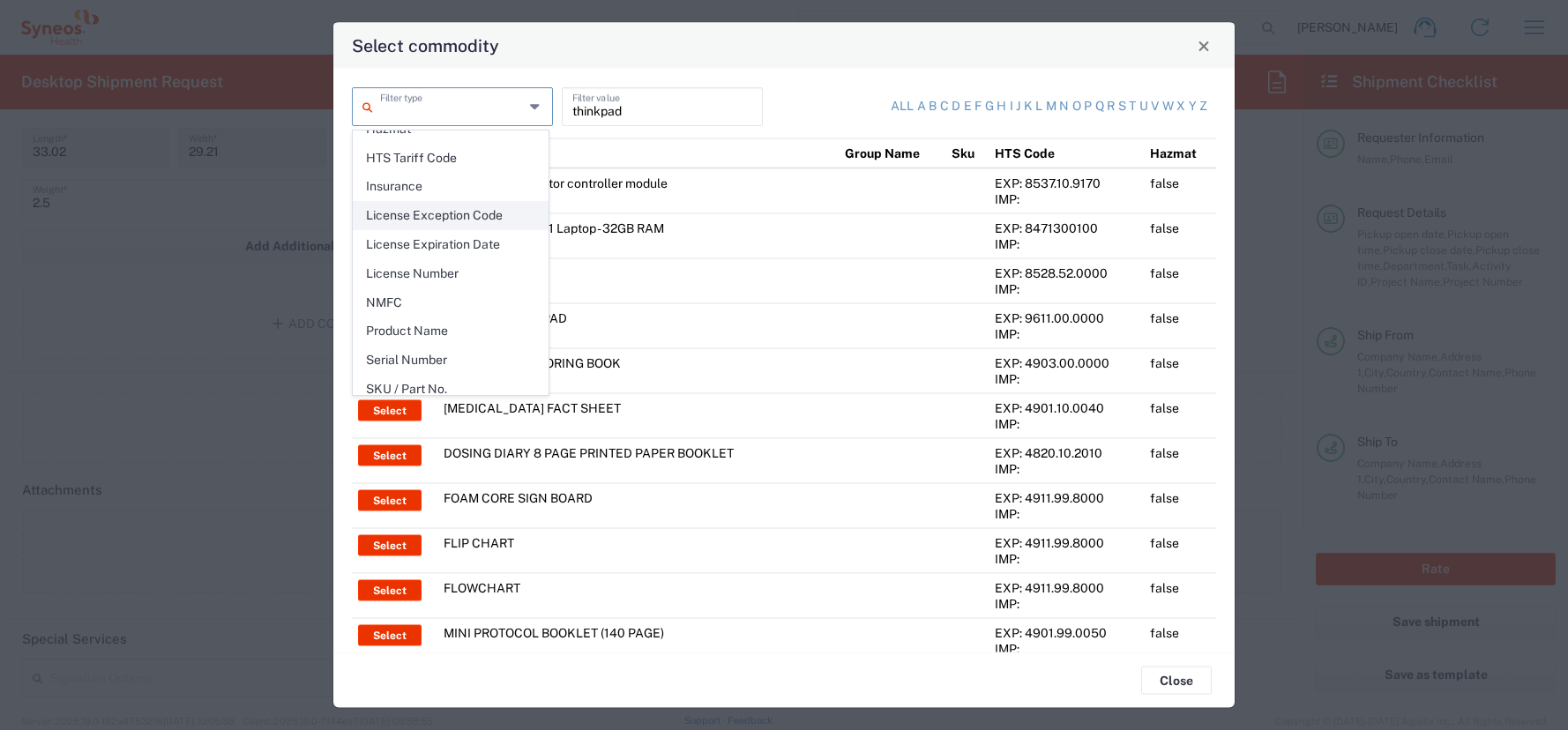
scroll to position [256, 0]
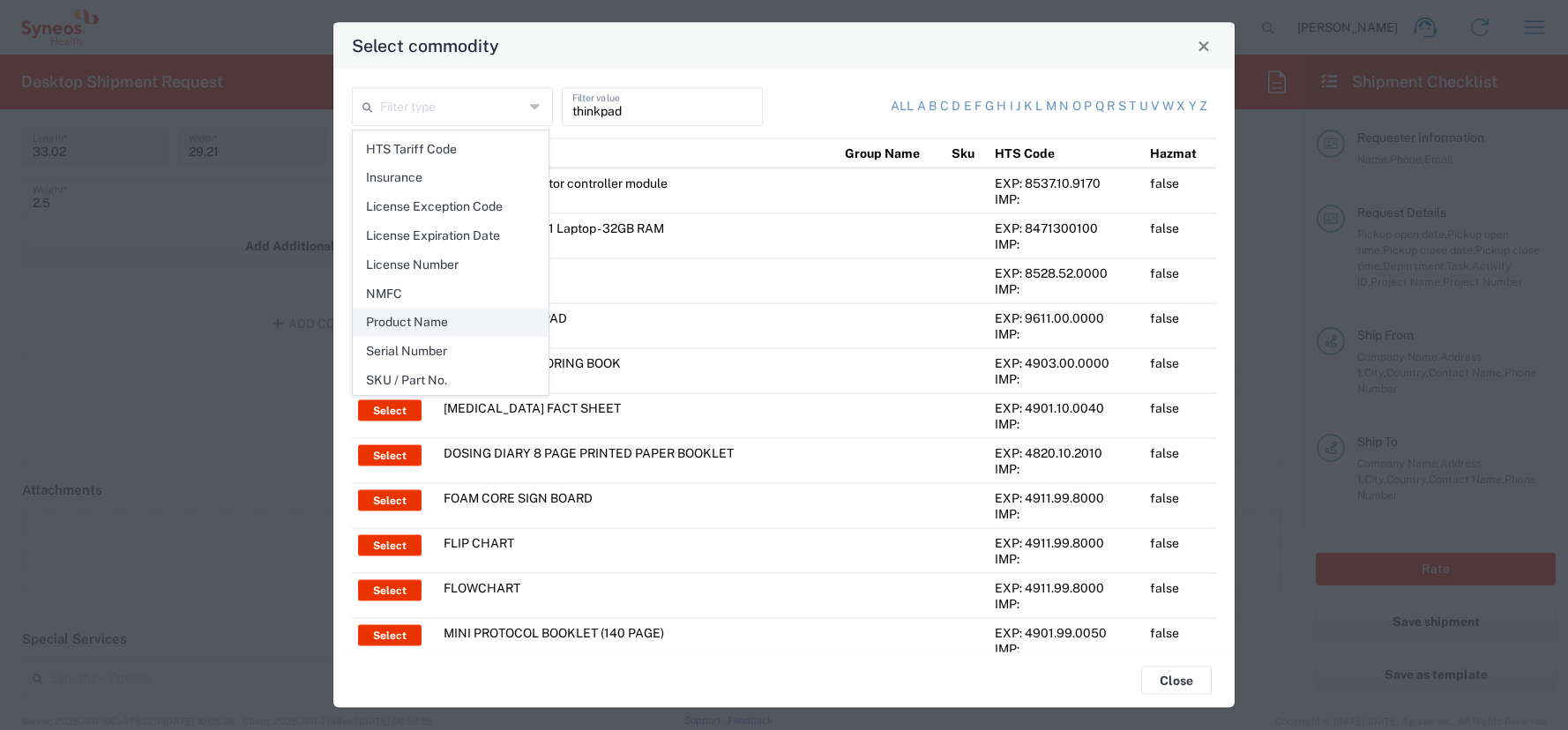
click at [430, 320] on span "Product Name" at bounding box center [451, 322] width 194 height 28
type input "Product Name"
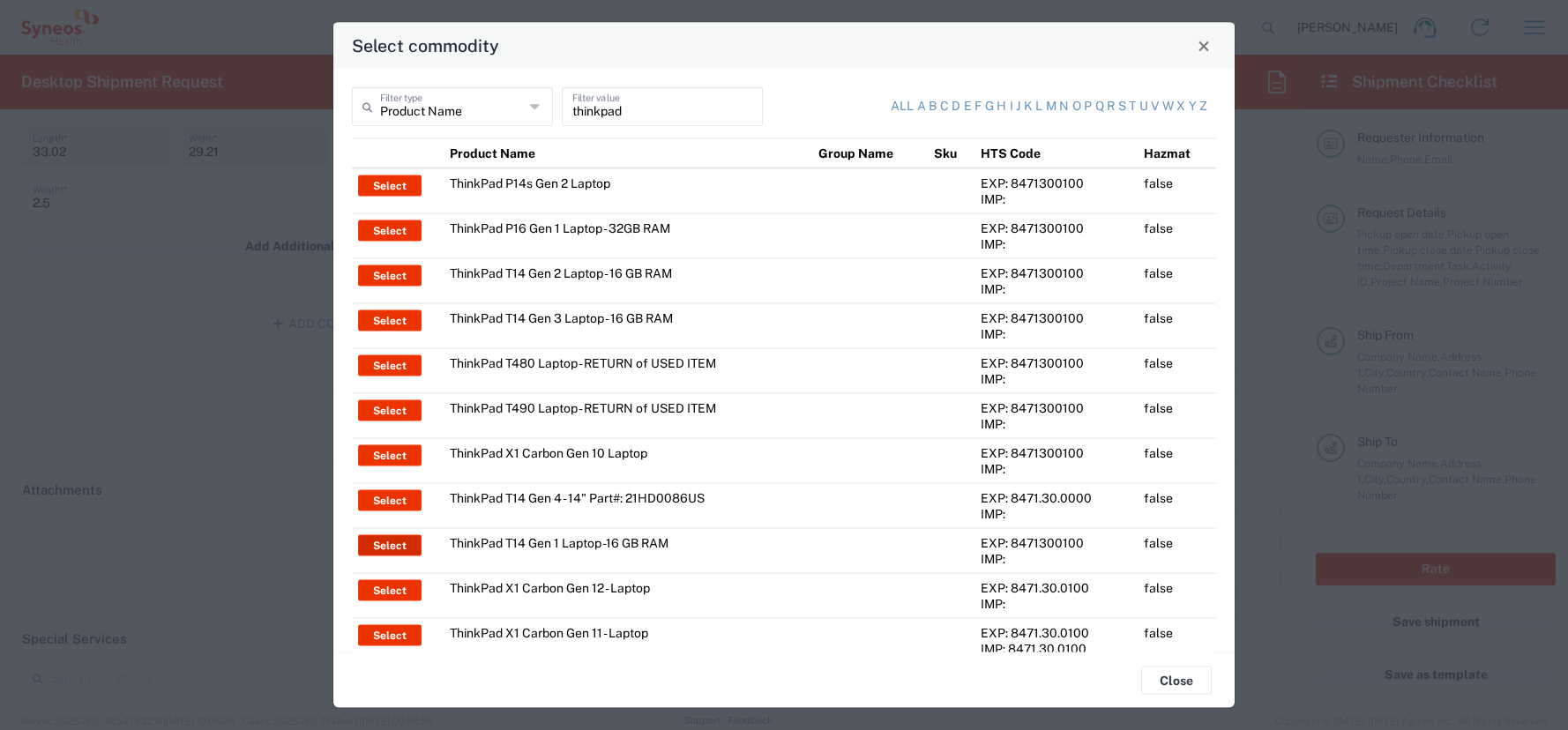
click at [386, 546] on button "Select" at bounding box center [389, 545] width 64 height 21
type input "ThinkPad T14 Gen 1 Laptop -16 GB RAM"
type textarea "Intel Core i5-10210U- 14"- 512 GB SSD"
type input "[GEOGRAPHIC_DATA]"
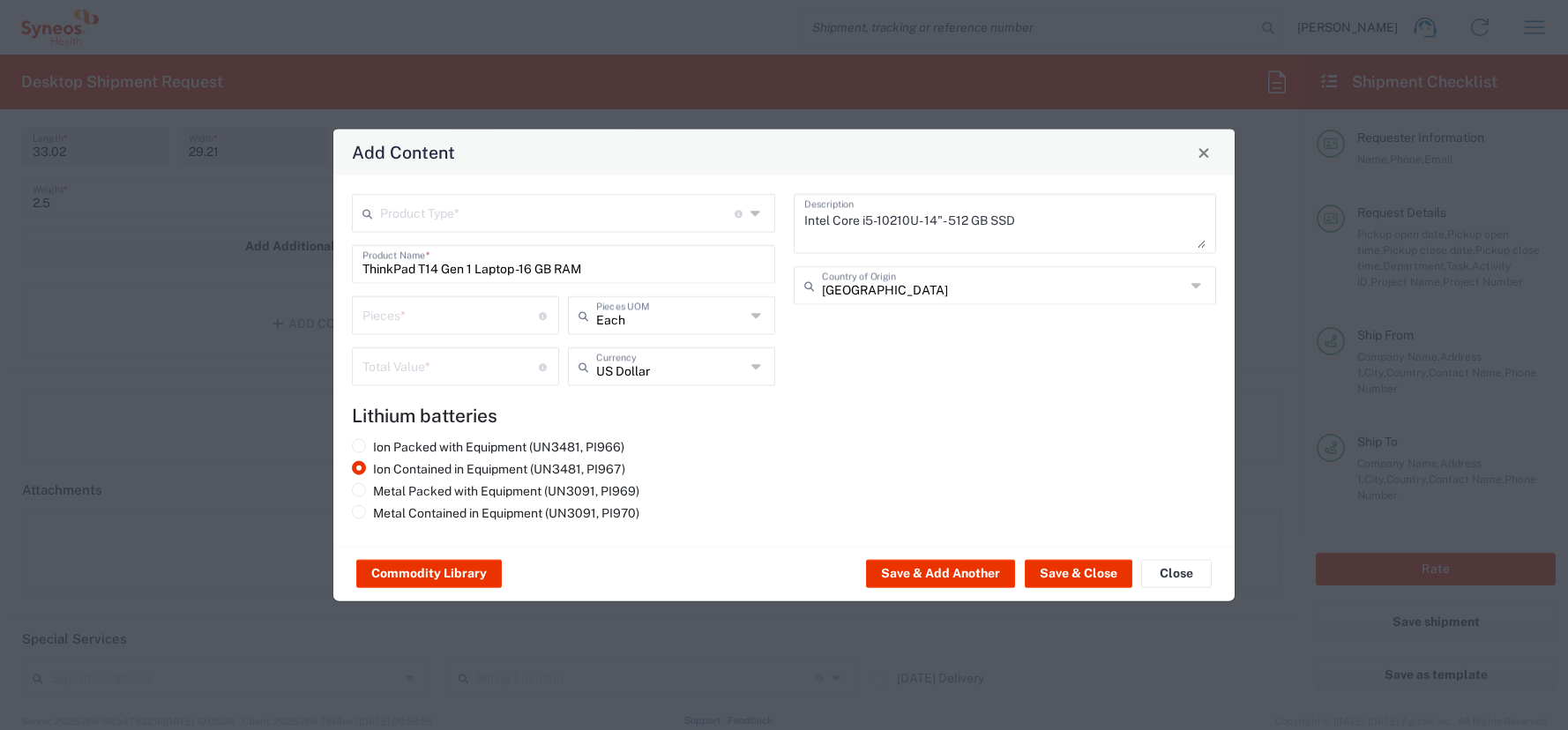
click at [411, 213] on input "text" at bounding box center [557, 212] width 355 height 30
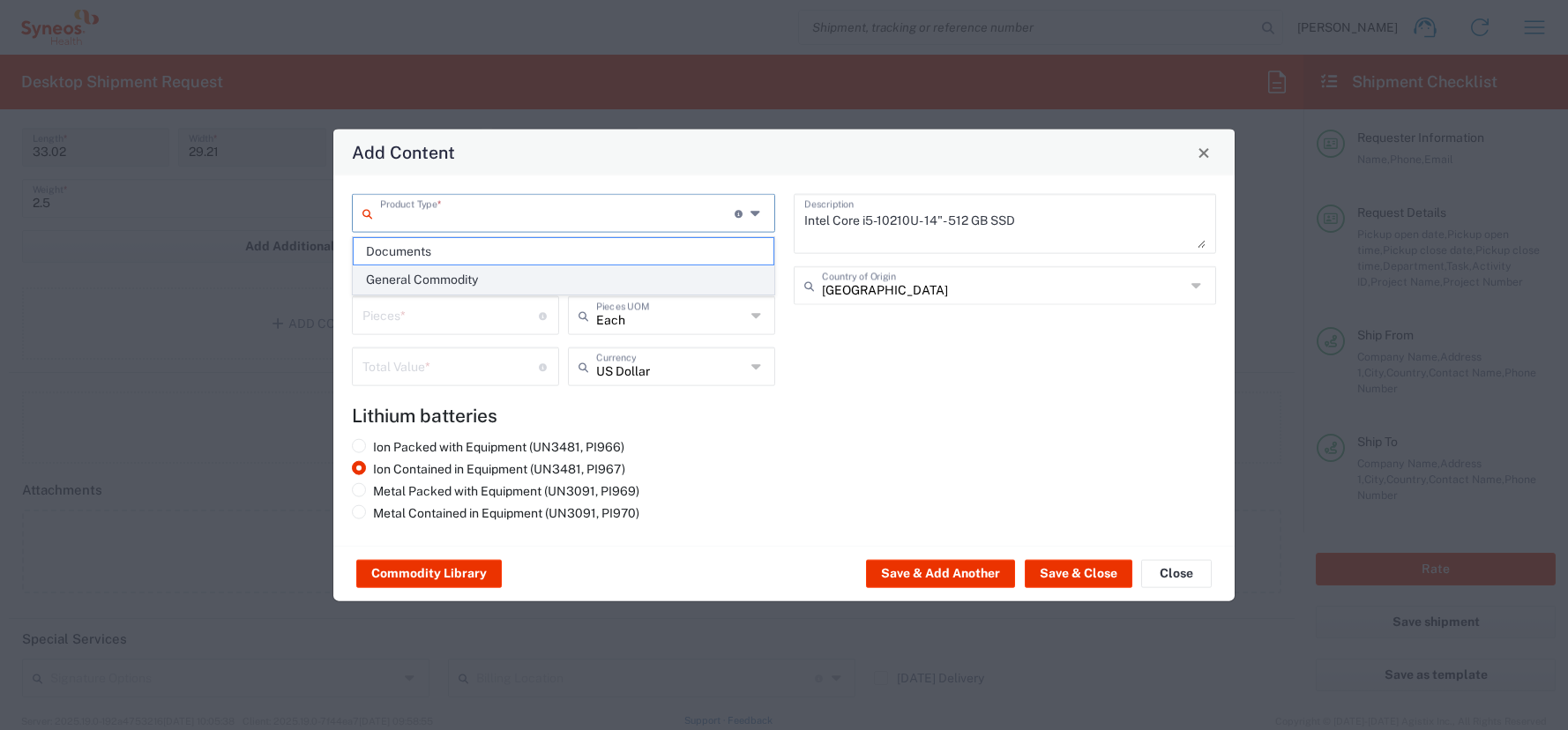
click at [439, 281] on span "General Commodity" at bounding box center [564, 280] width 419 height 28
type input "General Commodity"
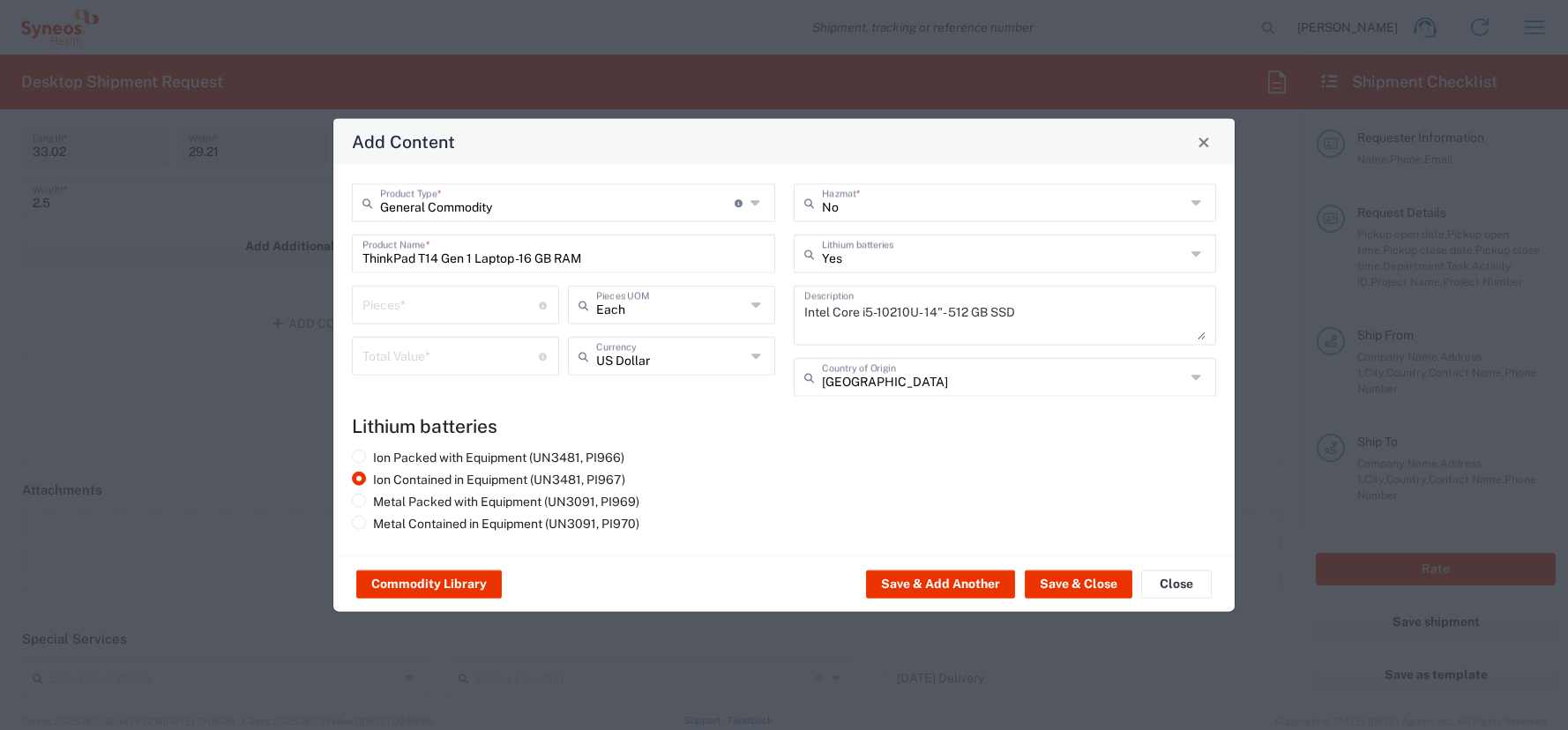
click at [376, 317] on input "number" at bounding box center [450, 303] width 176 height 30
type input "1"
click at [374, 358] on input "number" at bounding box center [450, 354] width 176 height 30
type input "500"
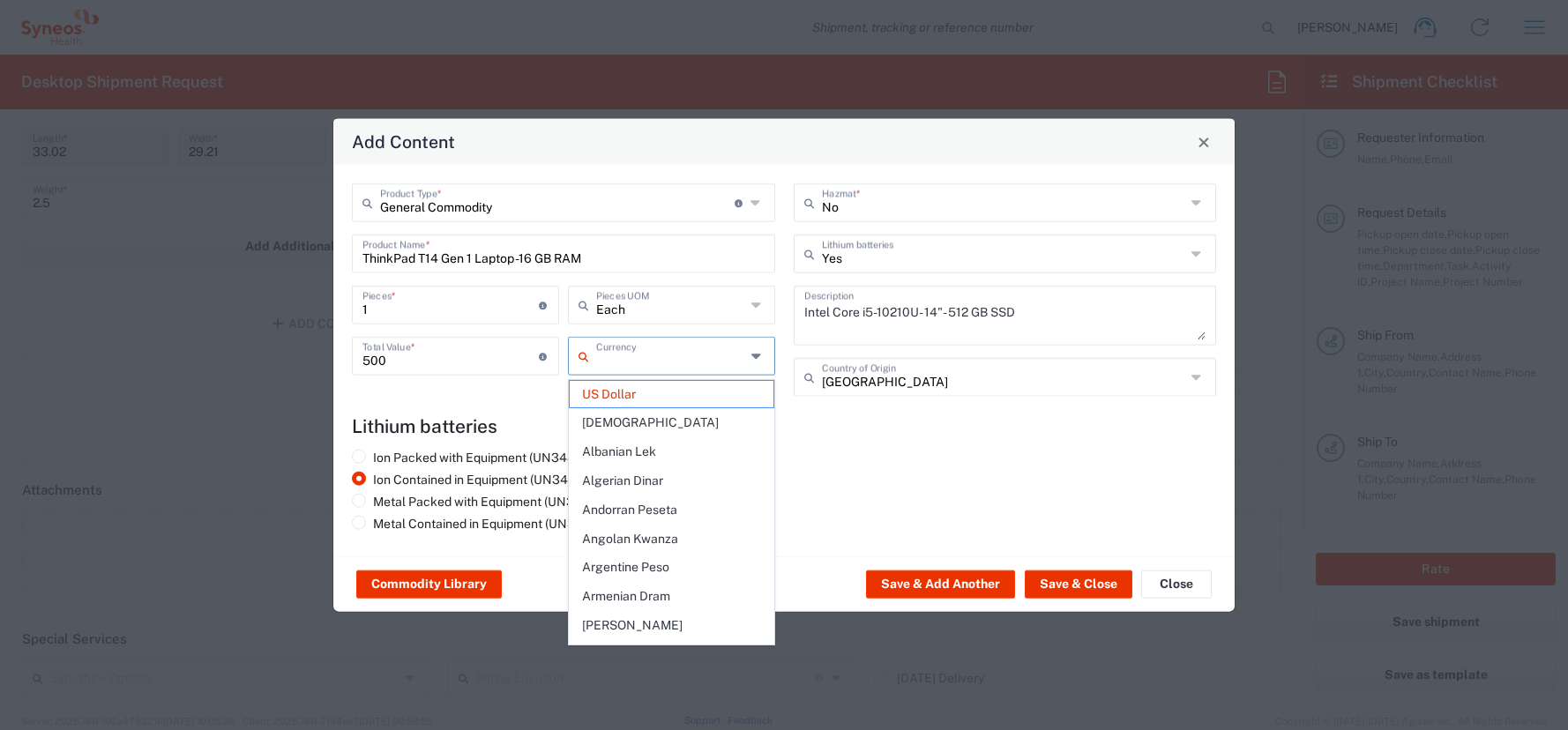
click at [631, 368] on input "text" at bounding box center [671, 354] width 150 height 30
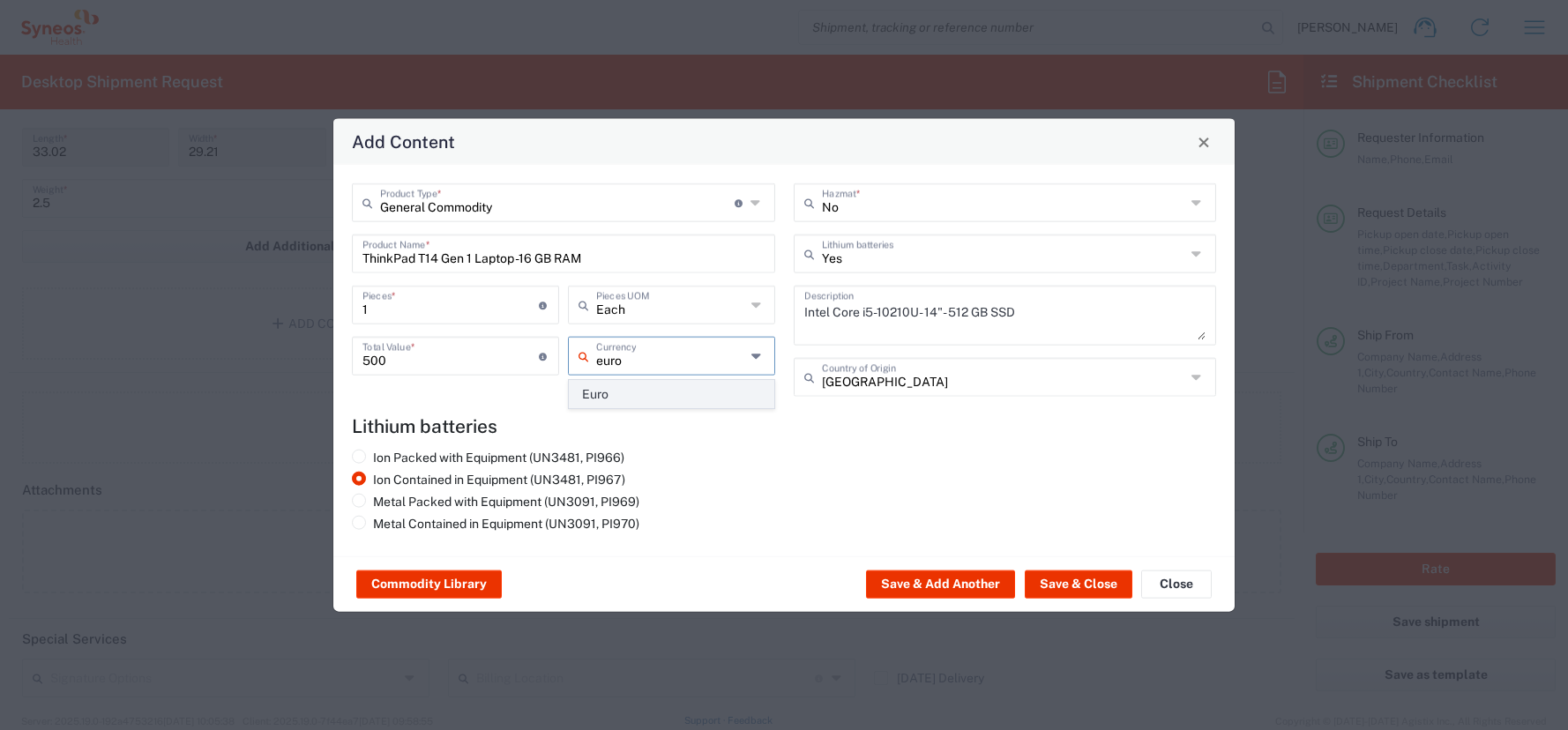
click at [619, 394] on span "Euro" at bounding box center [671, 395] width 203 height 28
type input "Euro"
click at [1087, 581] on button "Save & Close" at bounding box center [1078, 584] width 107 height 29
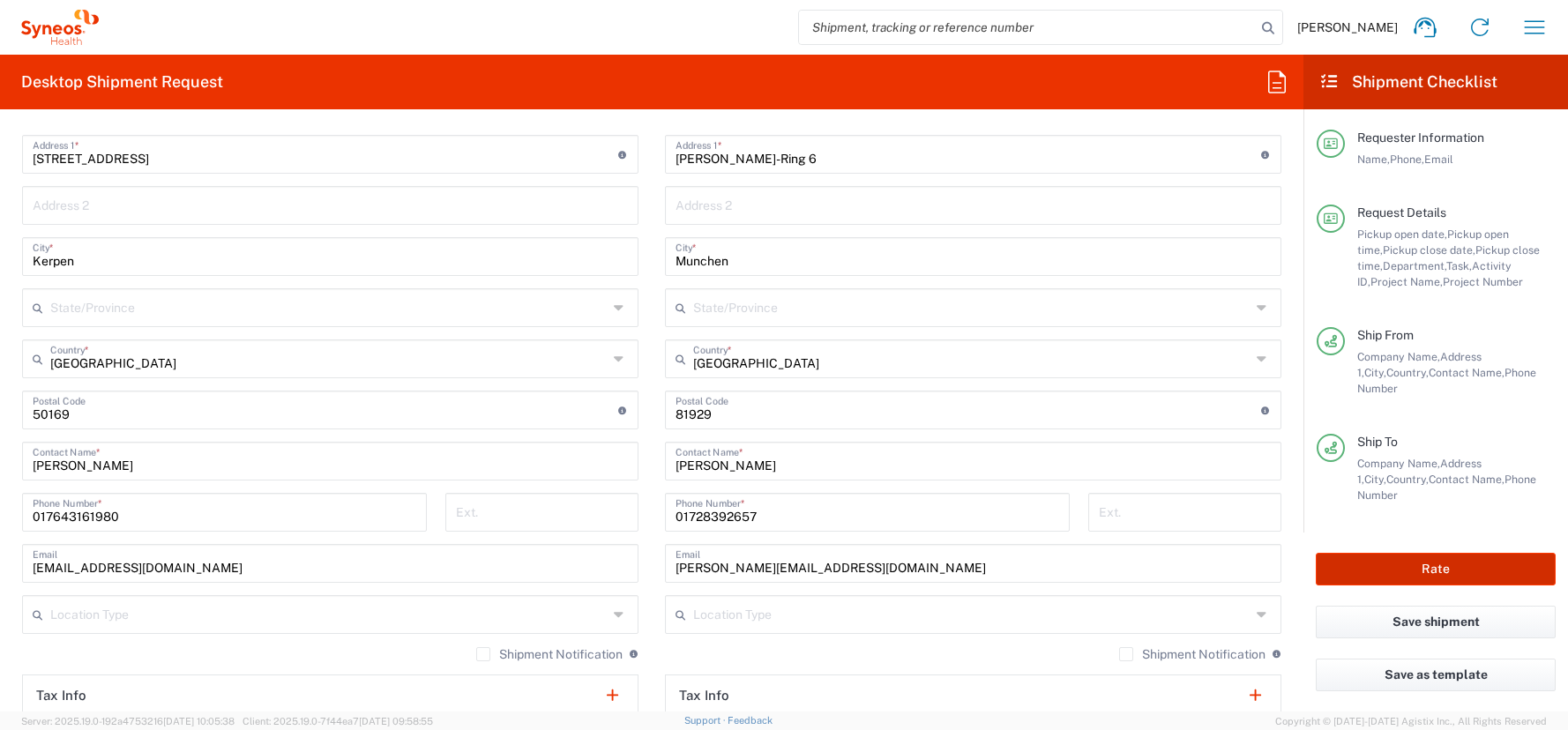
scroll to position [1003, 0]
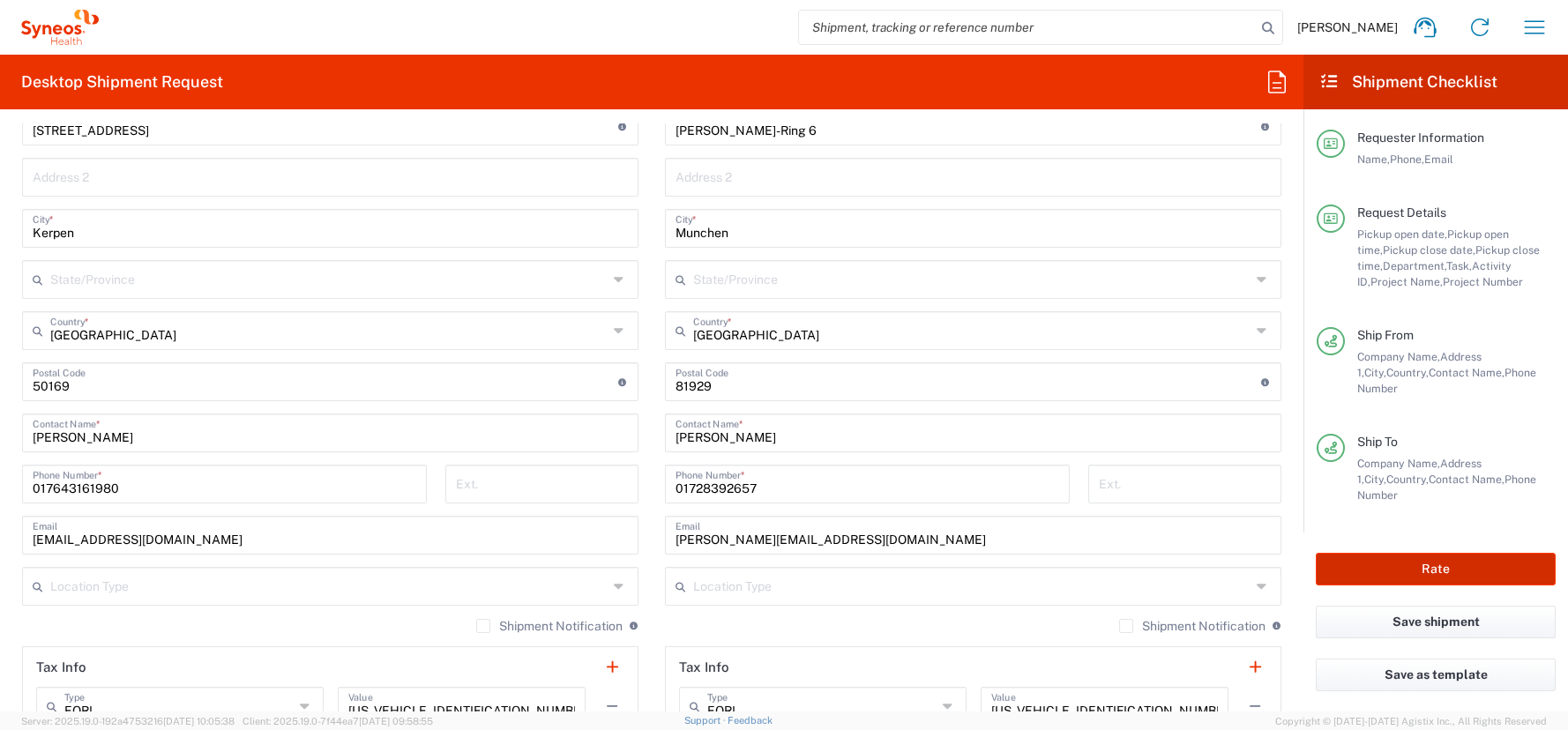
click at [1442, 567] on button "Rate" at bounding box center [1436, 568] width 240 height 32
type input "4510 DEPARTMENTAL EXPENSE"
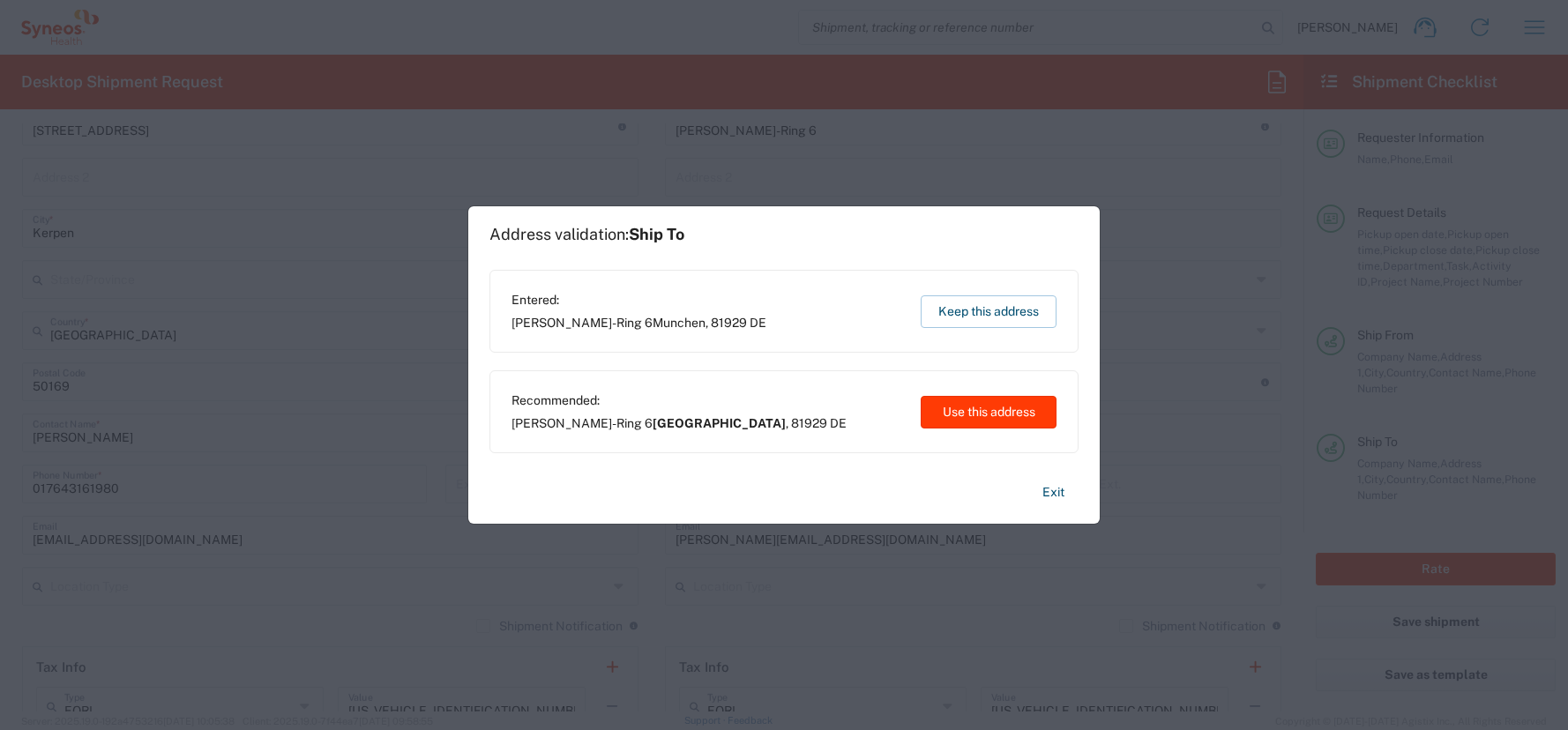
click at [987, 415] on button "Use this address" at bounding box center [988, 411] width 136 height 32
type input "München"
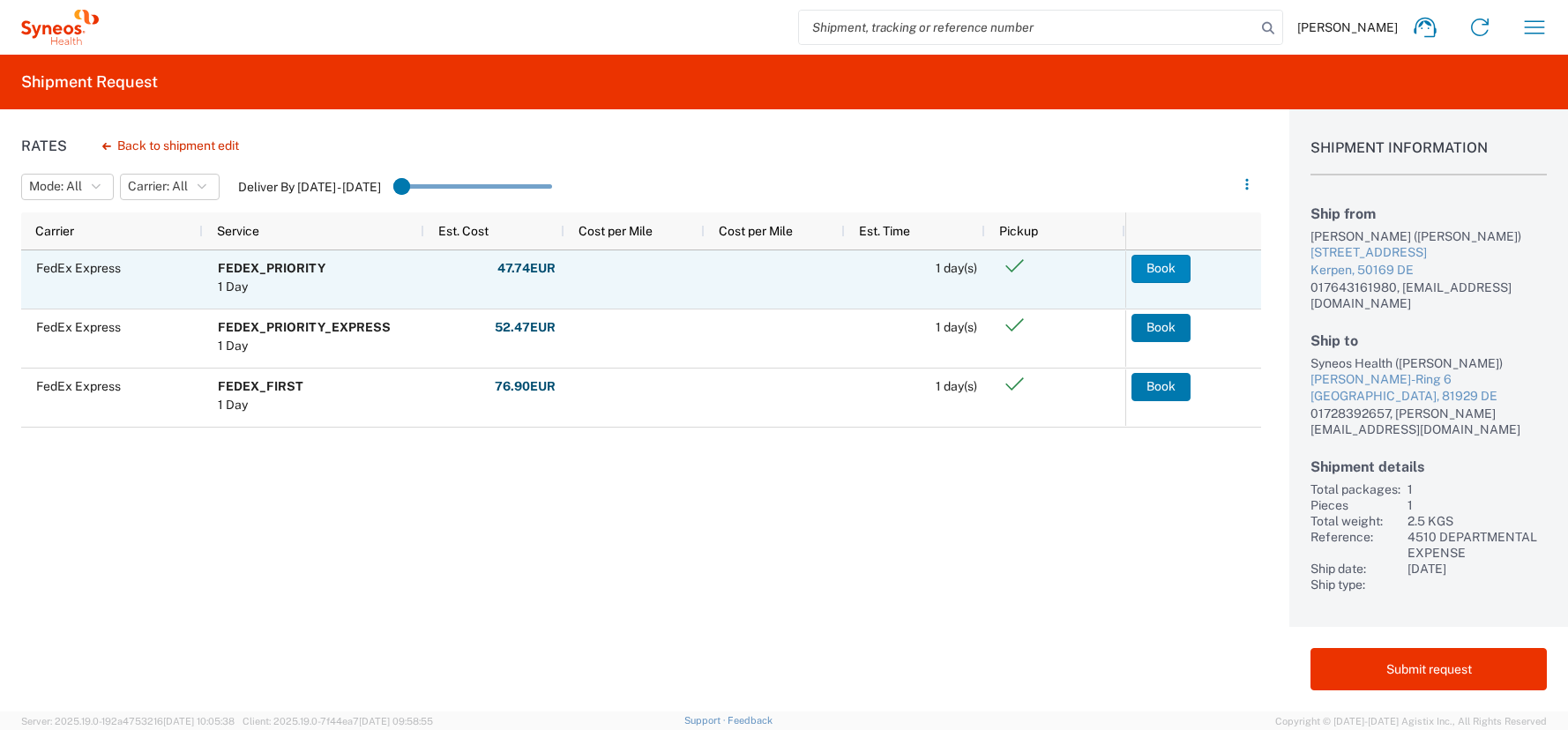
click at [1156, 268] on button "Book" at bounding box center [1161, 269] width 59 height 29
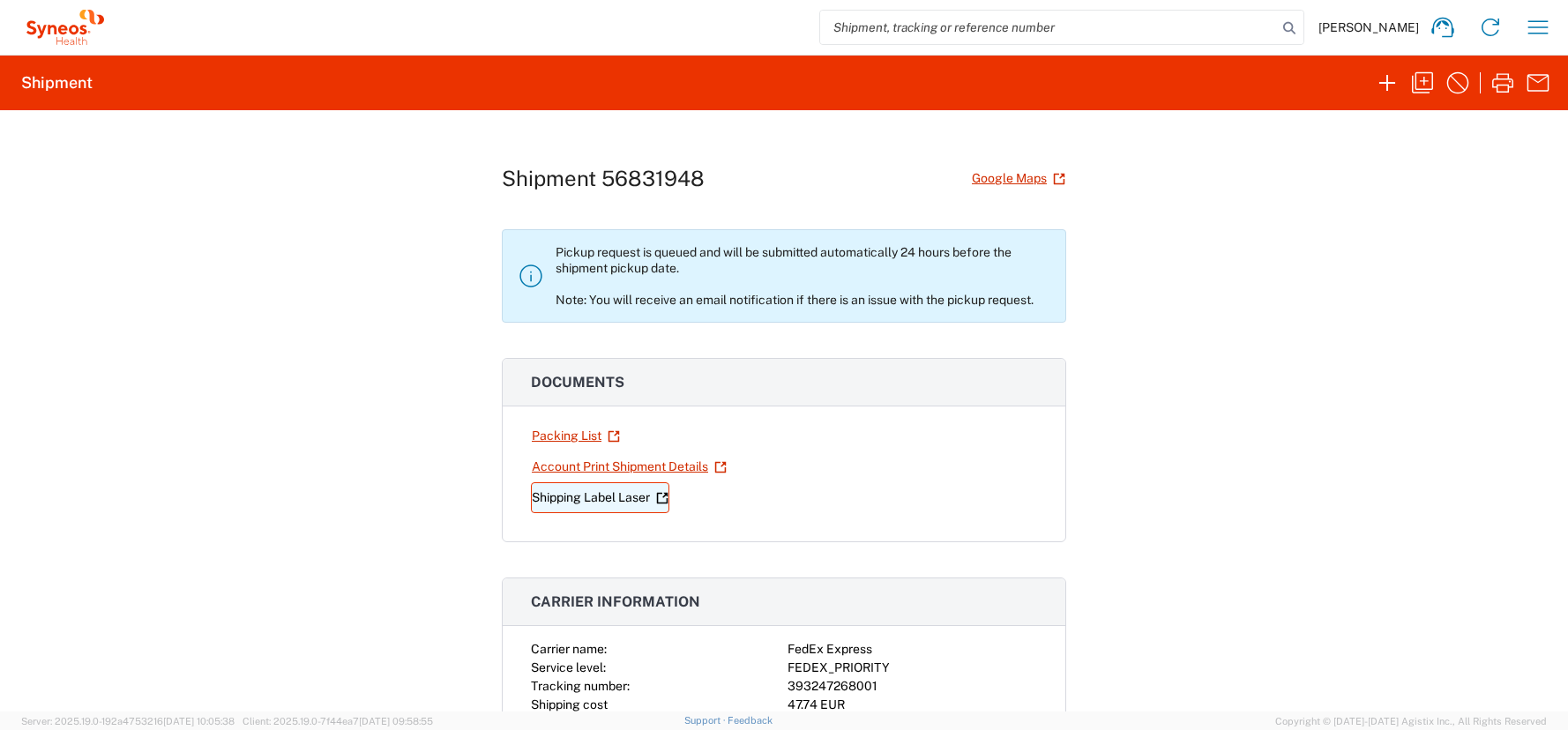
click at [607, 495] on link "Shipping Label Laser" at bounding box center [600, 497] width 139 height 30
